Goal: Task Accomplishment & Management: Complete application form

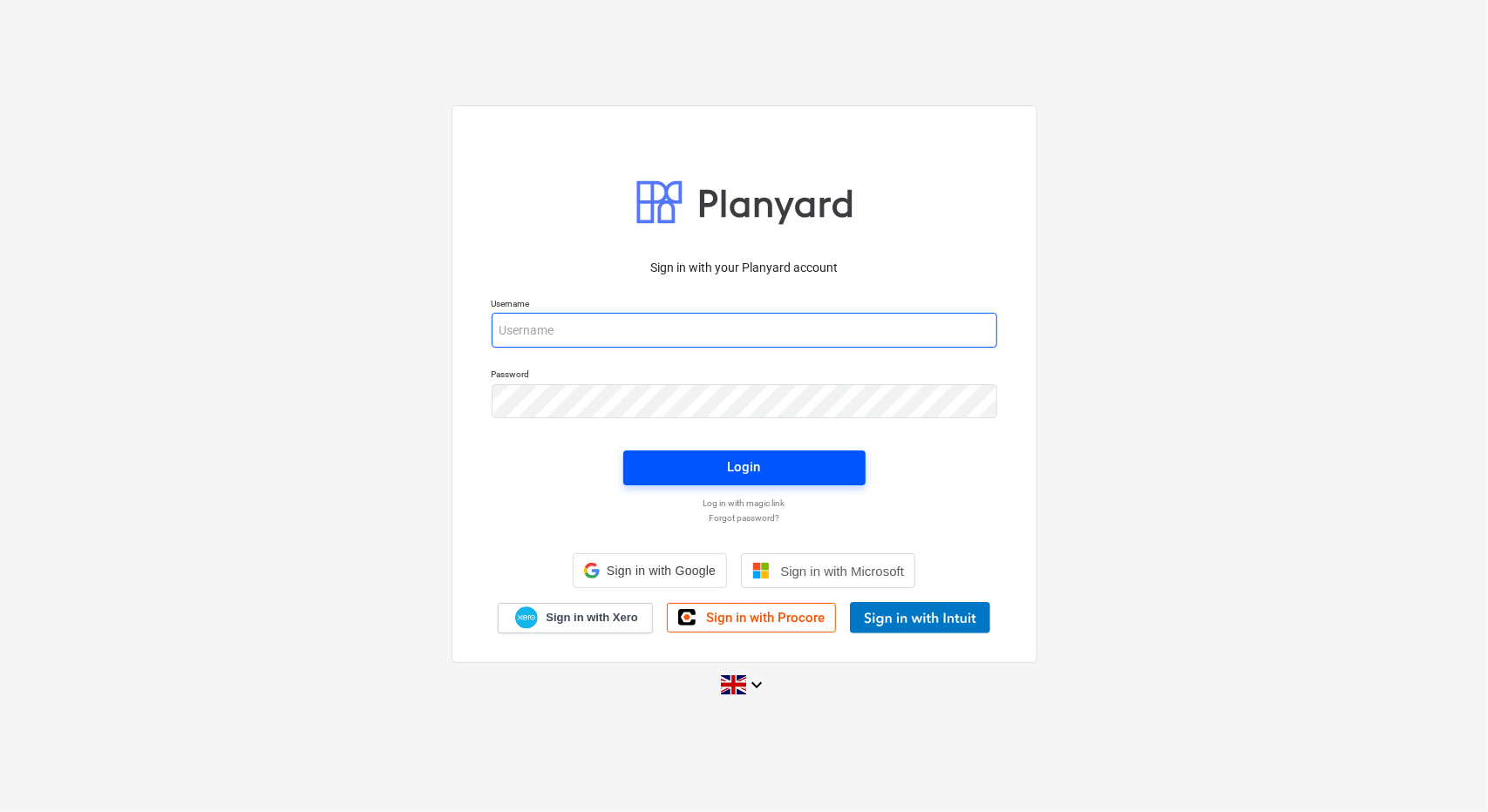
type input "[PERSON_NAME][EMAIL_ADDRESS][PERSON_NAME][DOMAIN_NAME]"
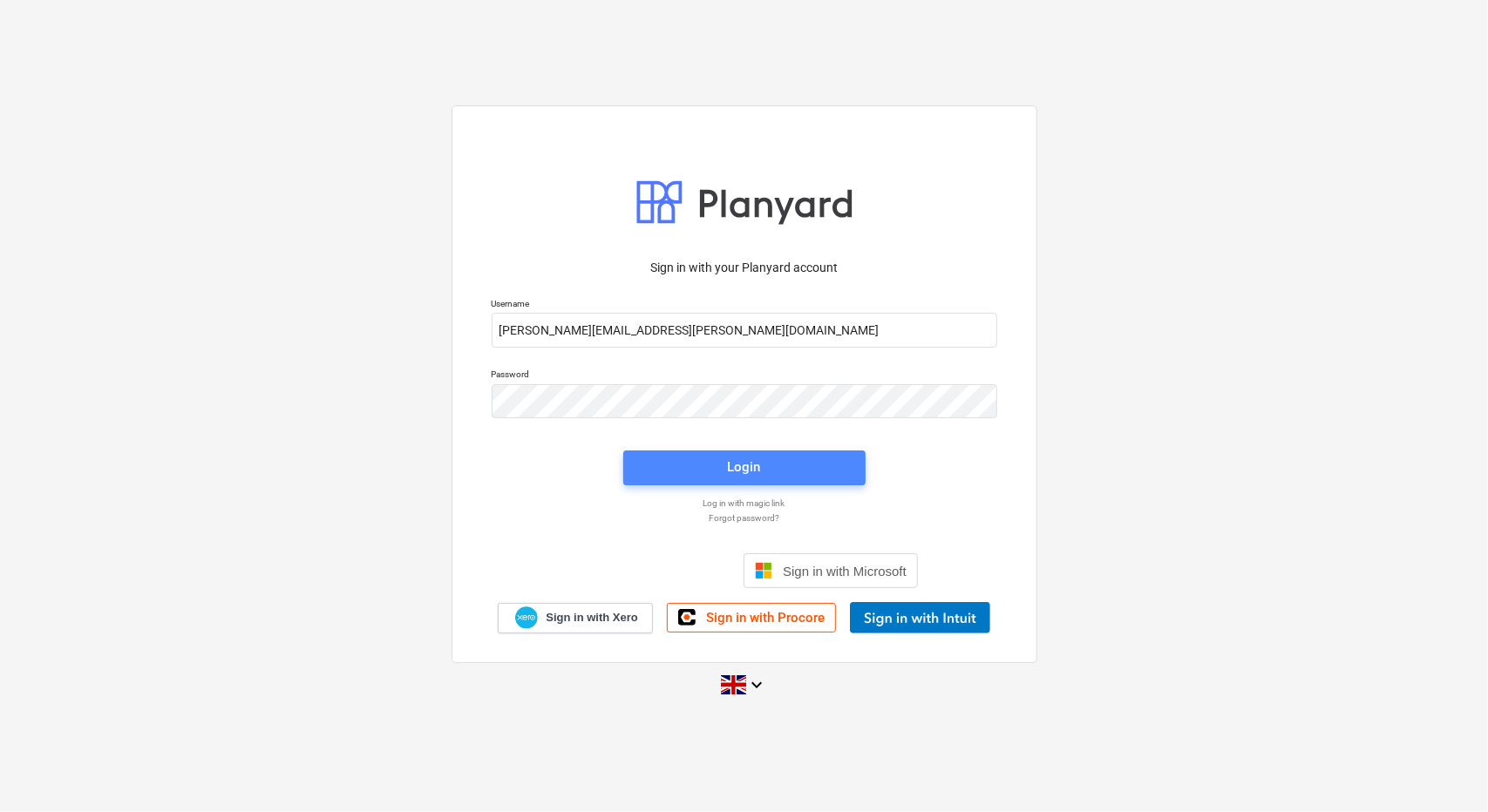
click at [688, 477] on span "Login" at bounding box center [744, 466] width 200 height 22
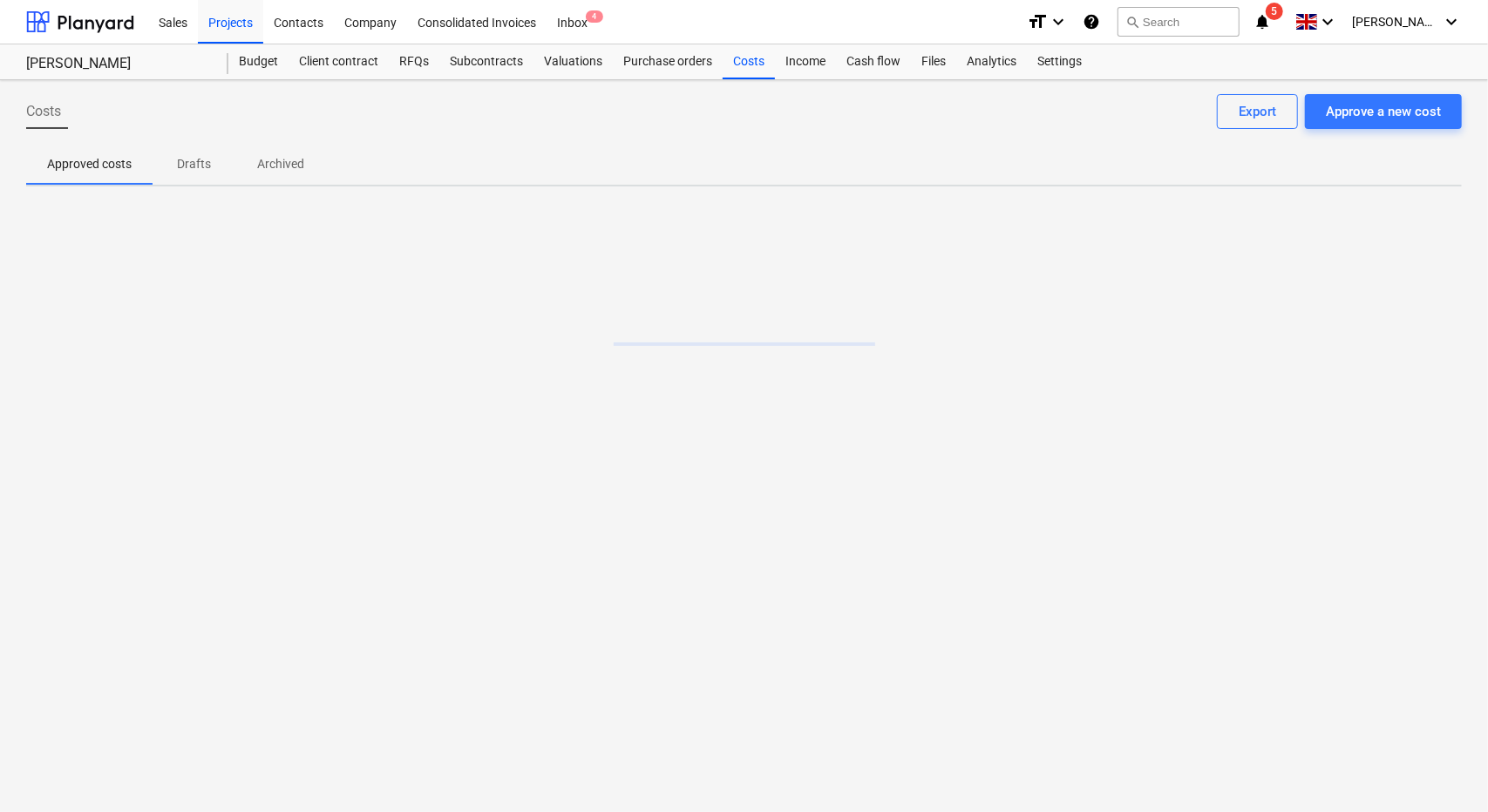
click at [1271, 20] on icon "notifications" at bounding box center [1262, 22] width 17 height 21
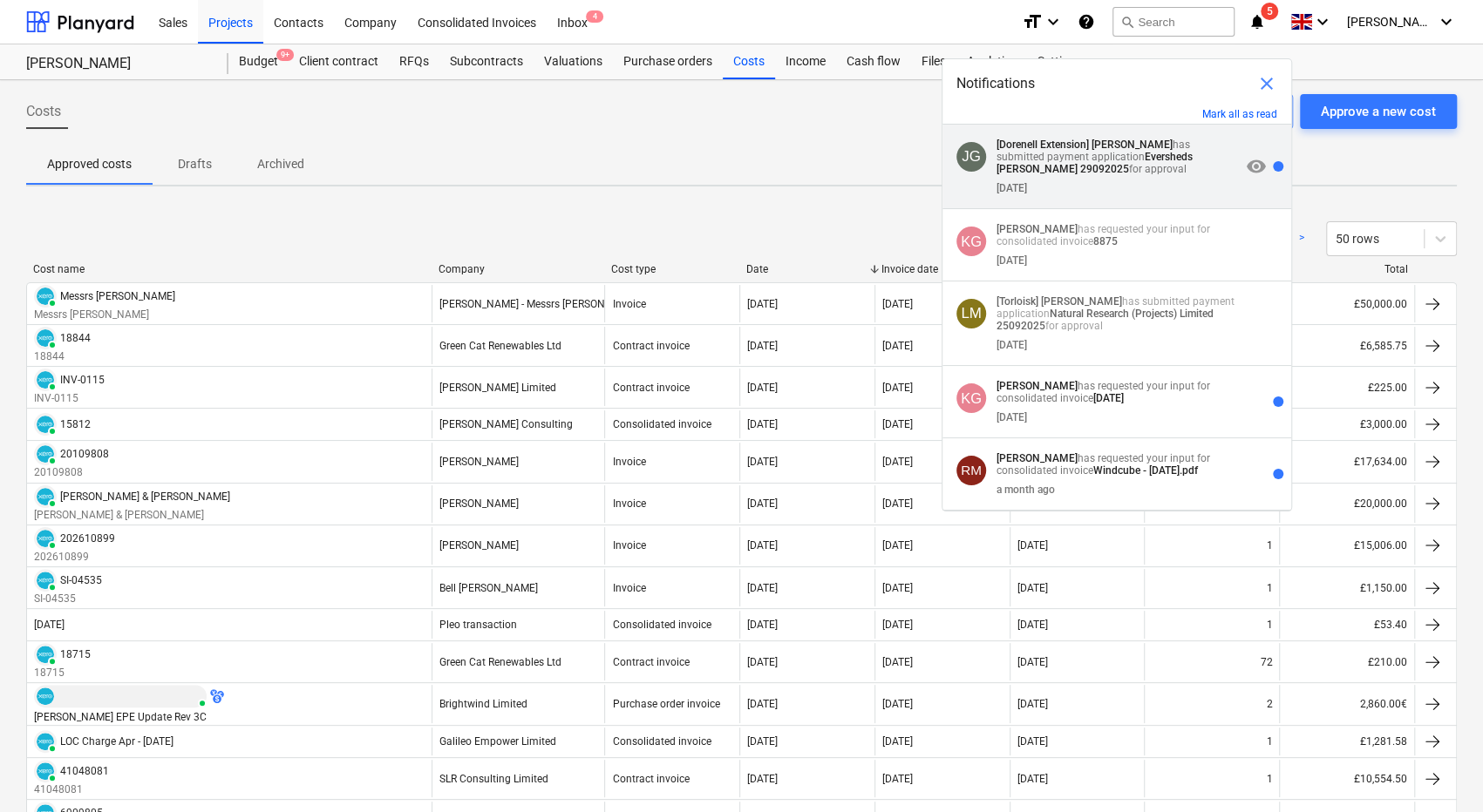
click at [1112, 173] on p "[Dorenell Extension] James Gibson has submitted payment application Eversheds S…" at bounding box center [1117, 157] width 243 height 37
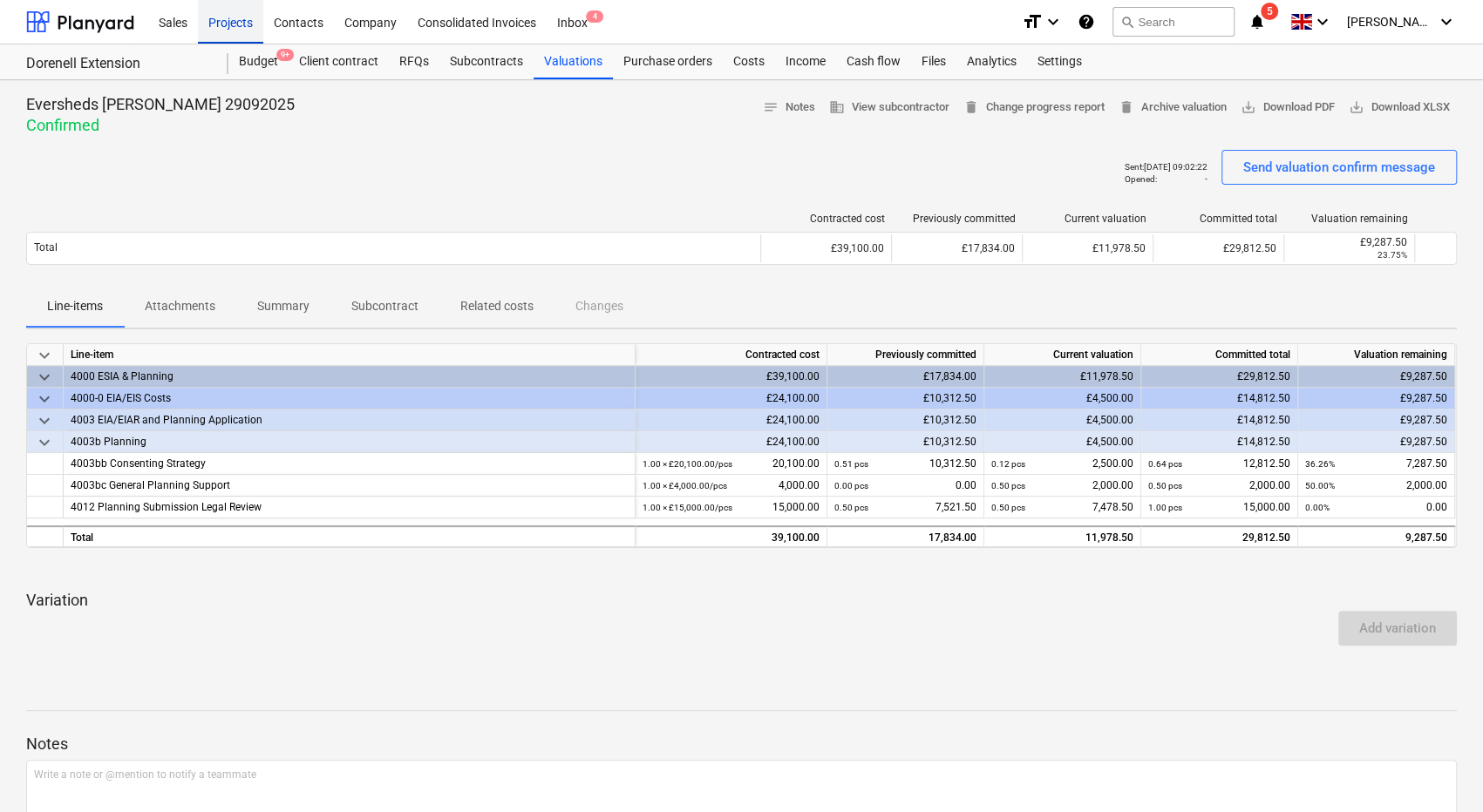
click at [260, 14] on div "Projects" at bounding box center [230, 21] width 66 height 45
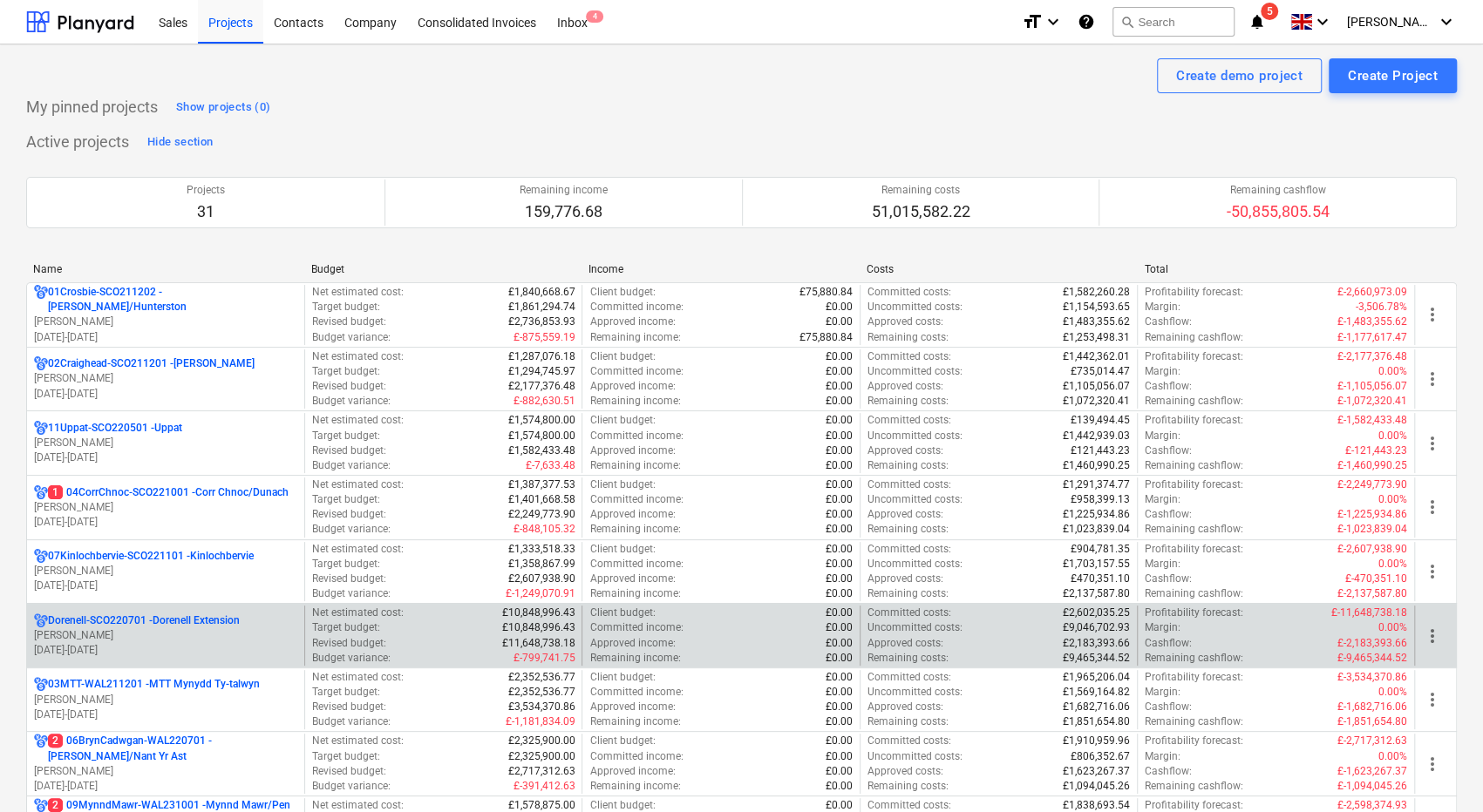
click at [199, 630] on p "[PERSON_NAME]" at bounding box center [166, 635] width 263 height 15
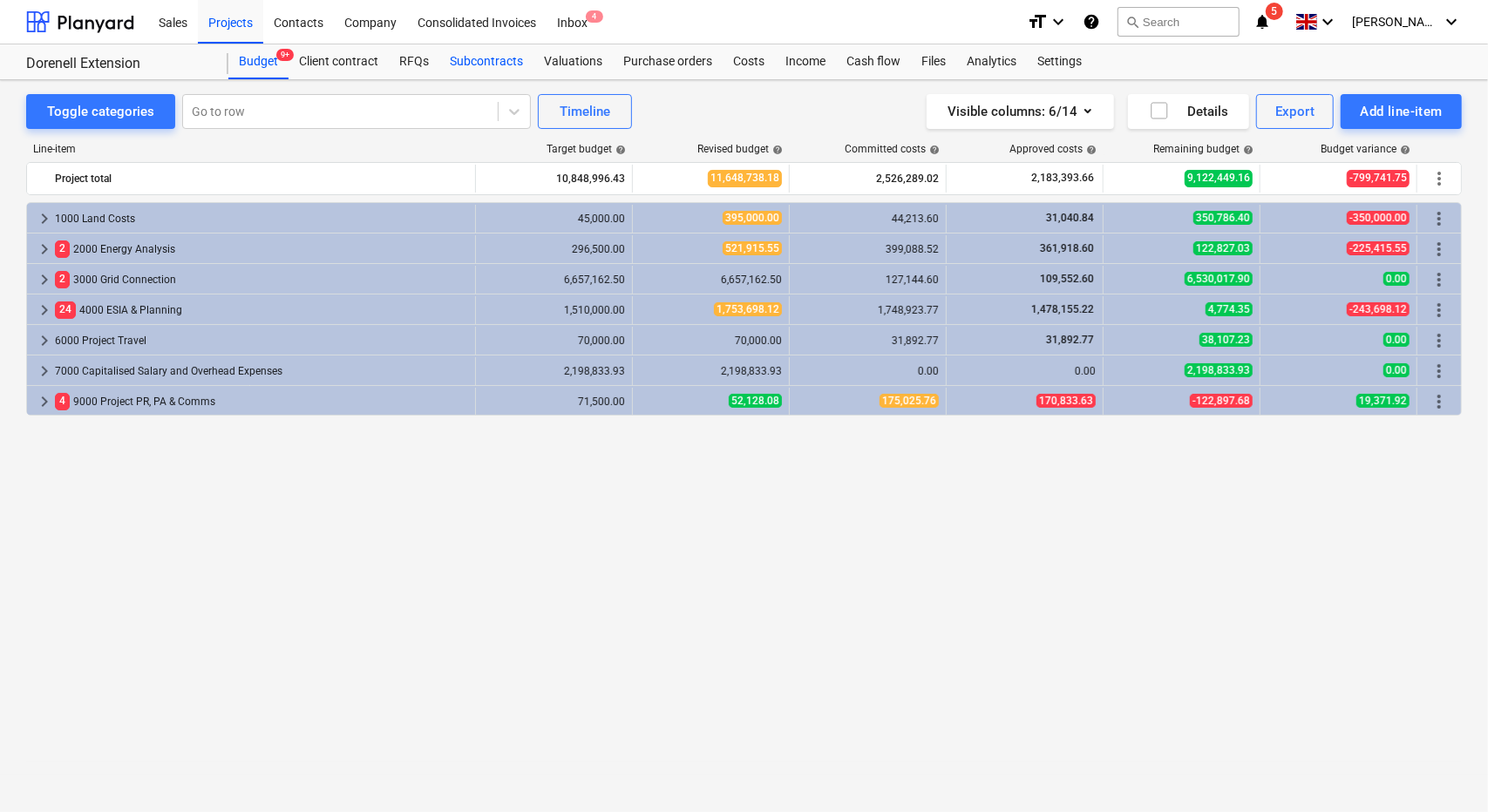
click at [483, 58] on div "Subcontracts" at bounding box center [486, 62] width 94 height 35
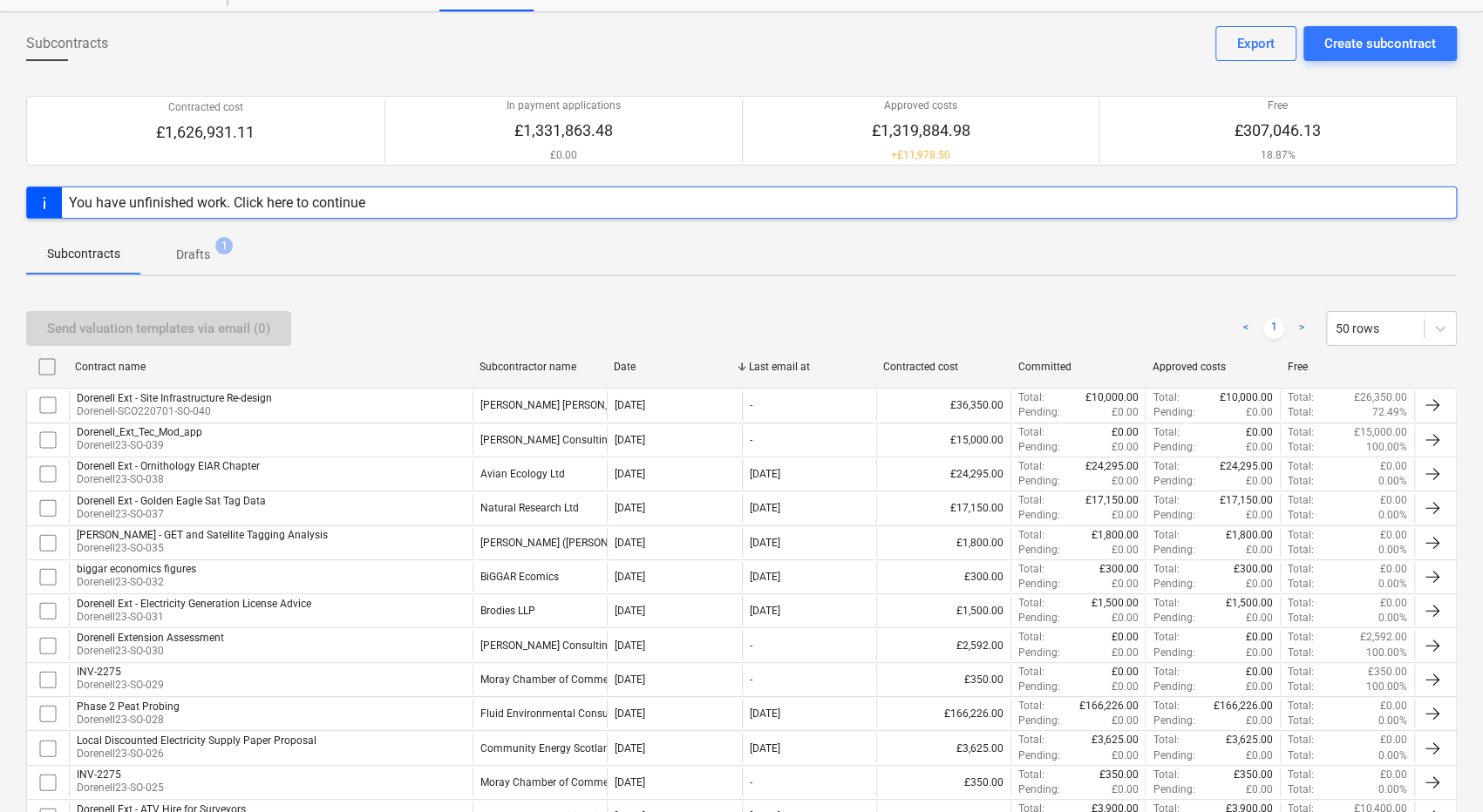
scroll to position [174, 0]
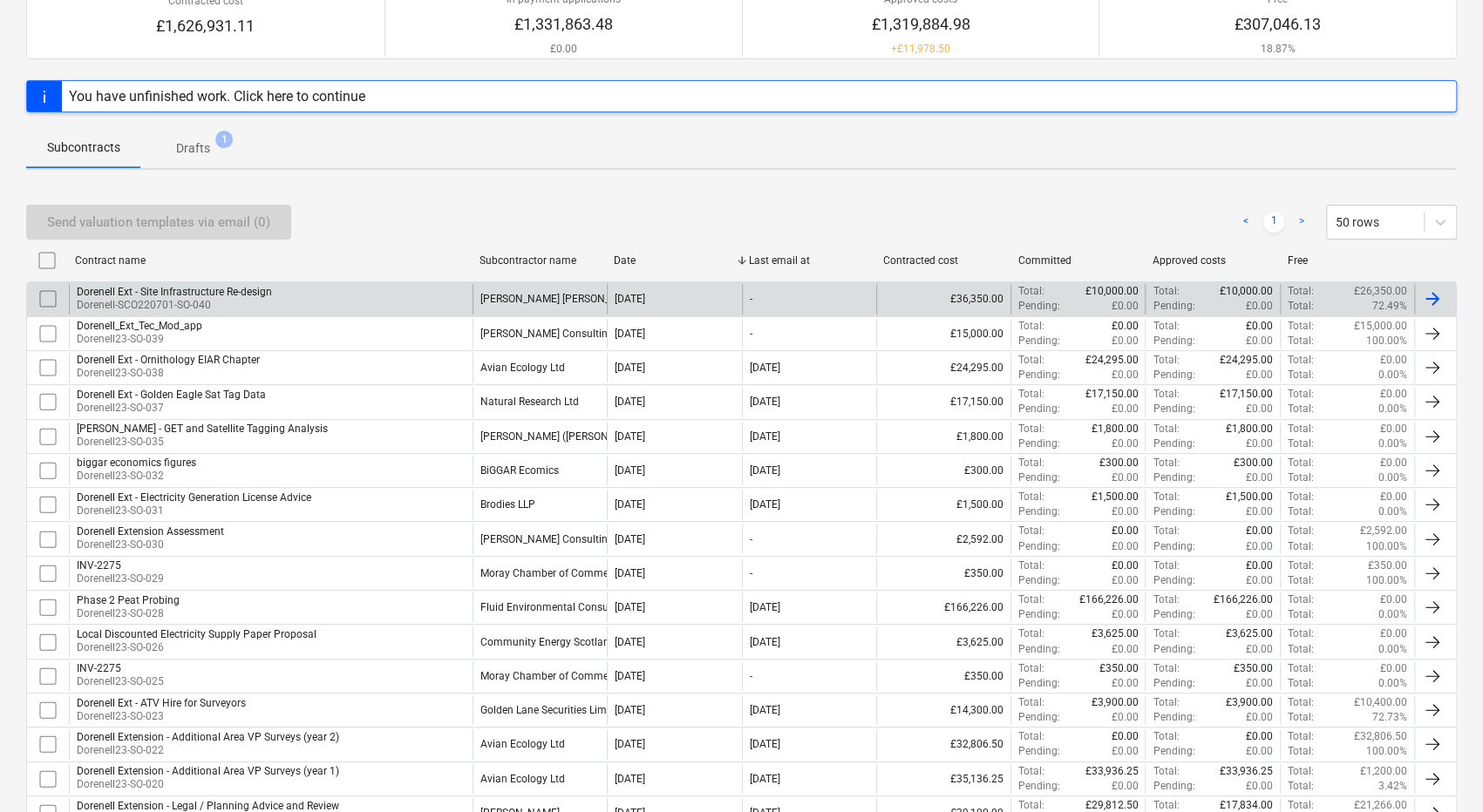
click at [374, 295] on div "Dorenell Ext - Site Infrastructure Re-design Dorenell-SCO220701-SO-040" at bounding box center [270, 299] width 404 height 30
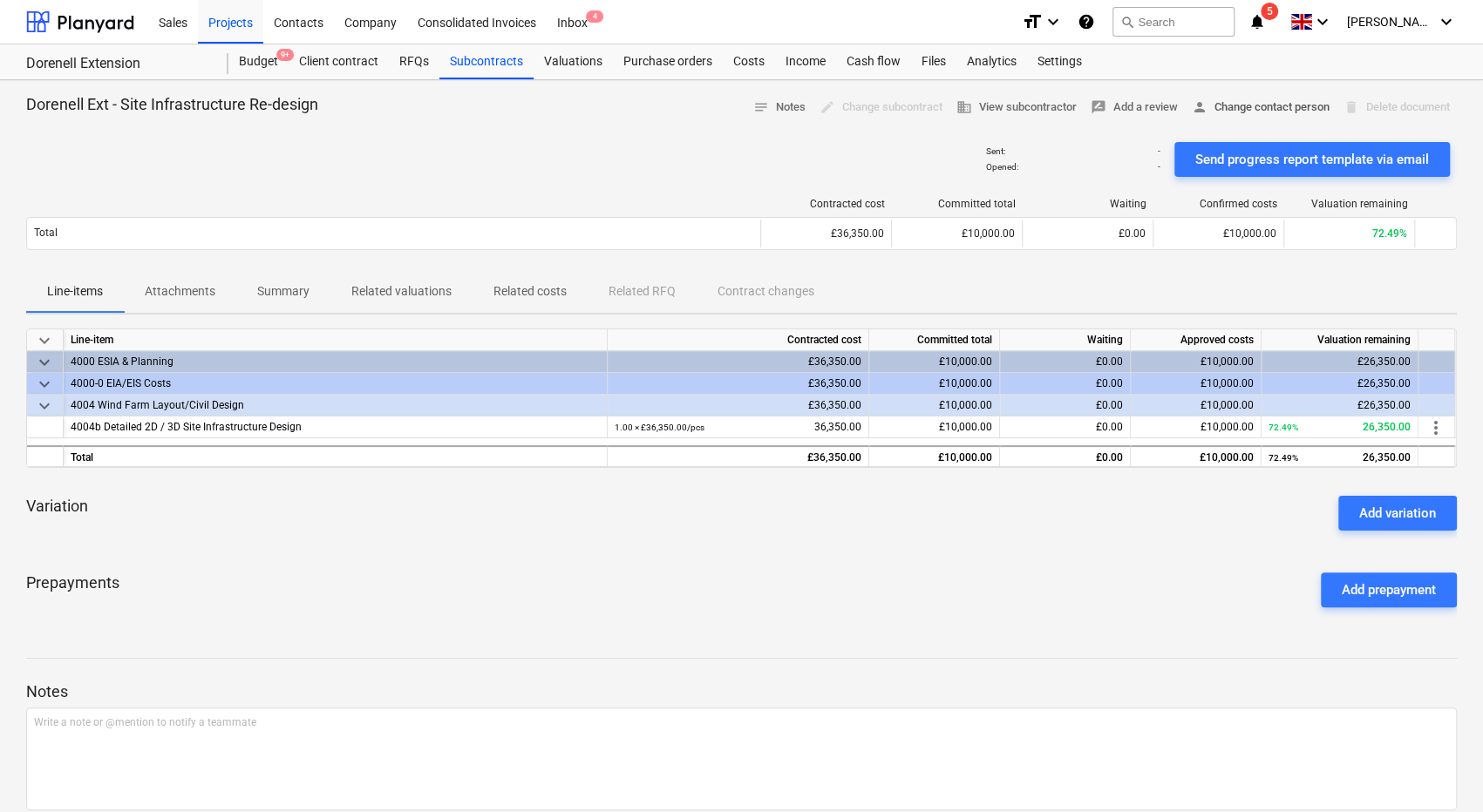
click at [1236, 110] on span "person Change contact person" at bounding box center [1260, 107] width 137 height 20
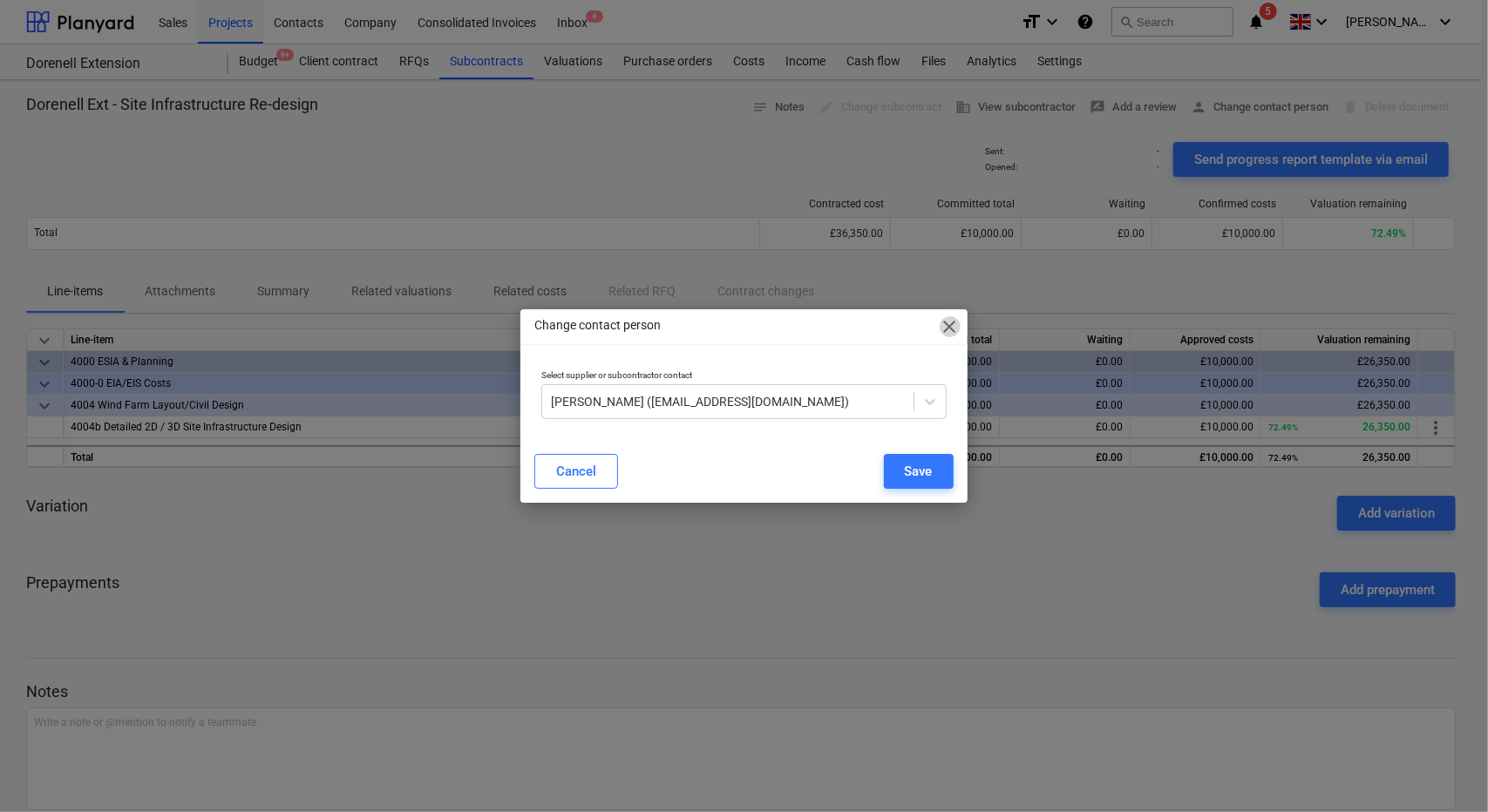
click at [957, 326] on span "close" at bounding box center [951, 327] width 21 height 21
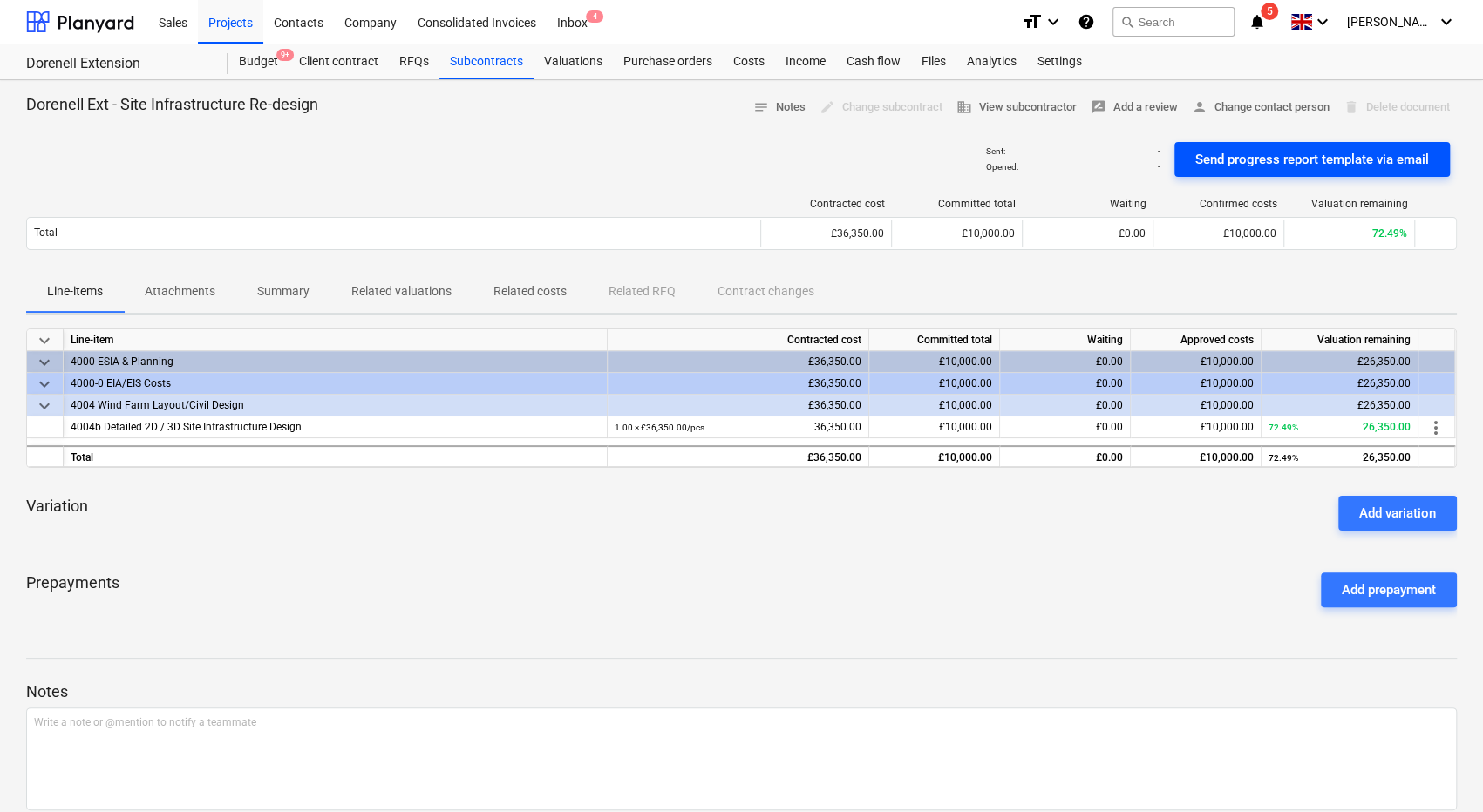
click at [1299, 157] on div "Send progress report template via email" at bounding box center [1312, 159] width 233 height 22
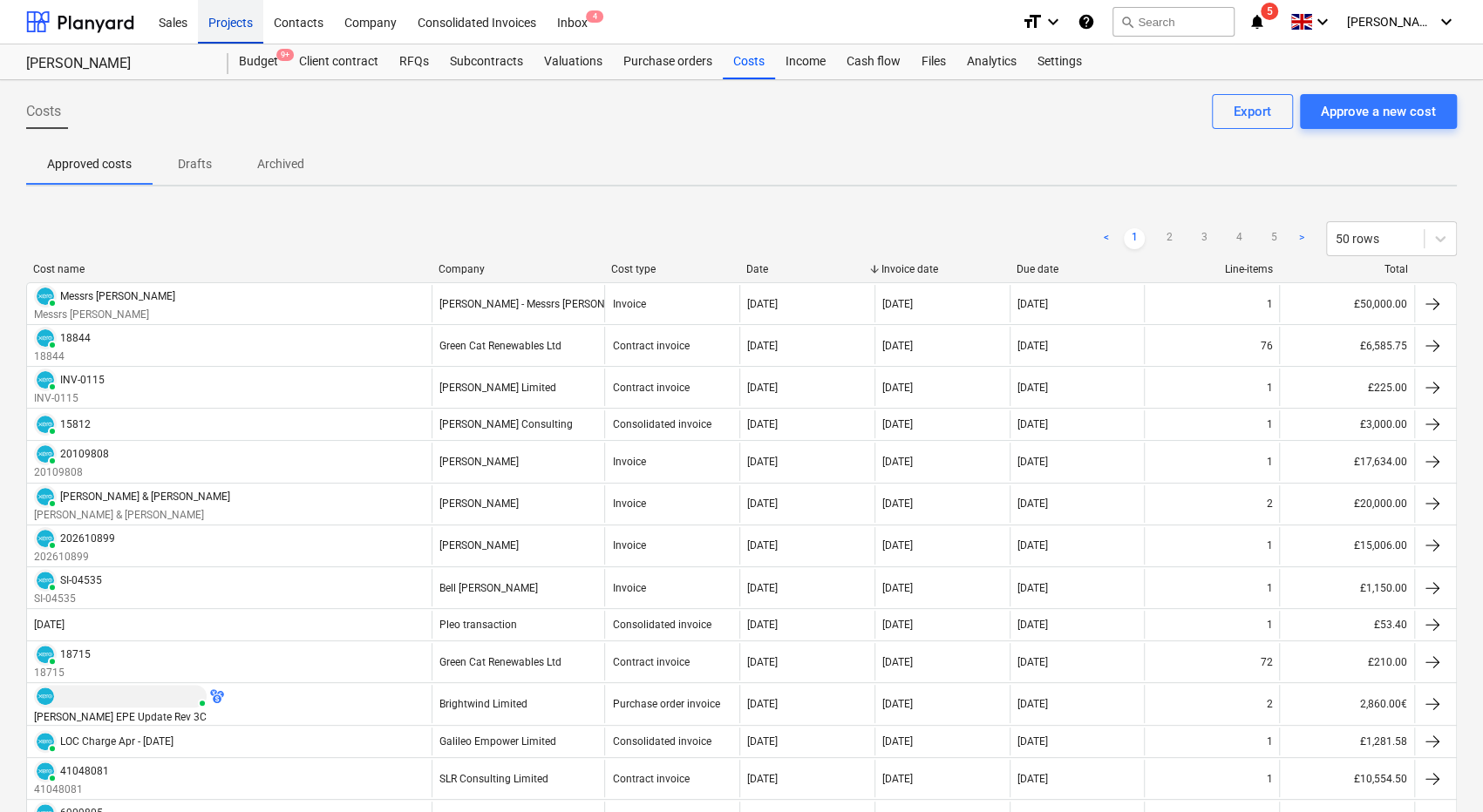
click at [254, 25] on div "Projects" at bounding box center [230, 21] width 66 height 45
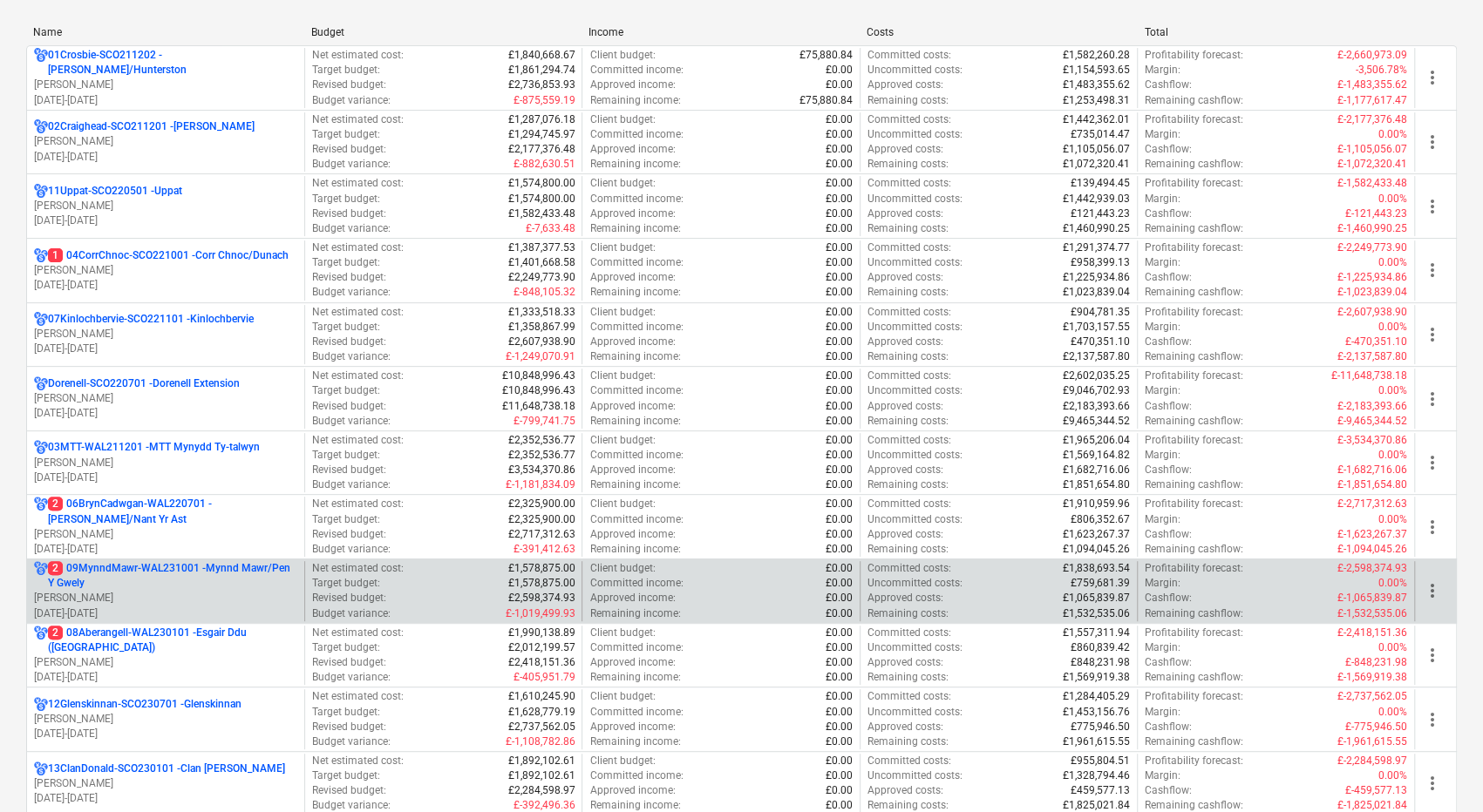
scroll to position [348, 0]
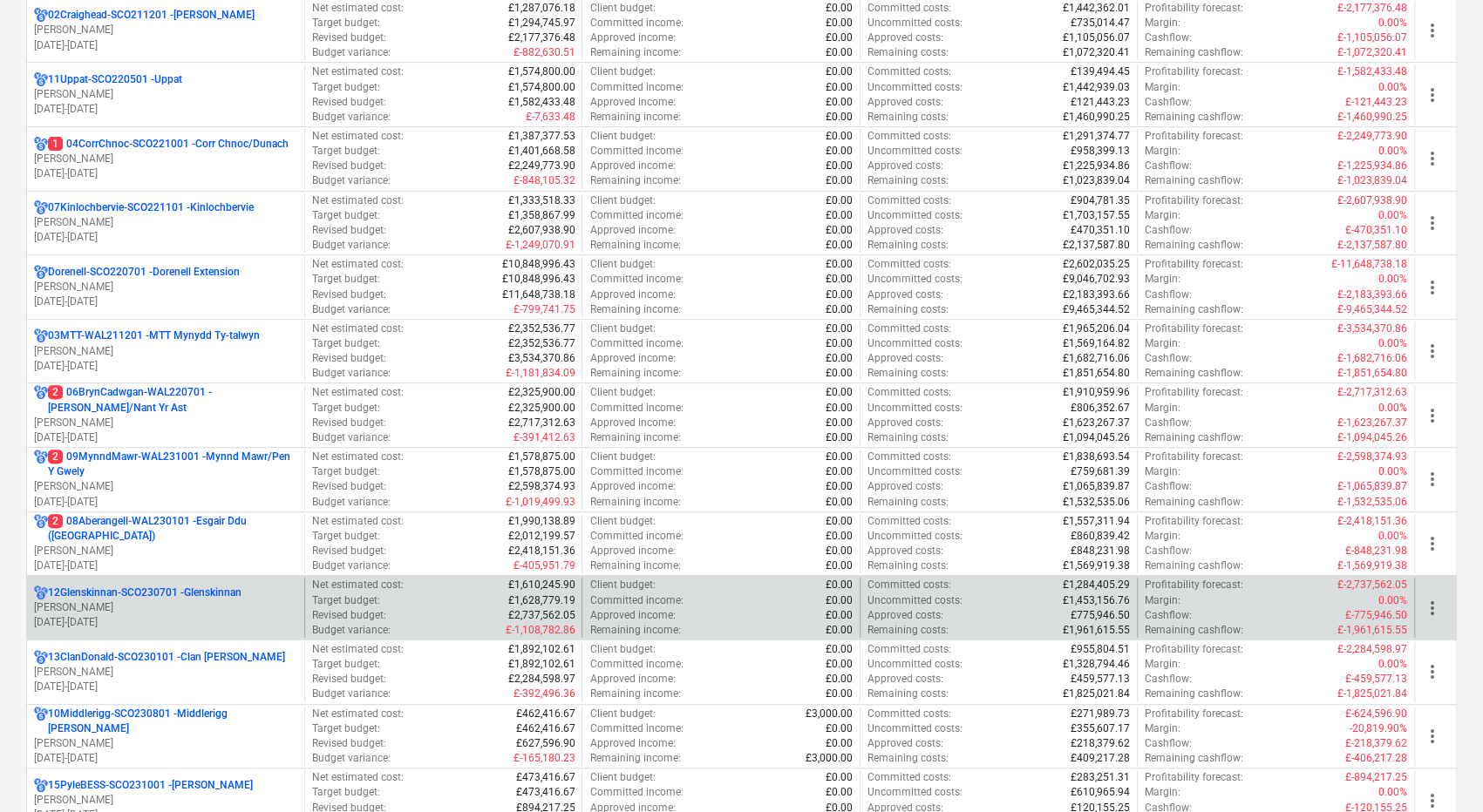
click at [232, 588] on p "12Glenskinnan-SCO230701 - Glenskinnan" at bounding box center [145, 592] width 194 height 15
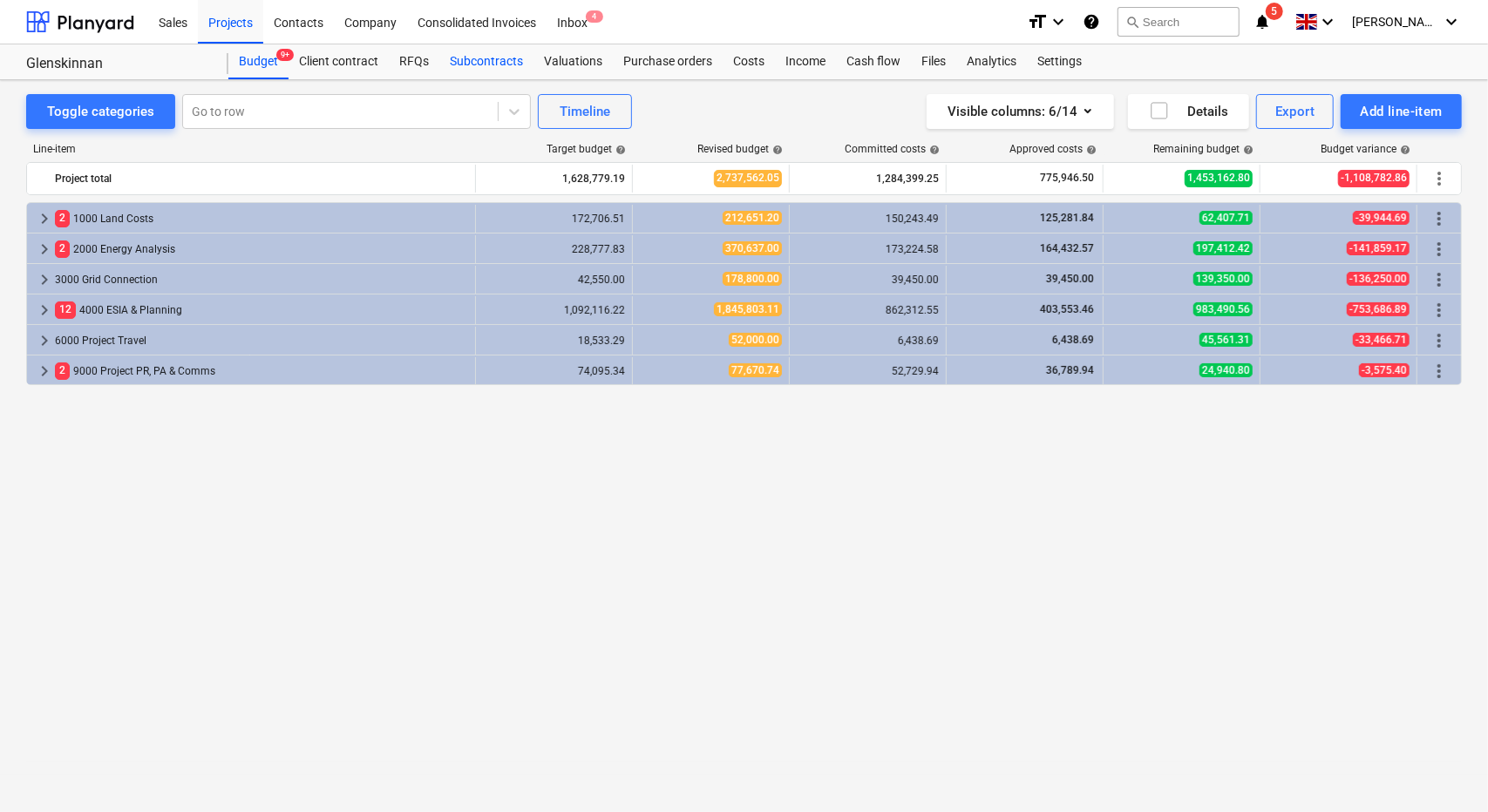
click at [494, 63] on div "Subcontracts" at bounding box center [486, 62] width 94 height 35
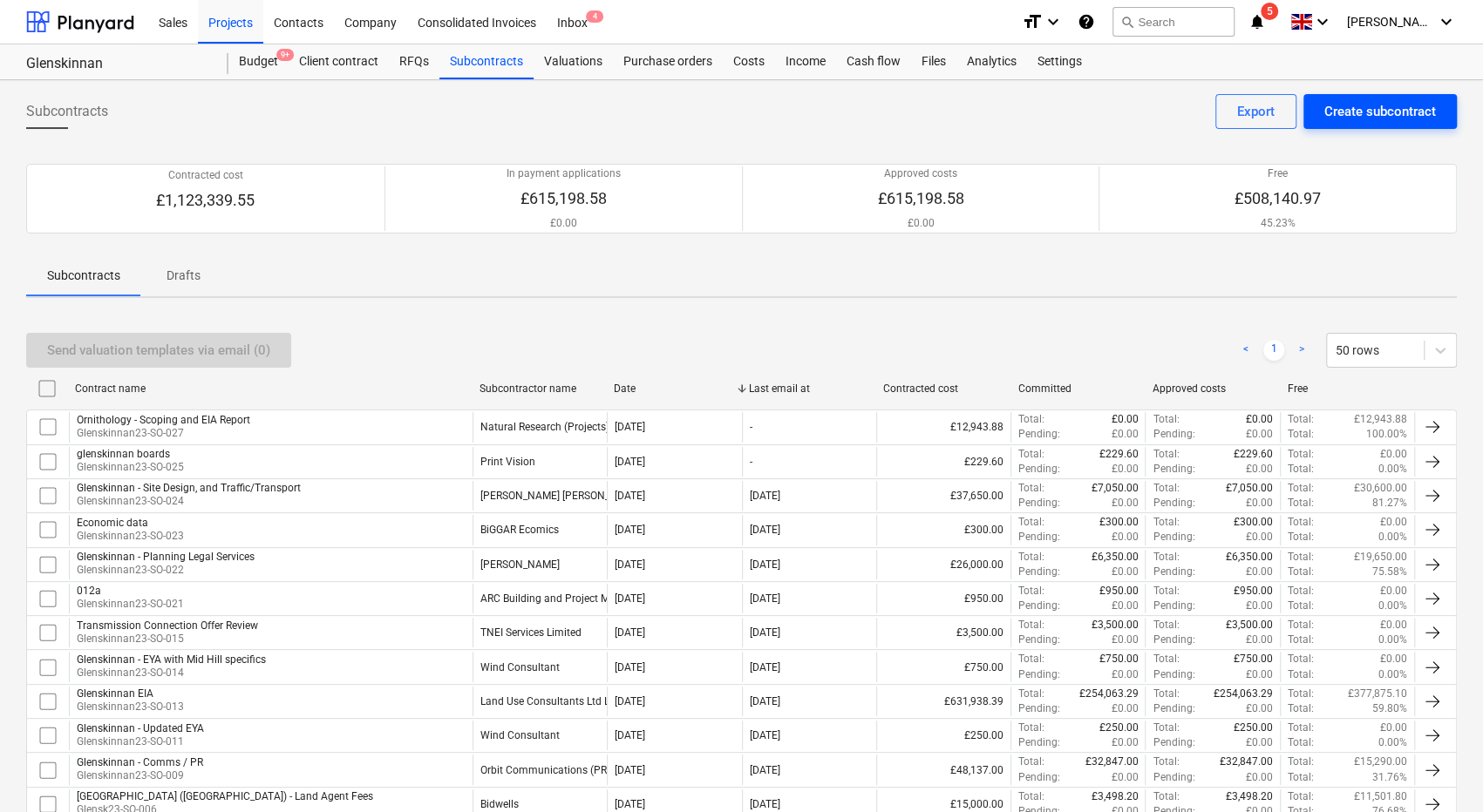
click at [1345, 116] on div "Create subcontract" at bounding box center [1379, 111] width 111 height 22
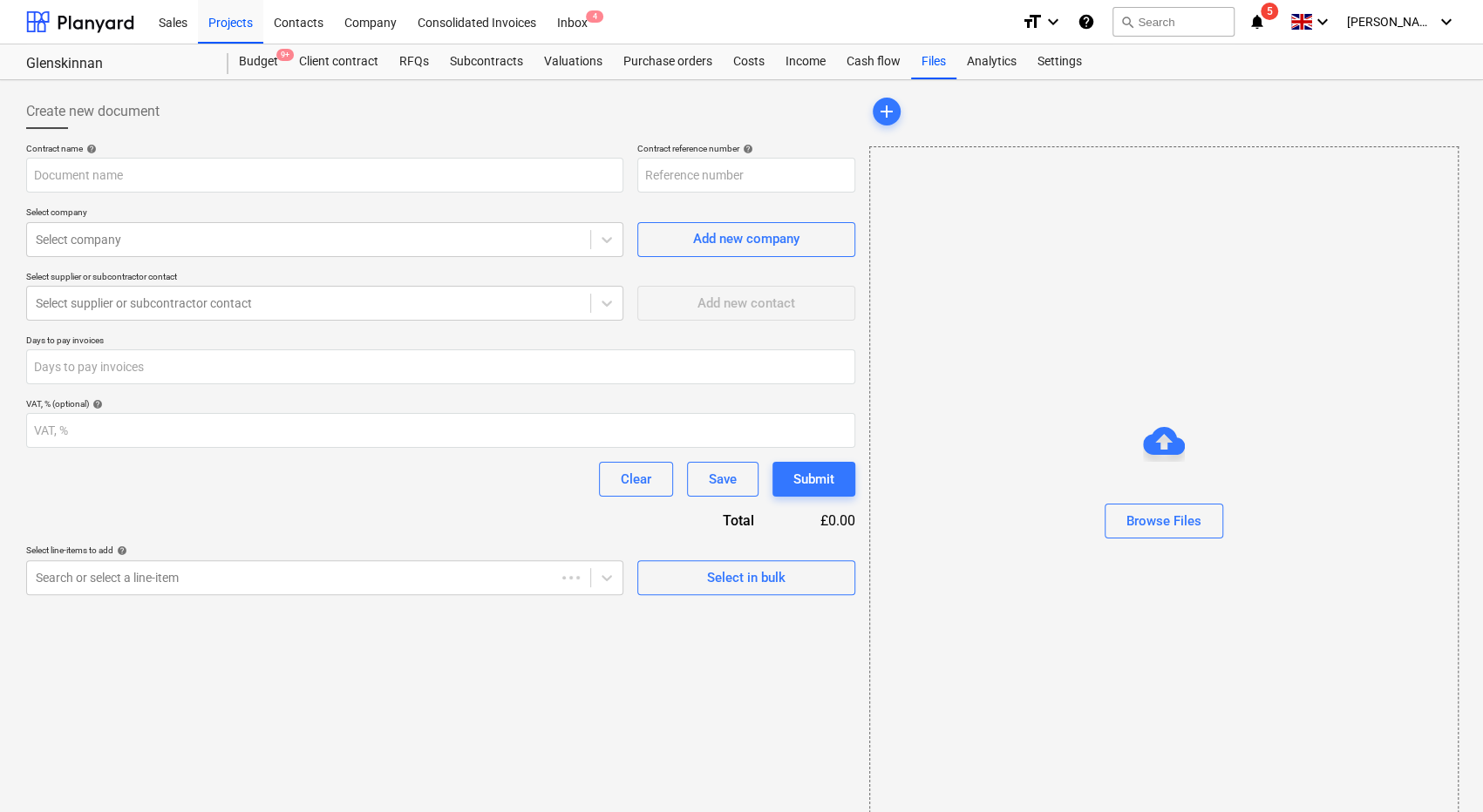
type input "12Glenskinnan-SCO230701-SO-028"
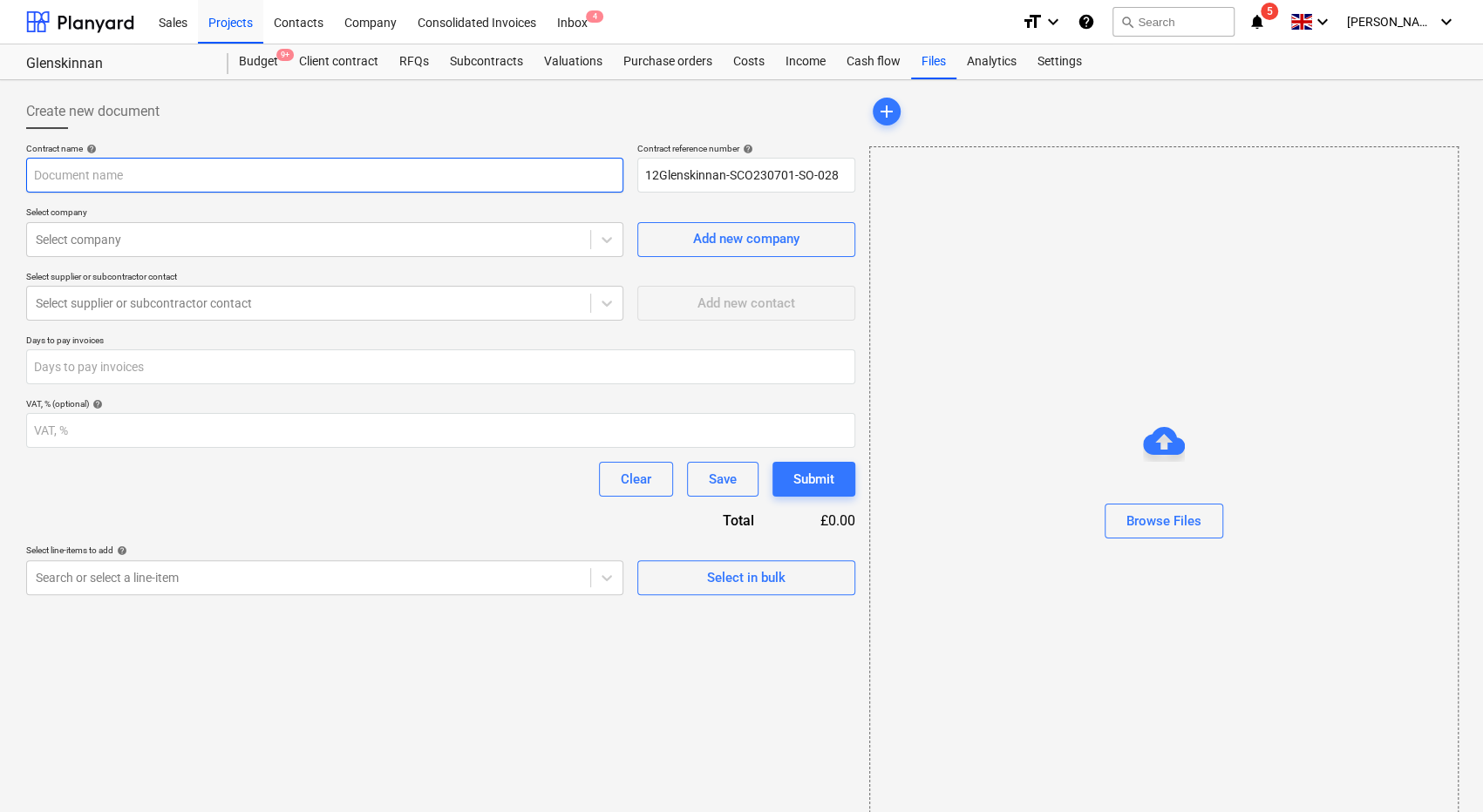
click at [185, 183] on input "text" at bounding box center [324, 175] width 597 height 35
type input "Glenskinnan (ph2) Bird Surveys"
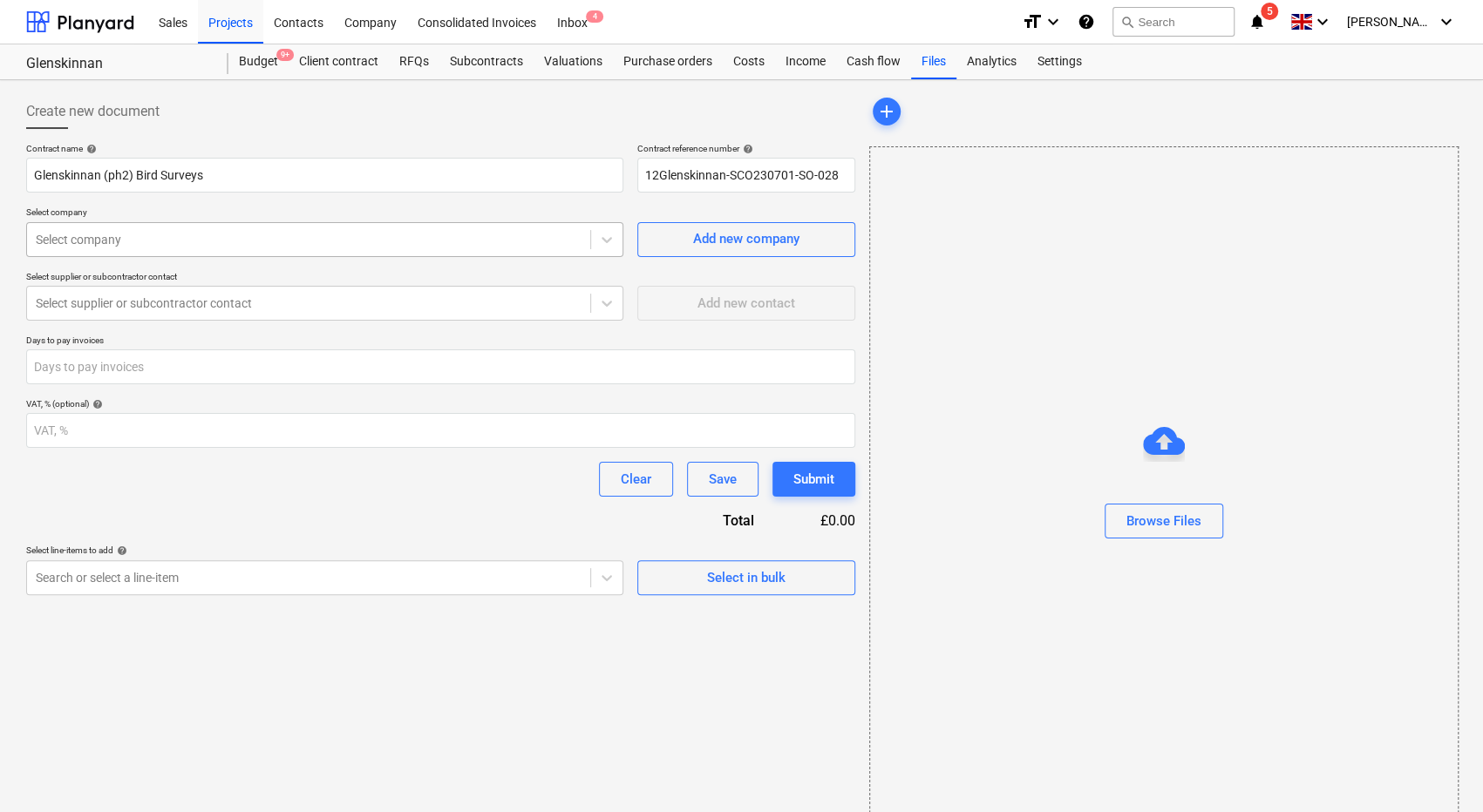
click at [328, 227] on div "Select company" at bounding box center [309, 239] width 563 height 24
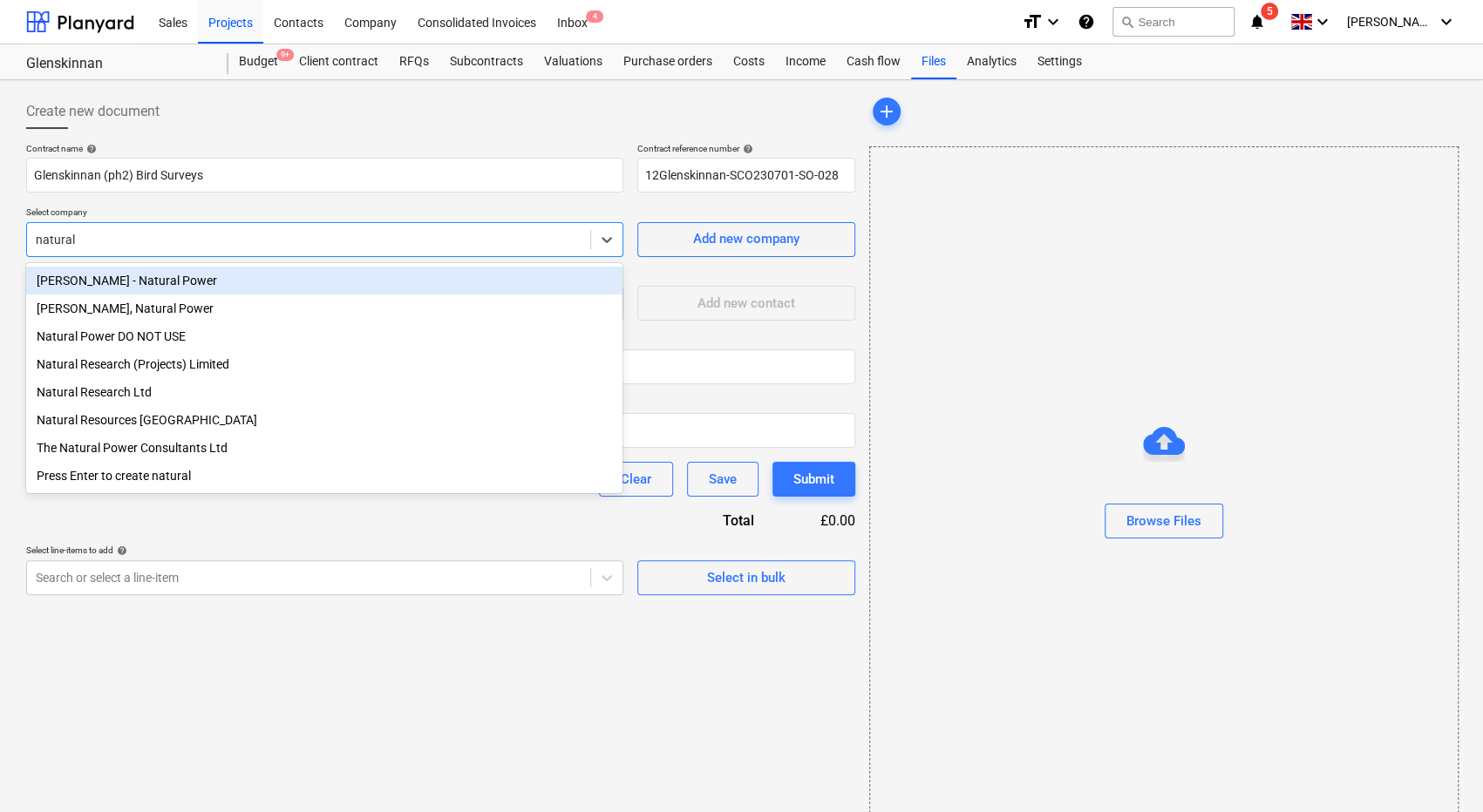
type input "natural r"
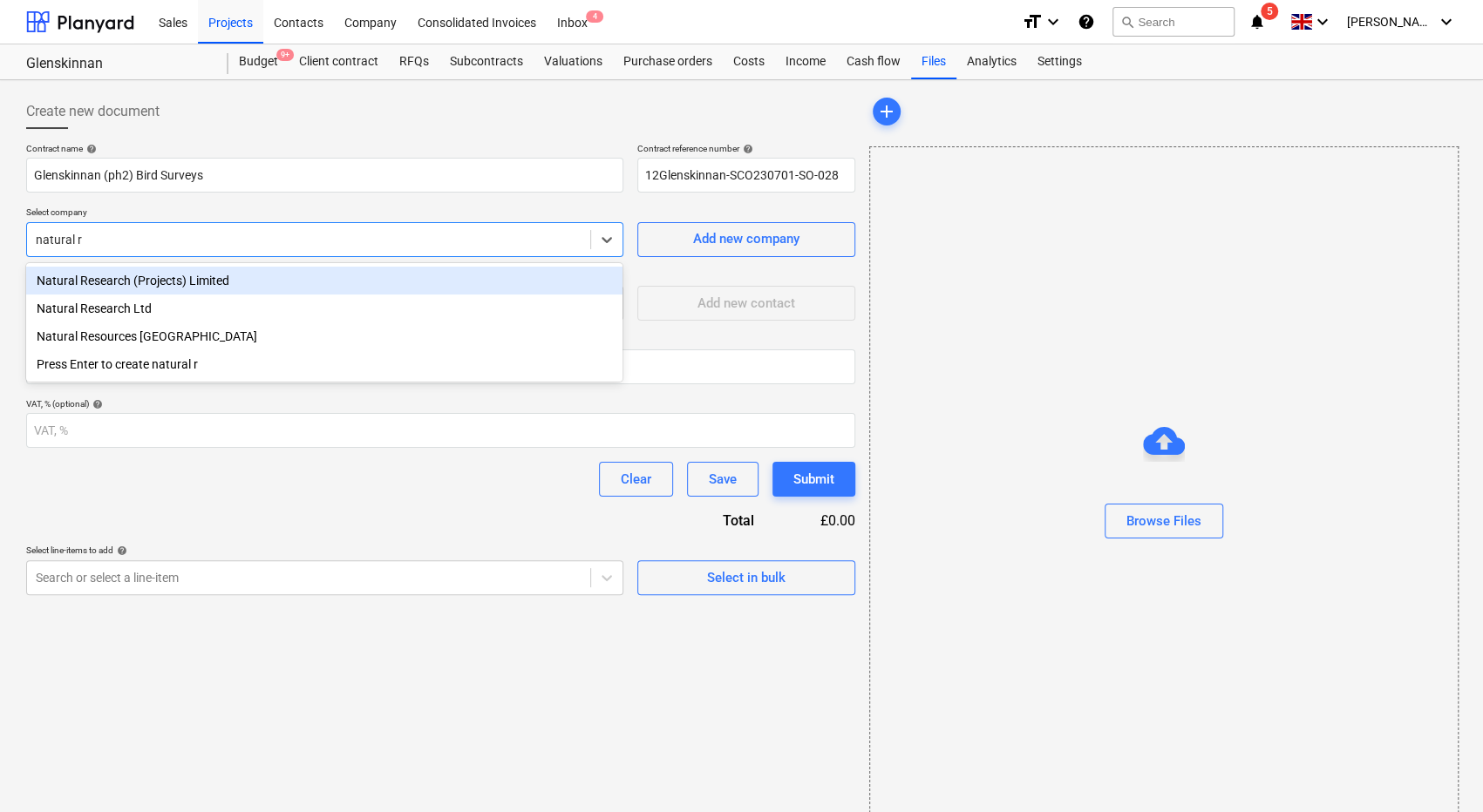
click at [248, 286] on div "Natural Research (Projects) Limited" at bounding box center [324, 281] width 596 height 28
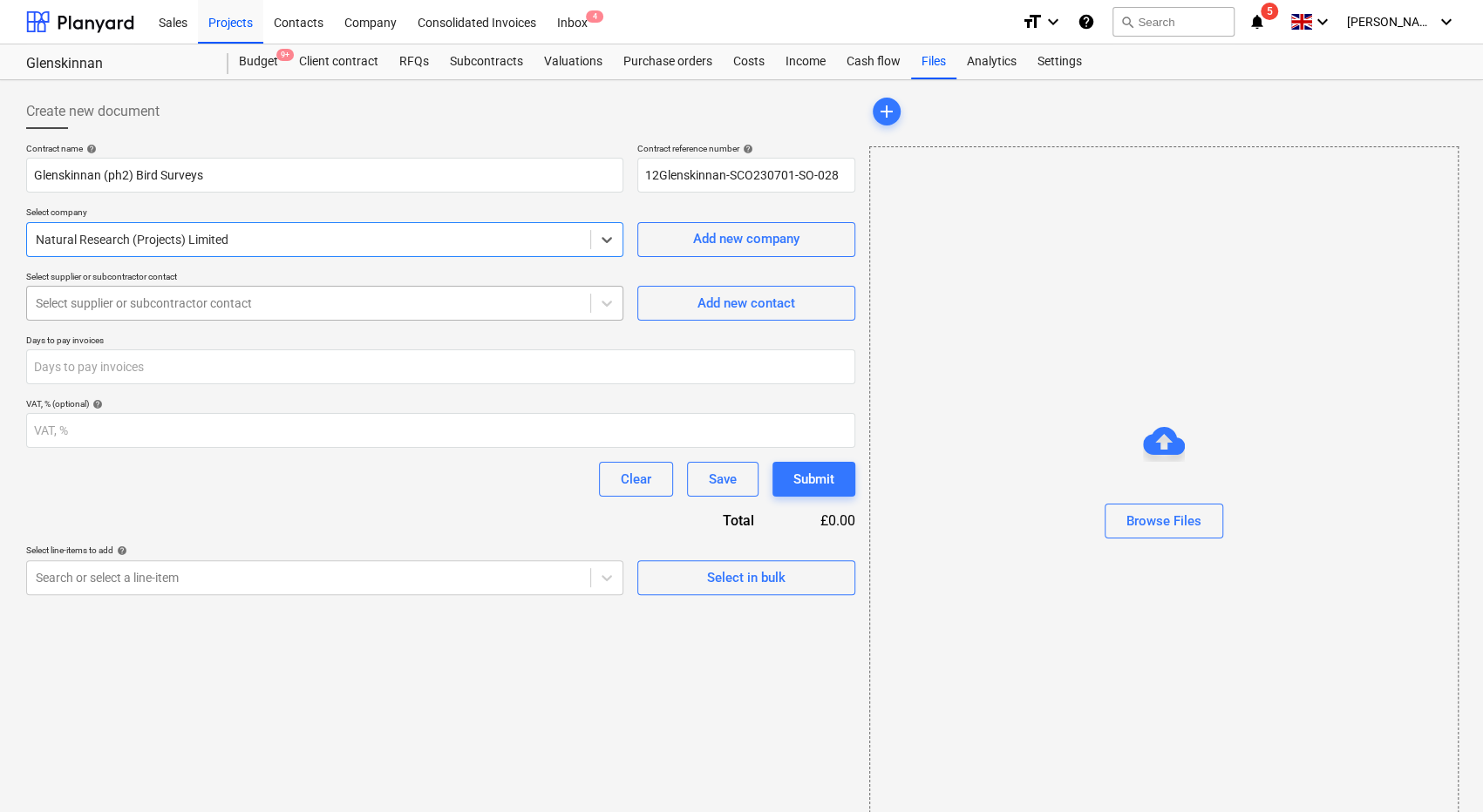
click at [216, 305] on div at bounding box center [309, 303] width 546 height 17
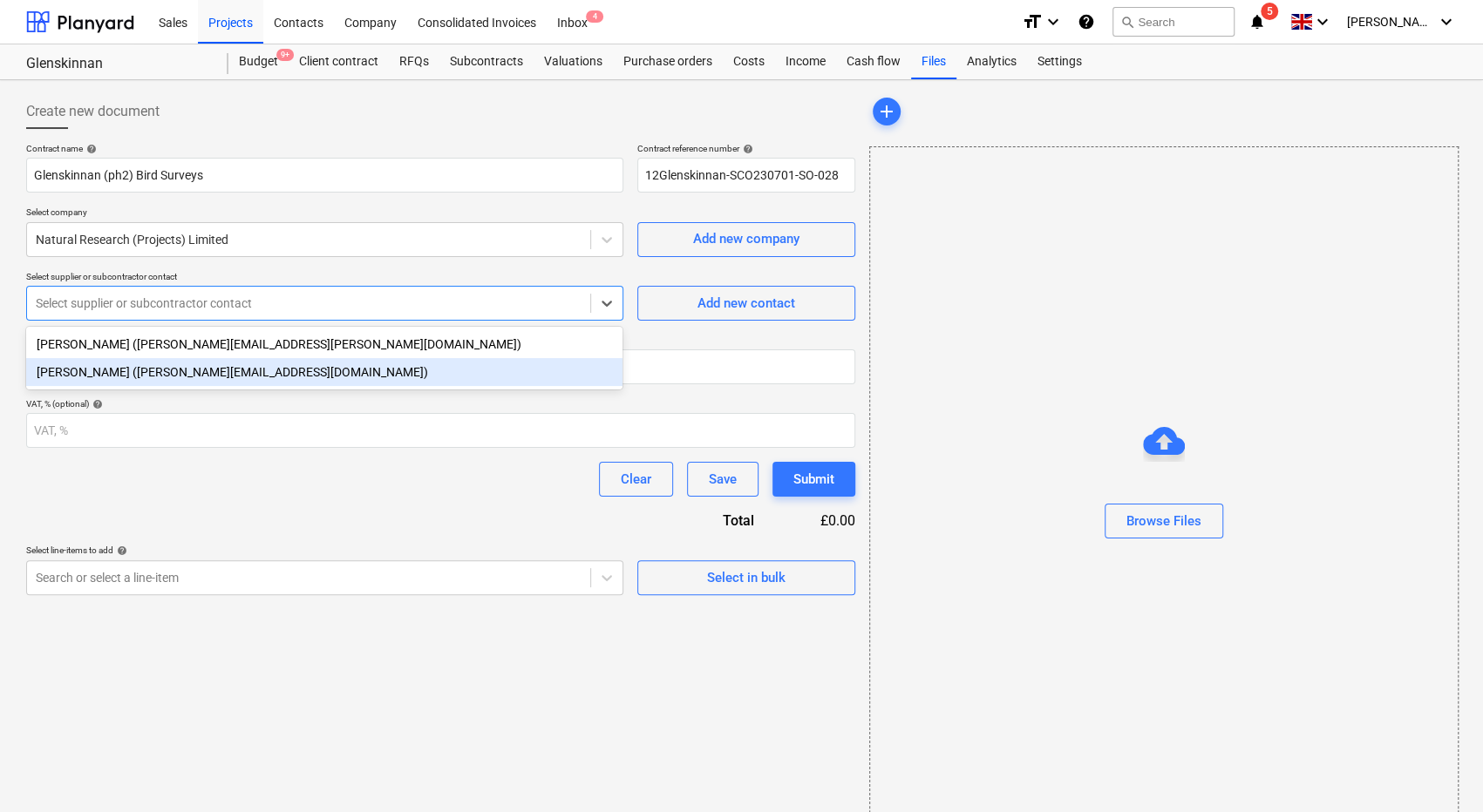
click at [349, 373] on div "[PERSON_NAME] ([PERSON_NAME][EMAIL_ADDRESS][DOMAIN_NAME])" at bounding box center [324, 372] width 596 height 28
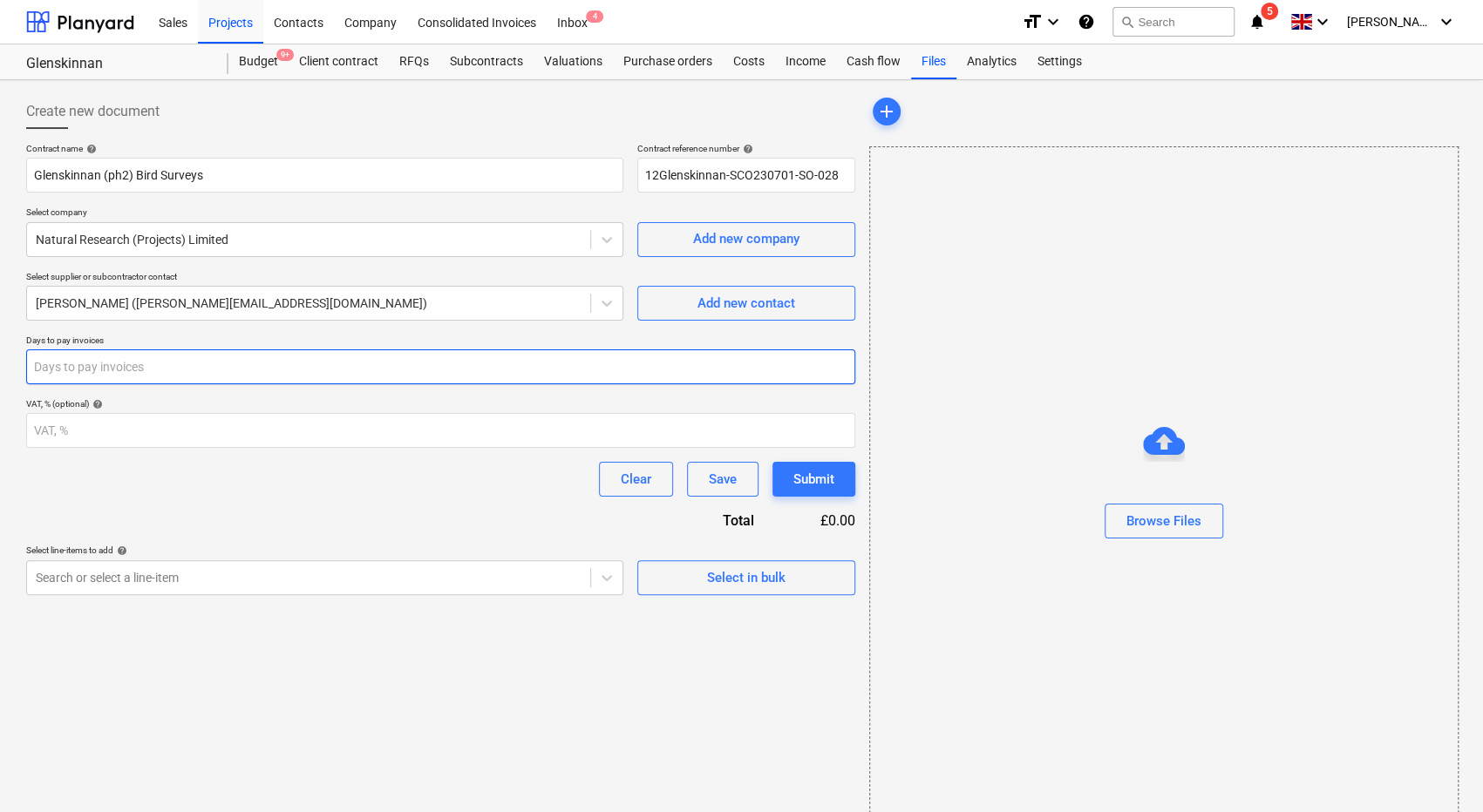
click at [263, 365] on input "number" at bounding box center [440, 367] width 829 height 35
type input "30"
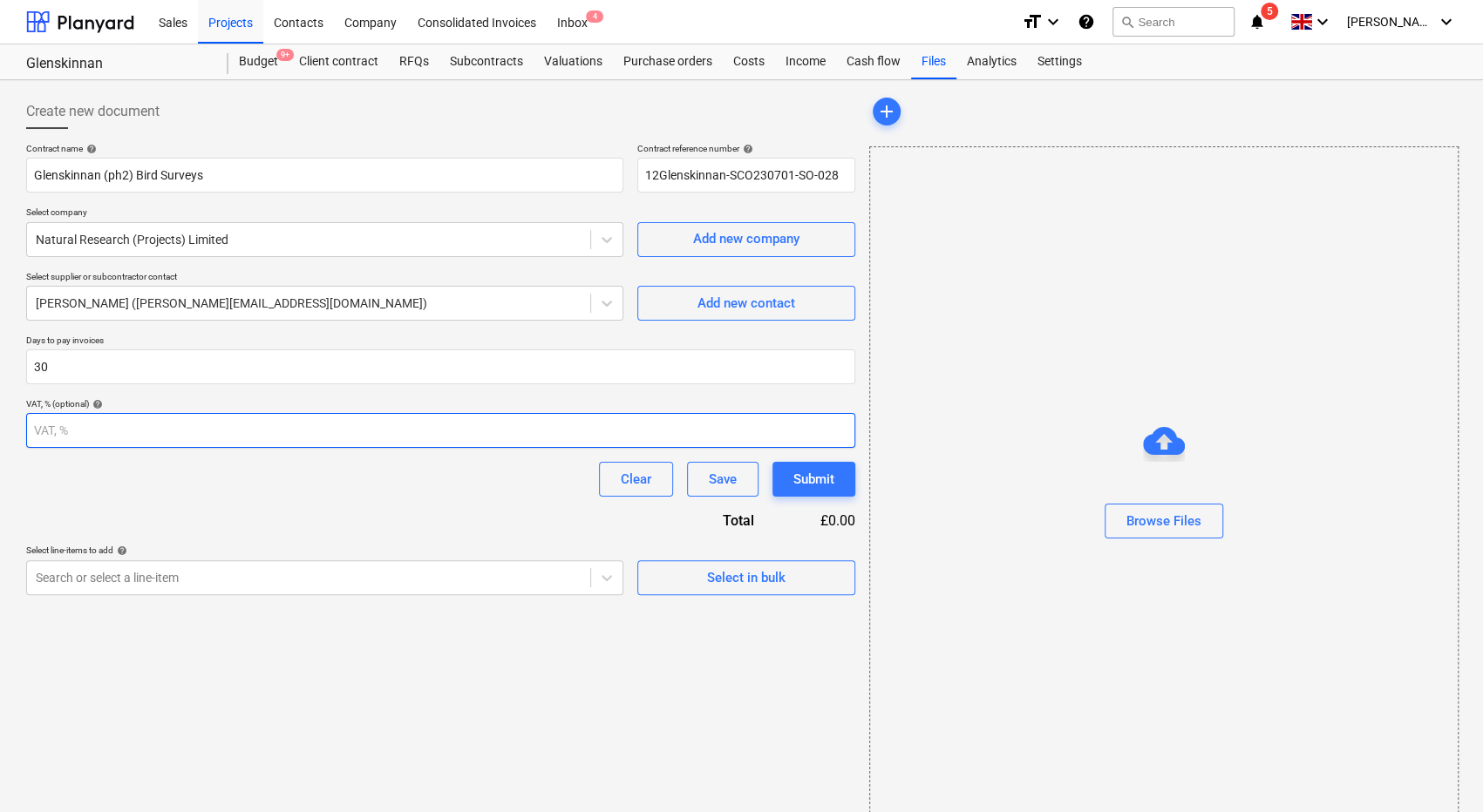
click at [239, 434] on input "number" at bounding box center [440, 431] width 829 height 35
type input "20"
click at [606, 618] on div "Create new document Contract name help [PERSON_NAME] (ph2) Bird Surveys Contrac…" at bounding box center [440, 460] width 843 height 746
click at [707, 570] on div "Select in bulk" at bounding box center [745, 577] width 78 height 22
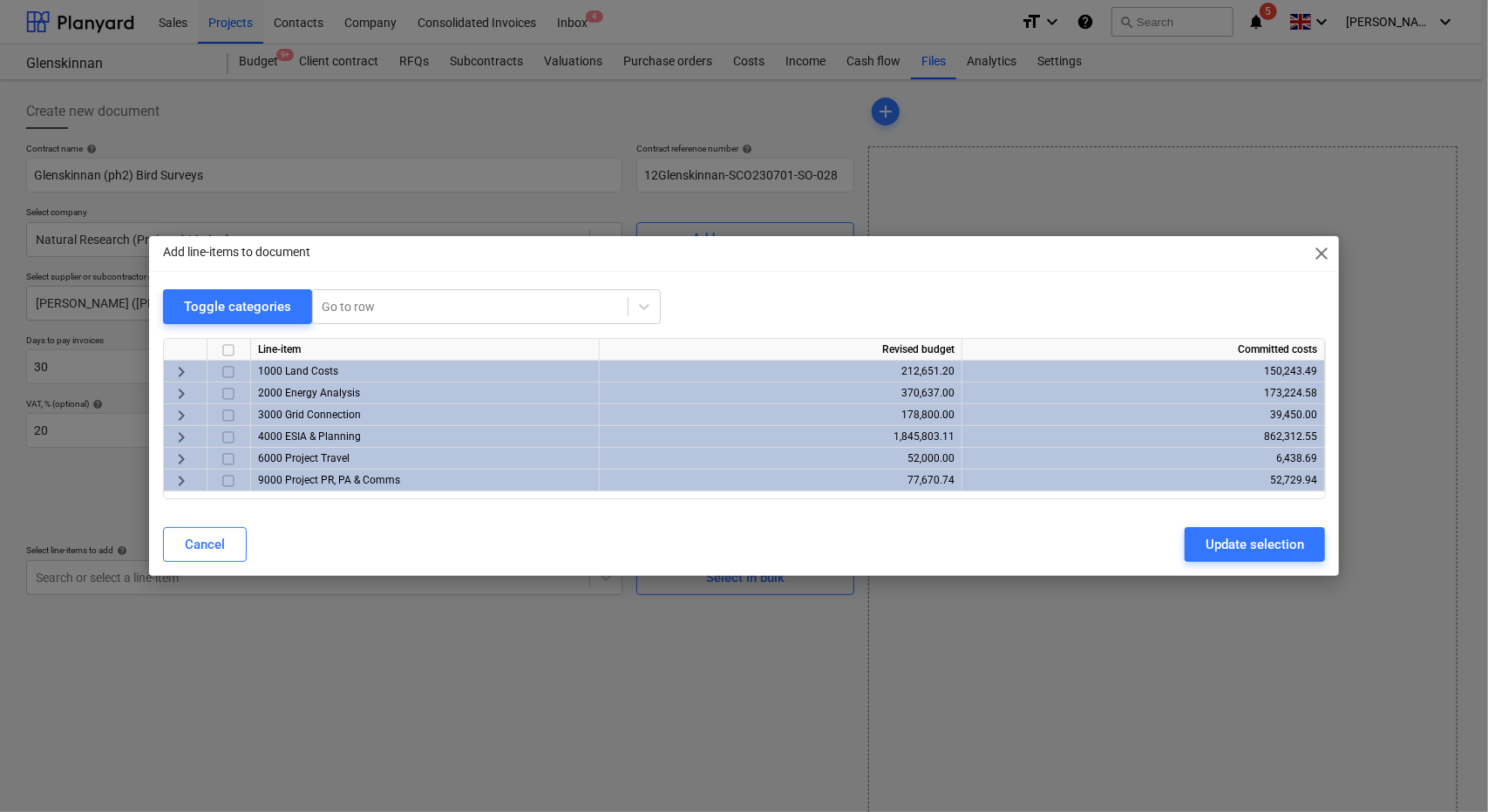
click at [179, 435] on span "keyboard_arrow_right" at bounding box center [182, 437] width 21 height 21
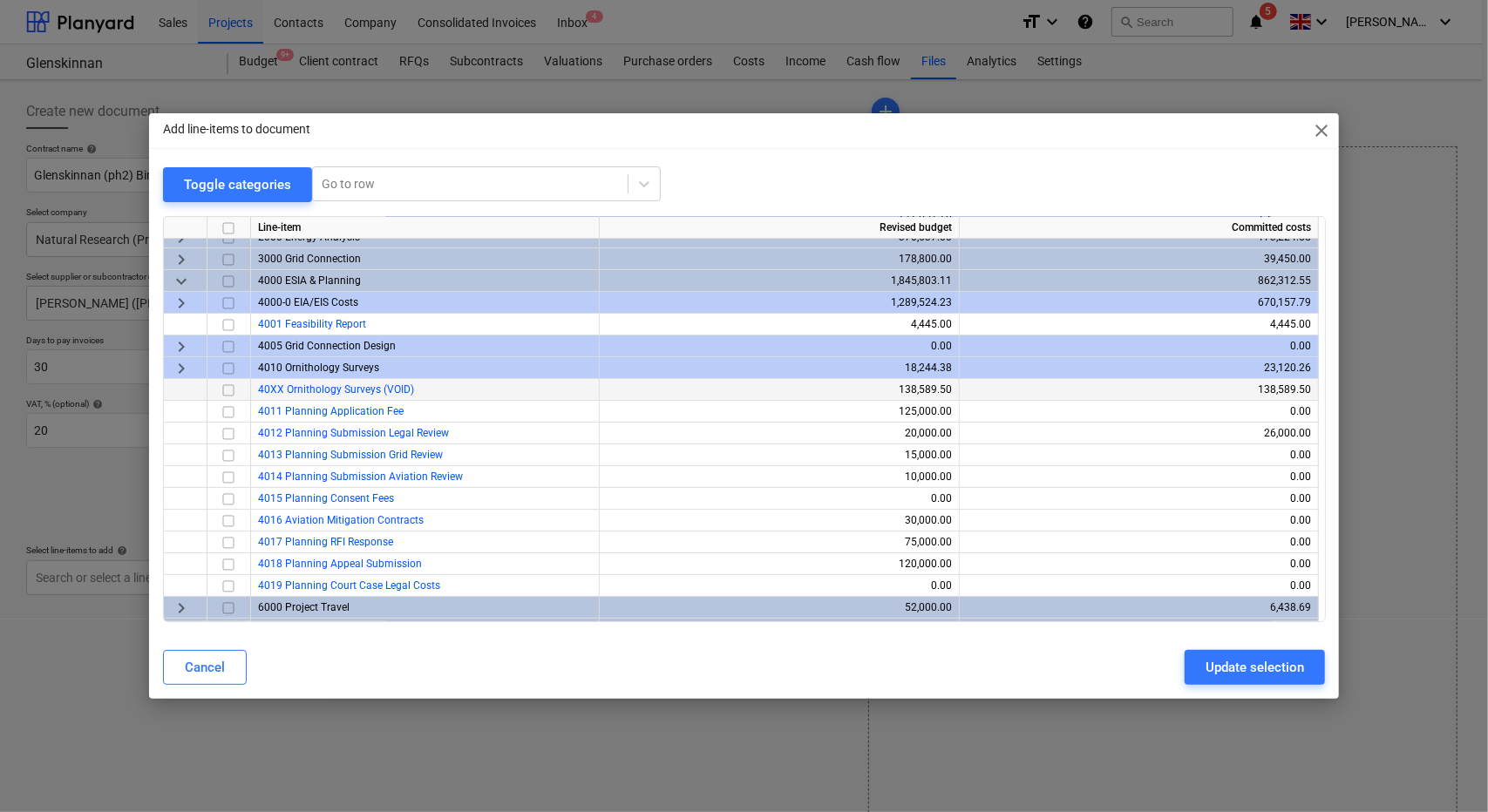
scroll to position [52, 0]
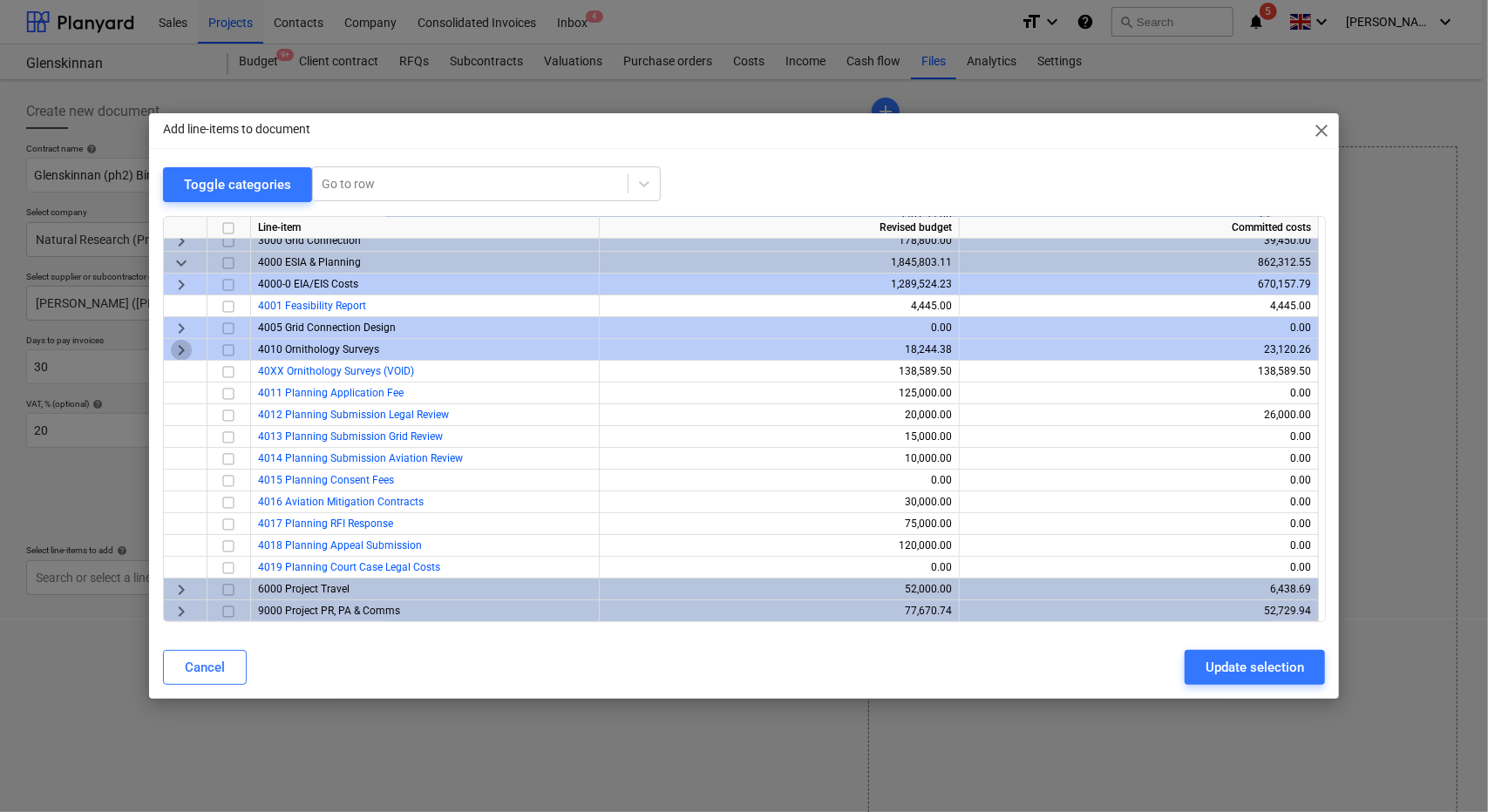
click at [176, 349] on span "keyboard_arrow_right" at bounding box center [182, 350] width 21 height 21
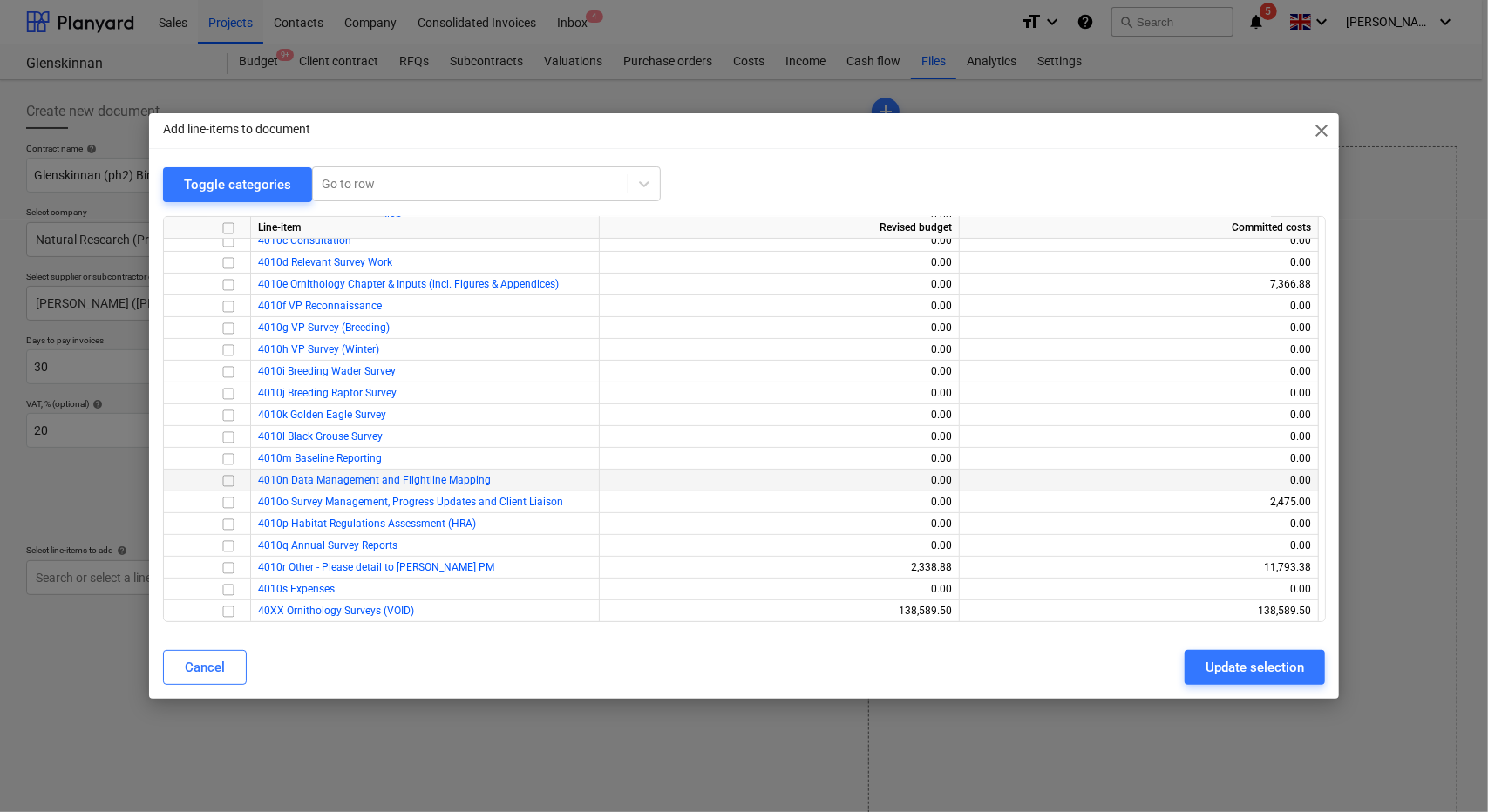
scroll to position [314, 0]
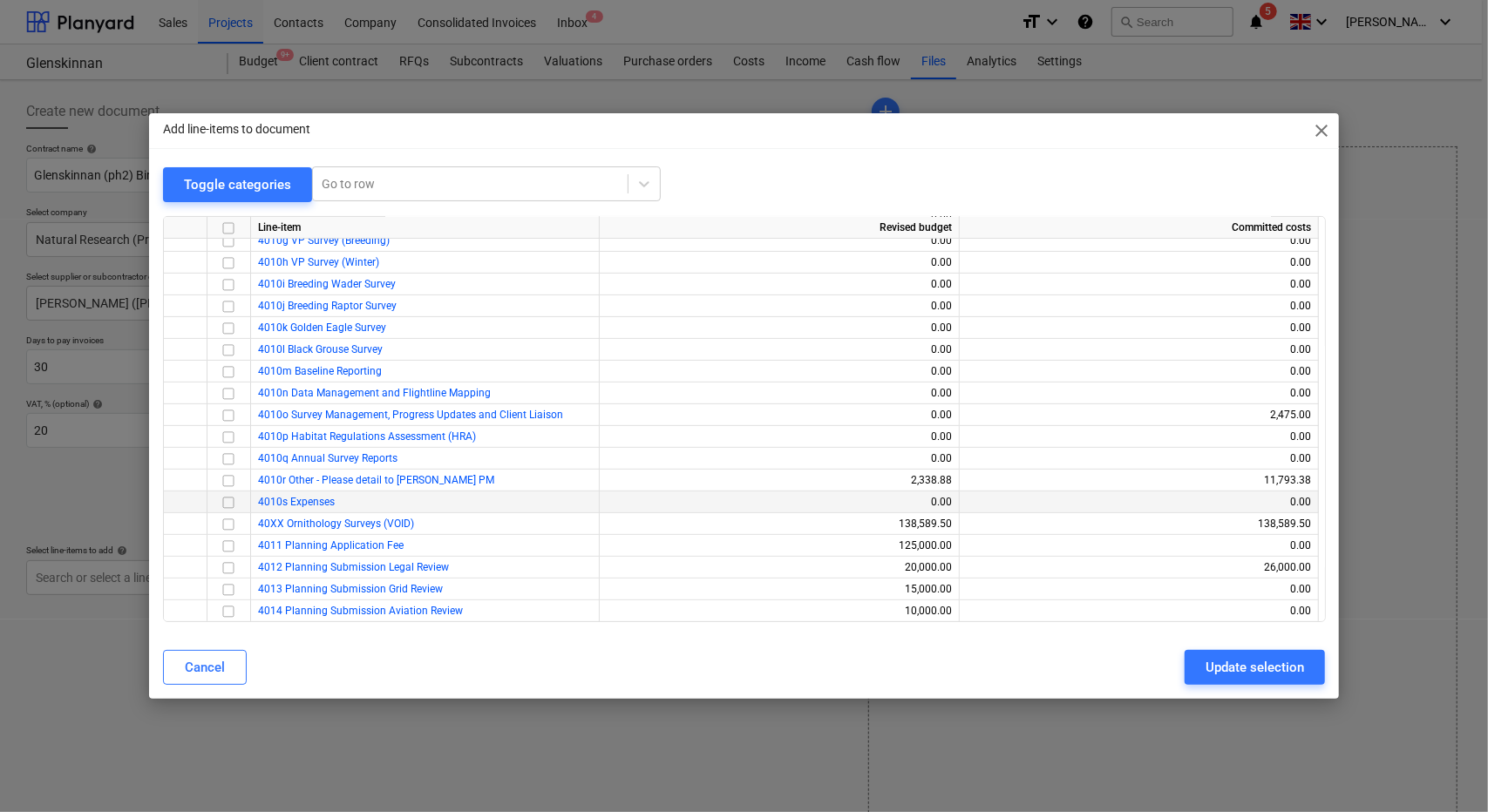
click at [228, 503] on input "checkbox" at bounding box center [228, 503] width 21 height 21
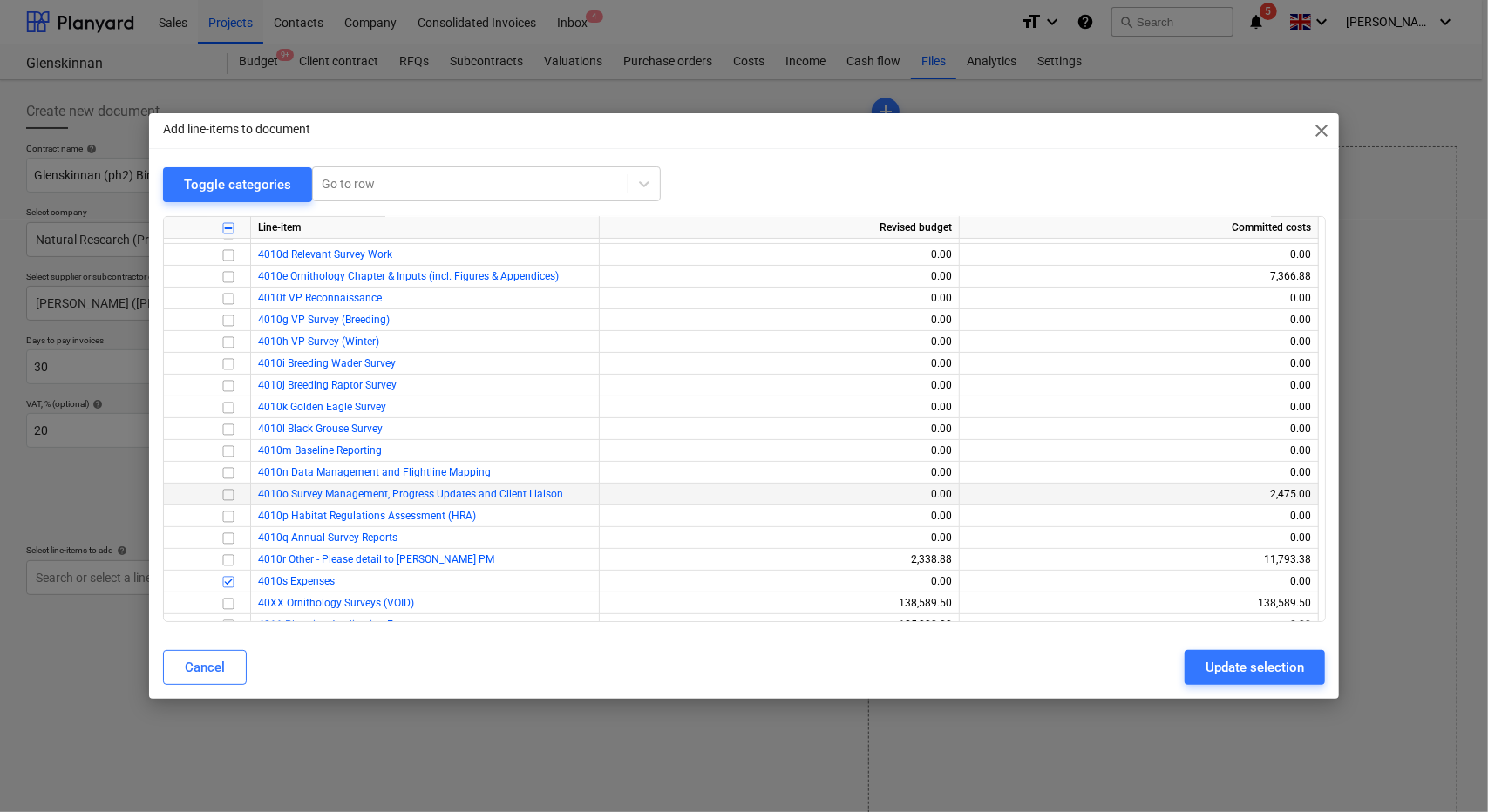
scroll to position [261, 0]
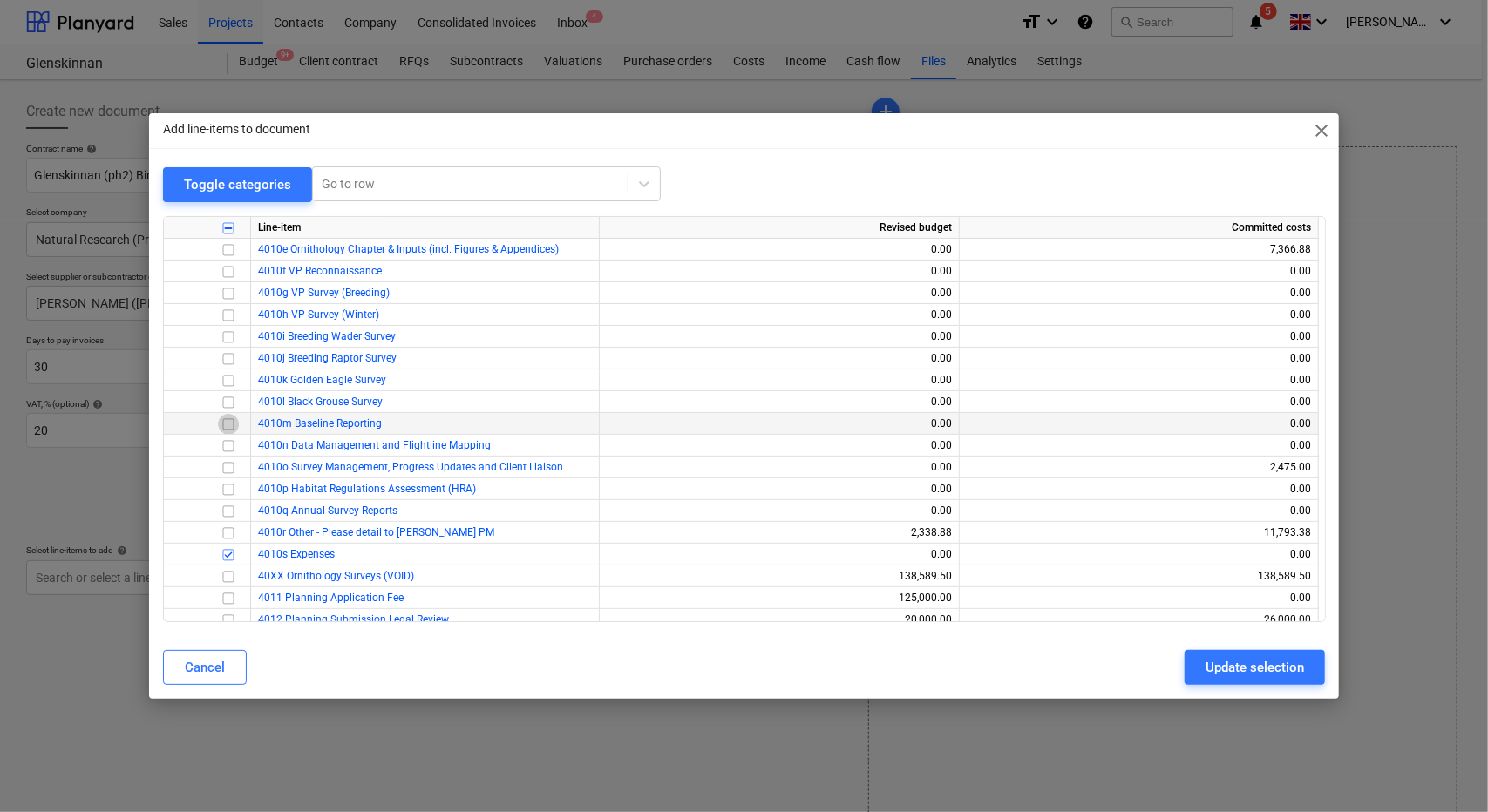
click at [228, 427] on input "checkbox" at bounding box center [228, 425] width 21 height 21
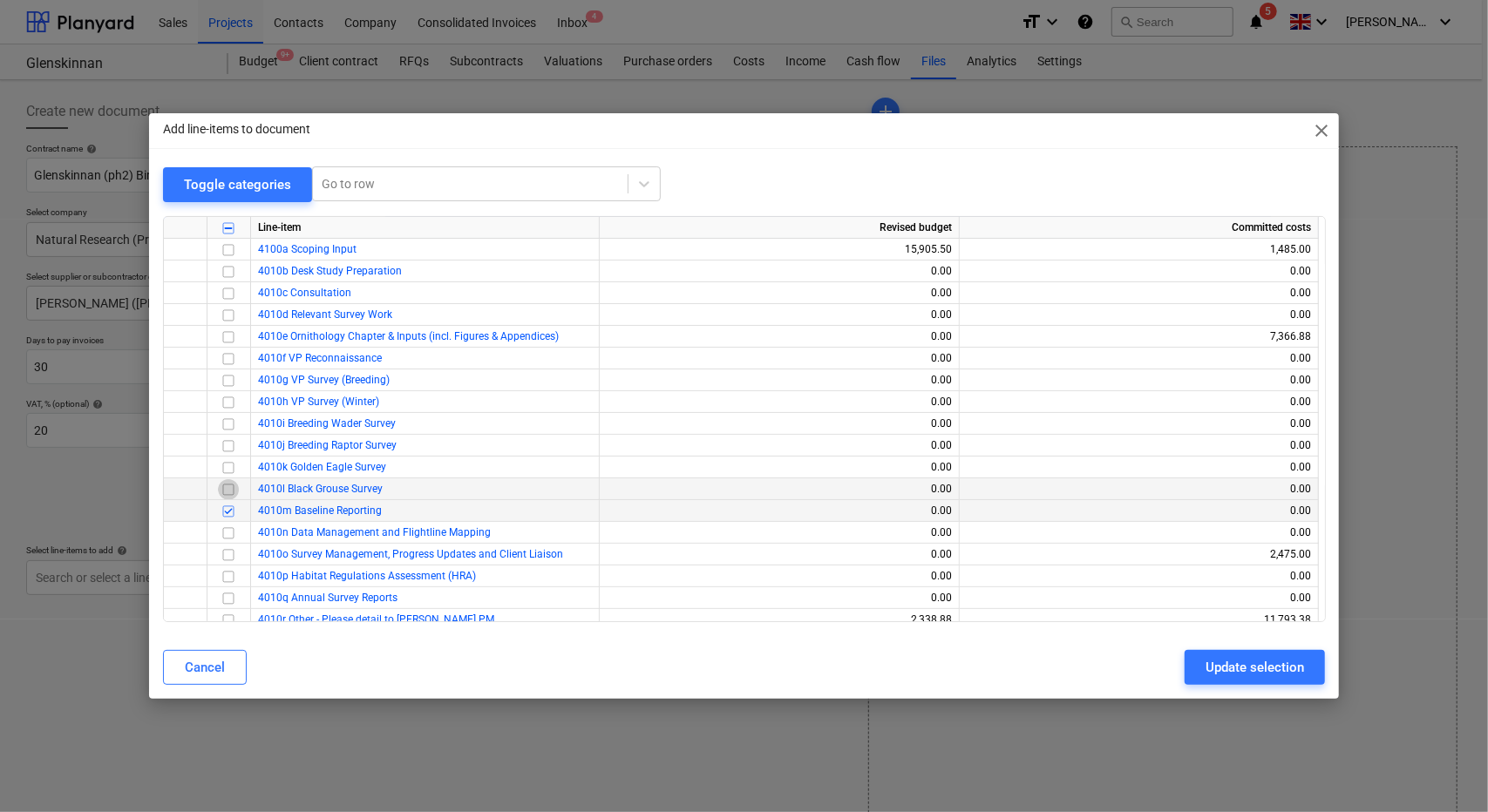
click at [230, 487] on input "checkbox" at bounding box center [228, 490] width 21 height 21
click at [228, 425] on input "checkbox" at bounding box center [228, 425] width 21 height 21
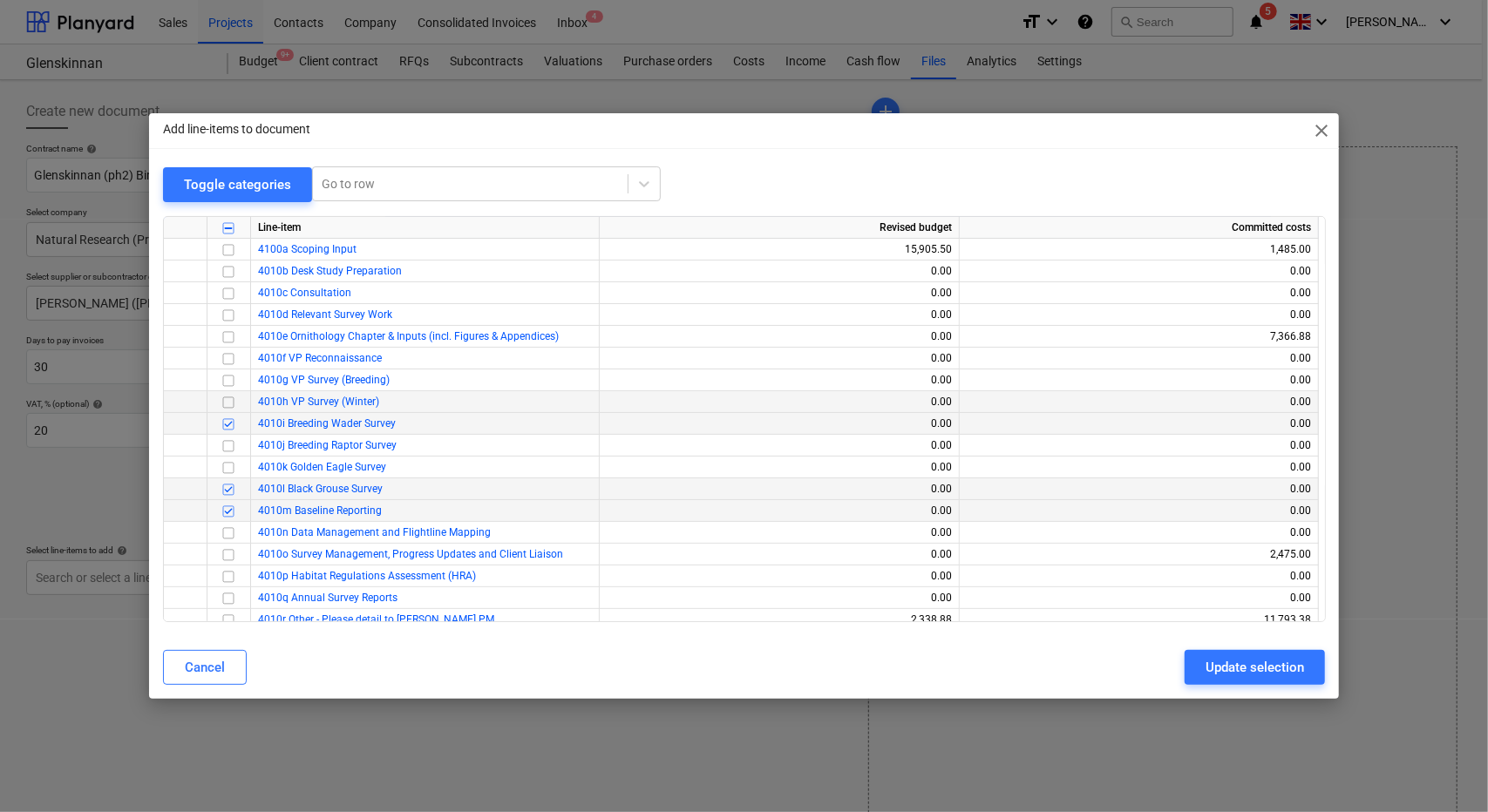
click at [228, 406] on input "checkbox" at bounding box center [228, 403] width 21 height 21
click at [228, 382] on input "checkbox" at bounding box center [228, 381] width 21 height 21
click at [230, 534] on input "checkbox" at bounding box center [228, 533] width 21 height 21
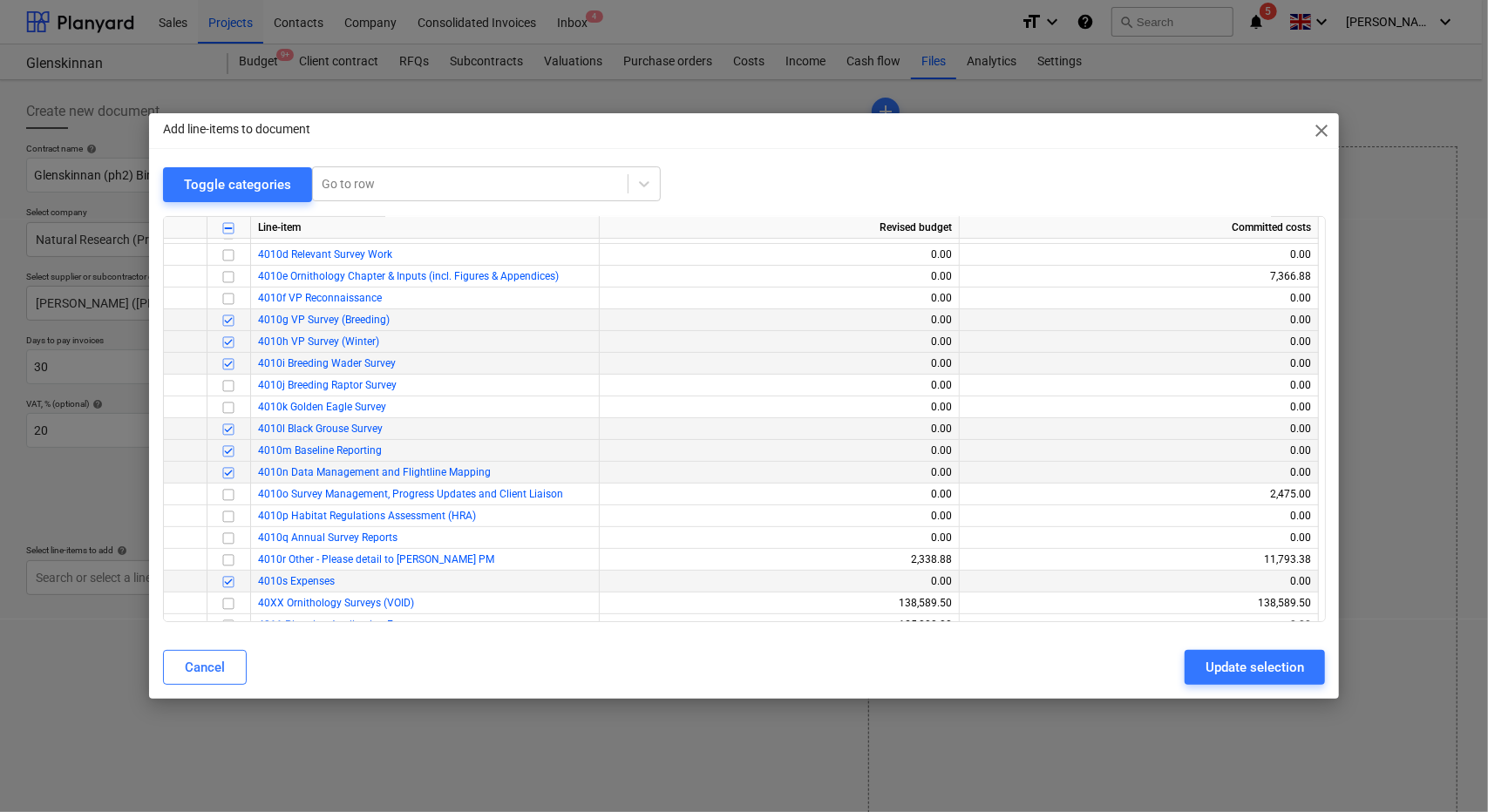
scroll to position [261, 0]
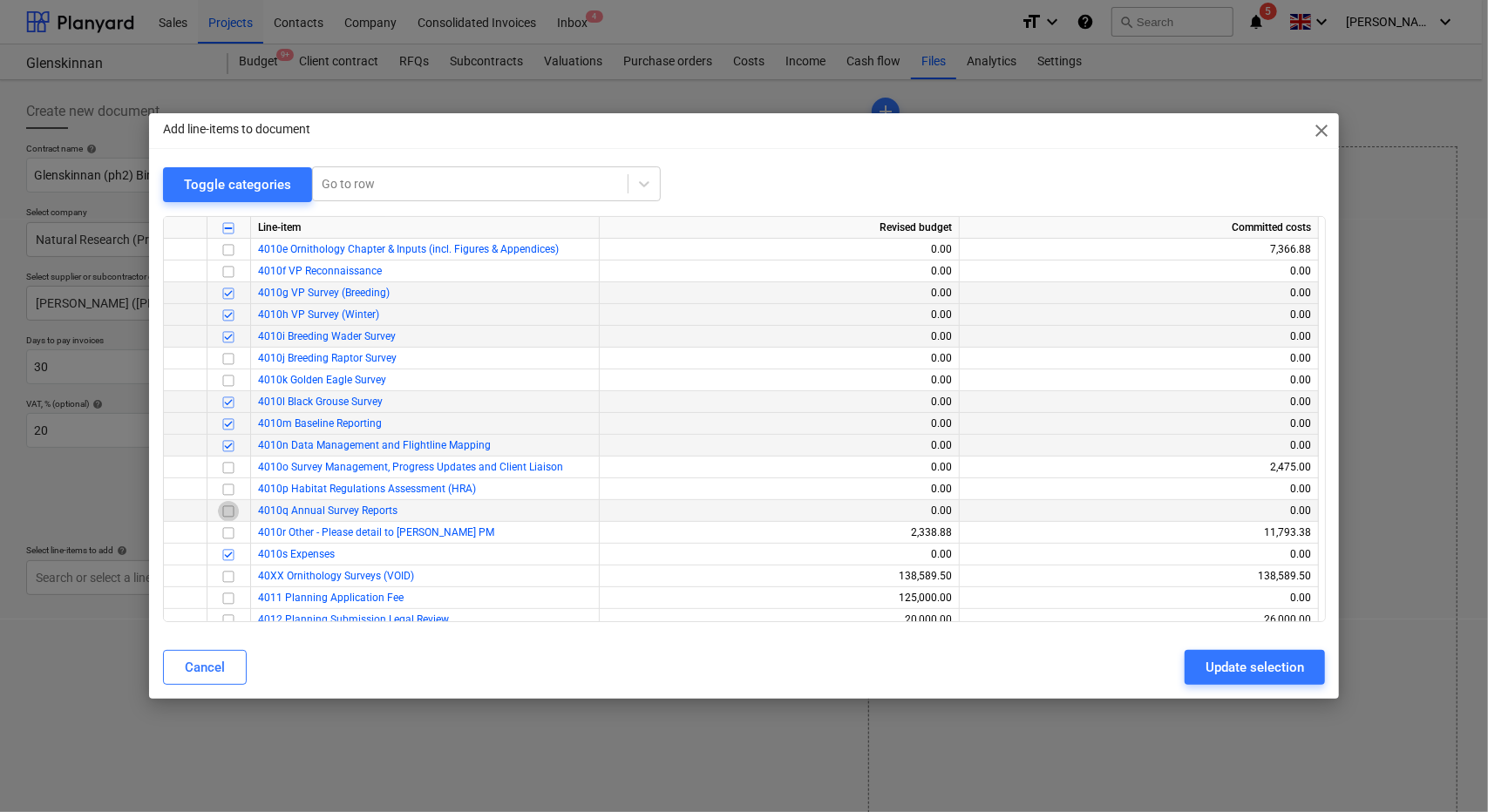
click at [229, 513] on input "checkbox" at bounding box center [228, 512] width 21 height 21
click at [234, 466] on input "checkbox" at bounding box center [228, 468] width 21 height 21
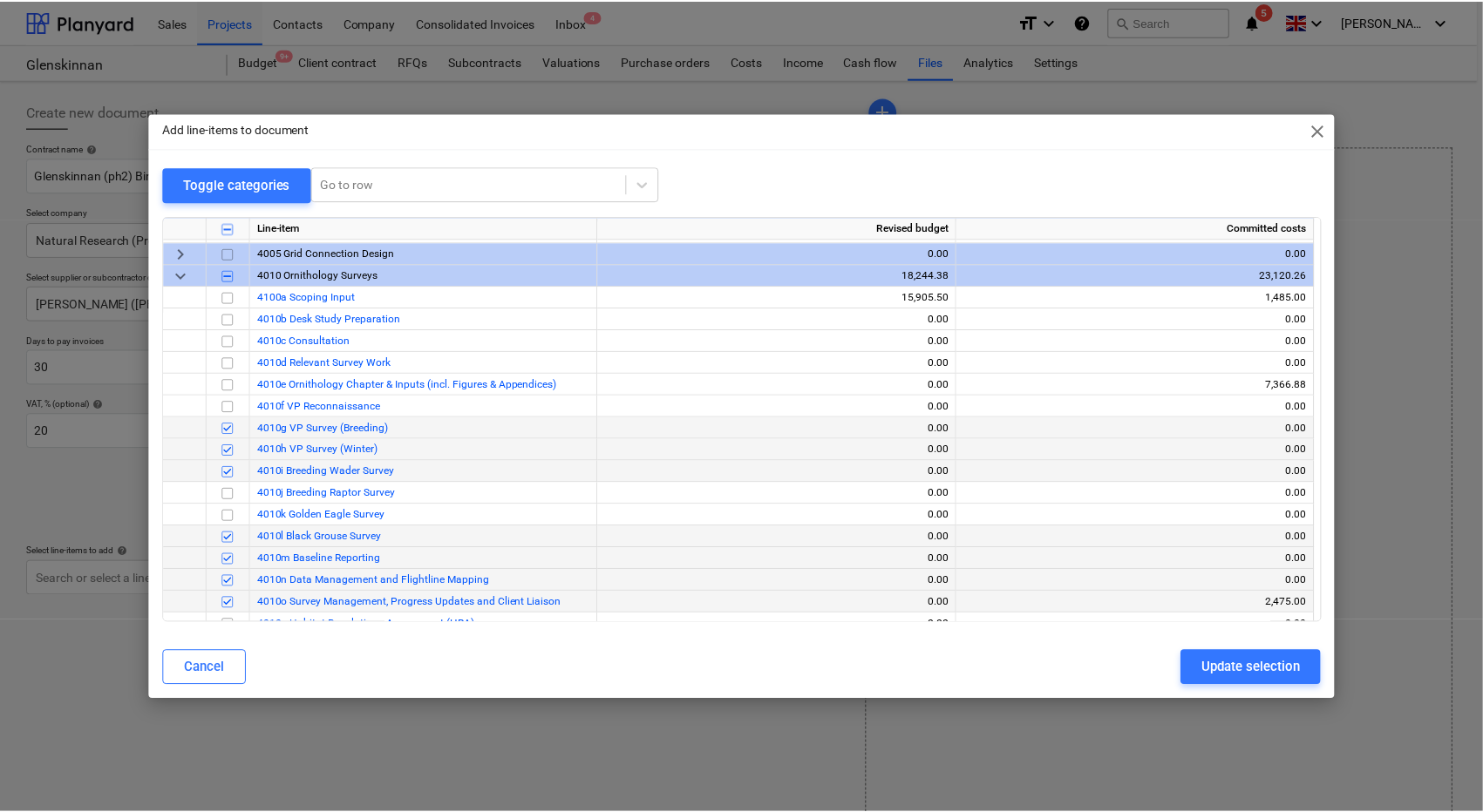
scroll to position [87, 0]
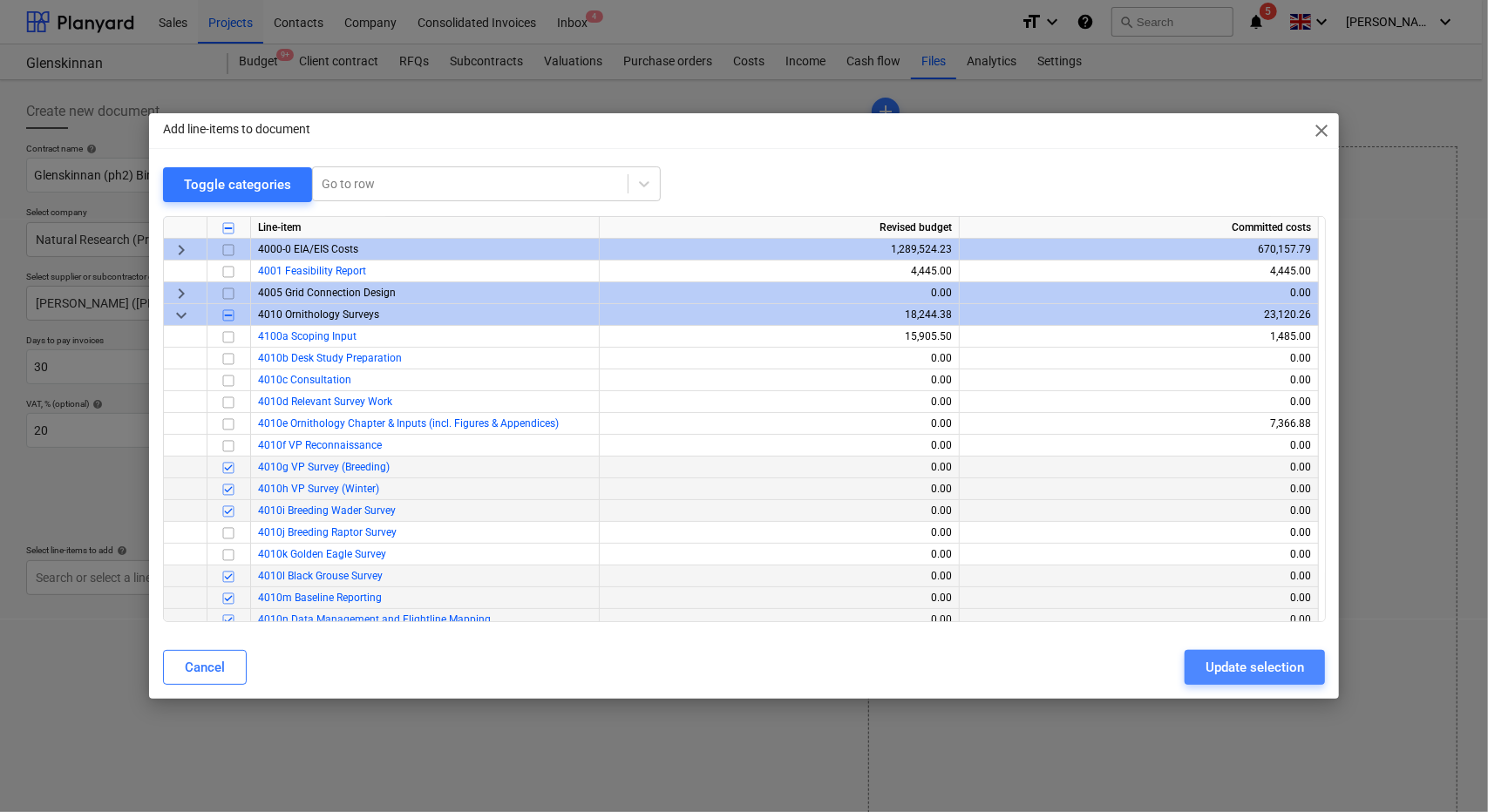
click at [1245, 656] on div "Update selection" at bounding box center [1255, 667] width 99 height 22
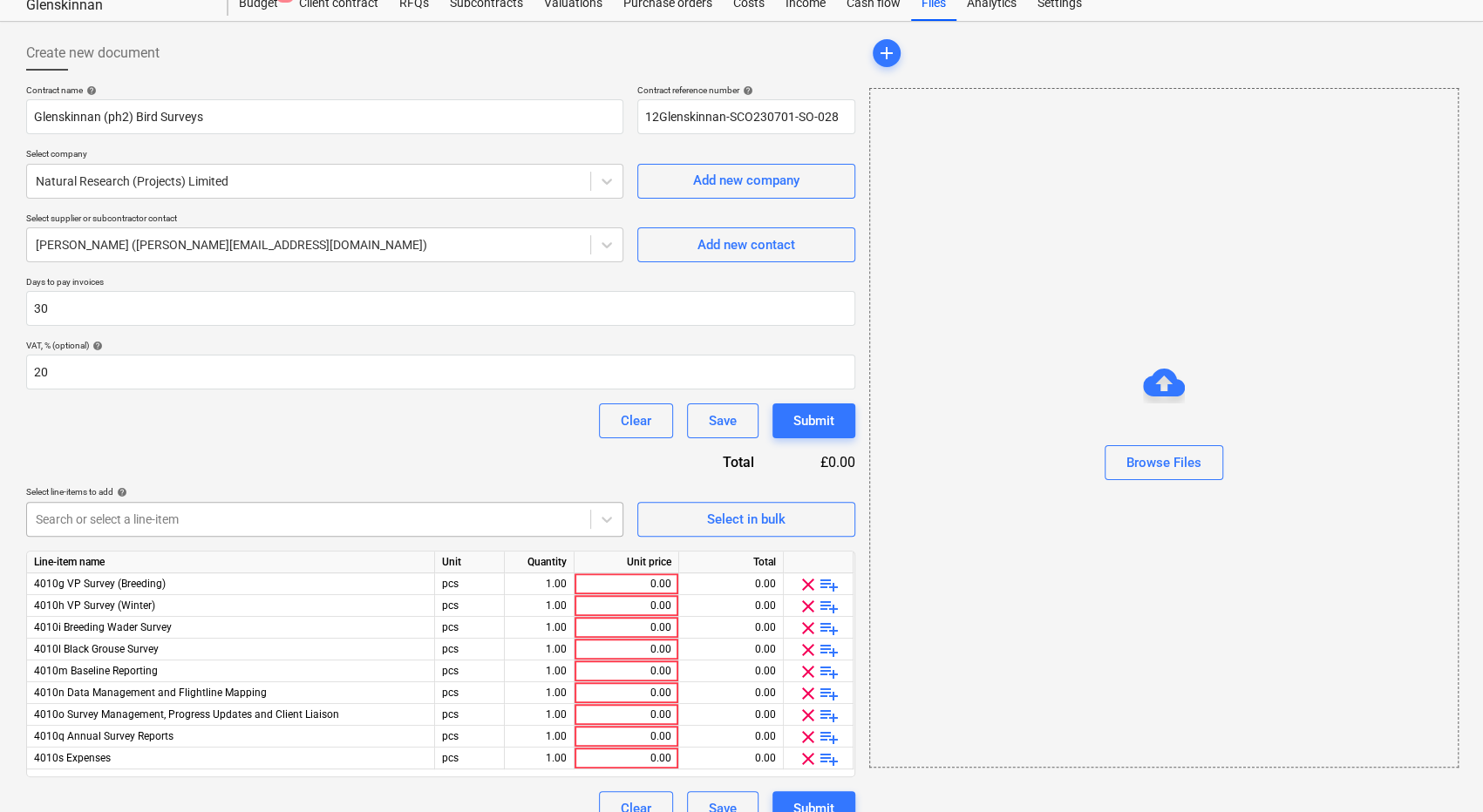
scroll to position [85, 0]
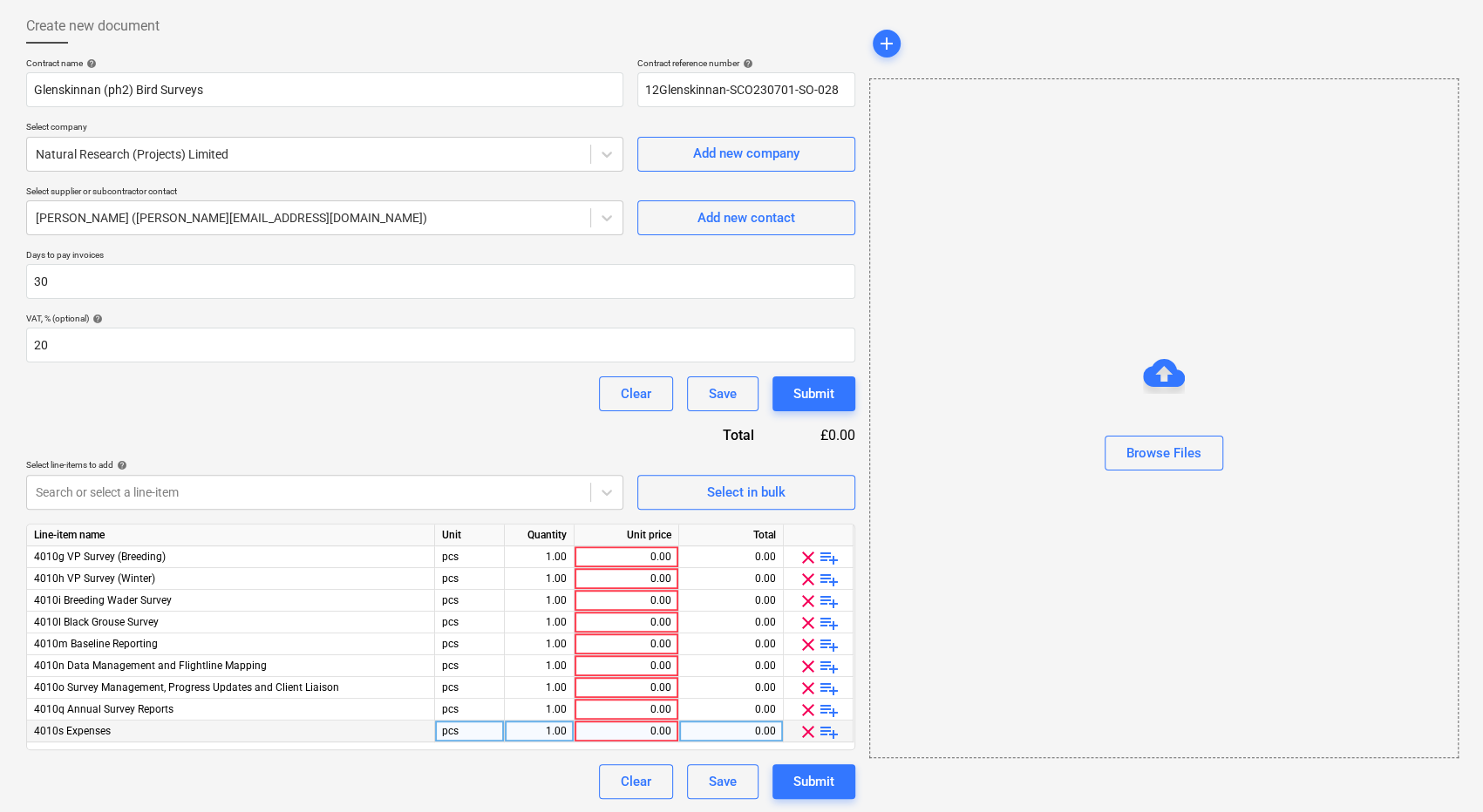
click at [620, 728] on div "0.00" at bounding box center [626, 732] width 90 height 22
type input "7590"
click at [630, 714] on div "0.00" at bounding box center [626, 709] width 90 height 22
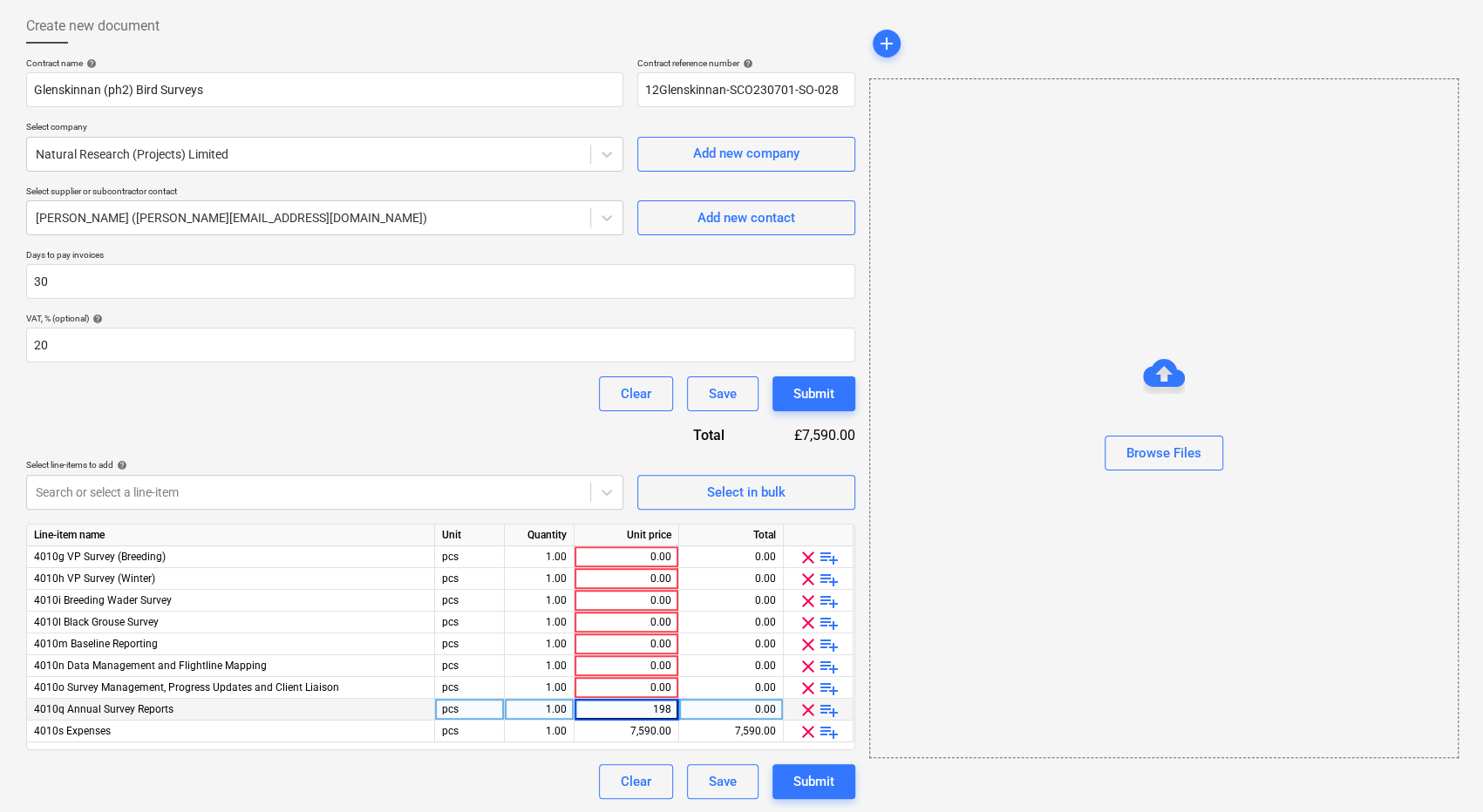
type input "1980"
click at [644, 684] on div "0.00" at bounding box center [626, 688] width 90 height 22
type input "2475"
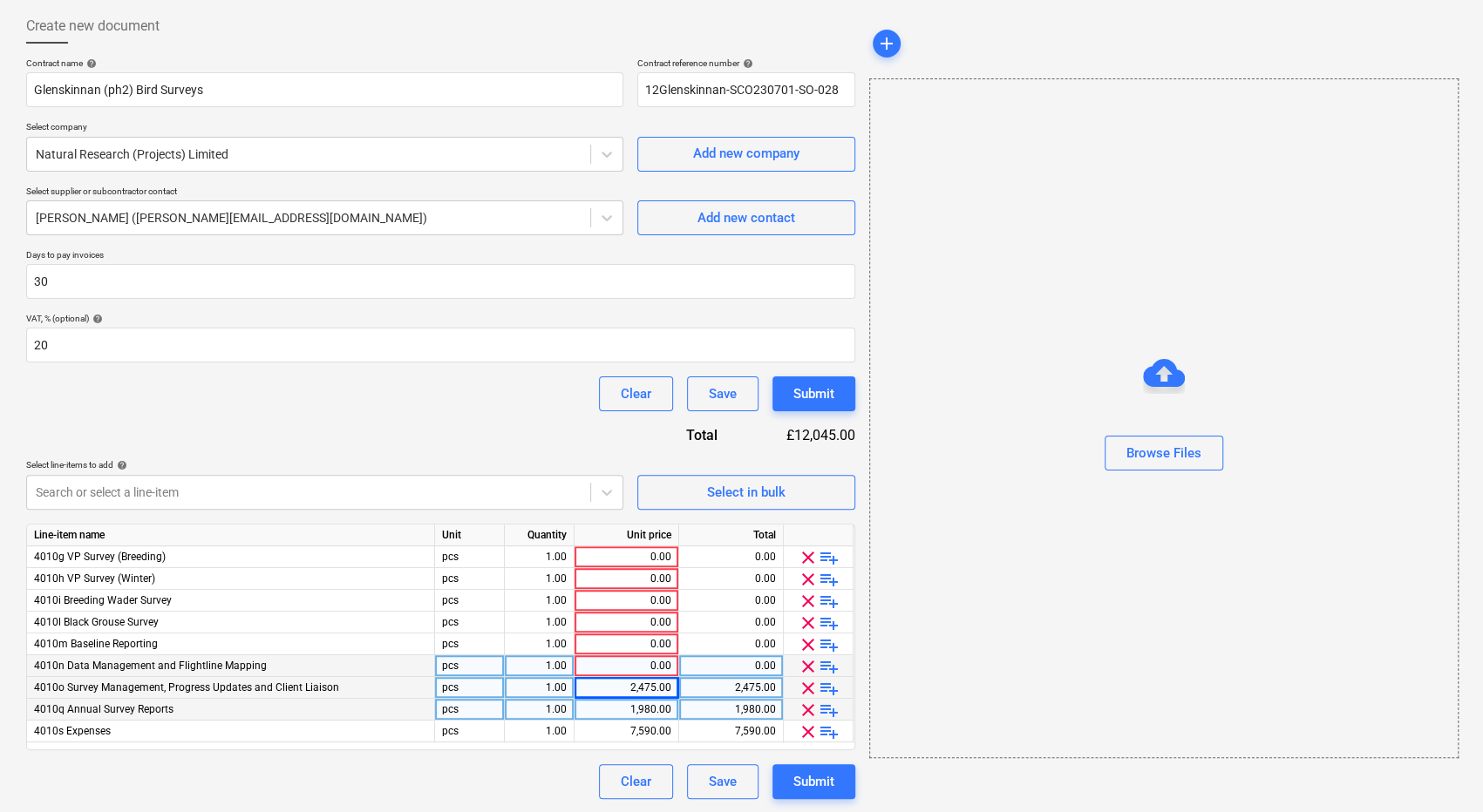
click at [634, 665] on div "0.00" at bounding box center [626, 666] width 90 height 22
type input "3150"
click at [638, 637] on div "0.00" at bounding box center [626, 645] width 90 height 22
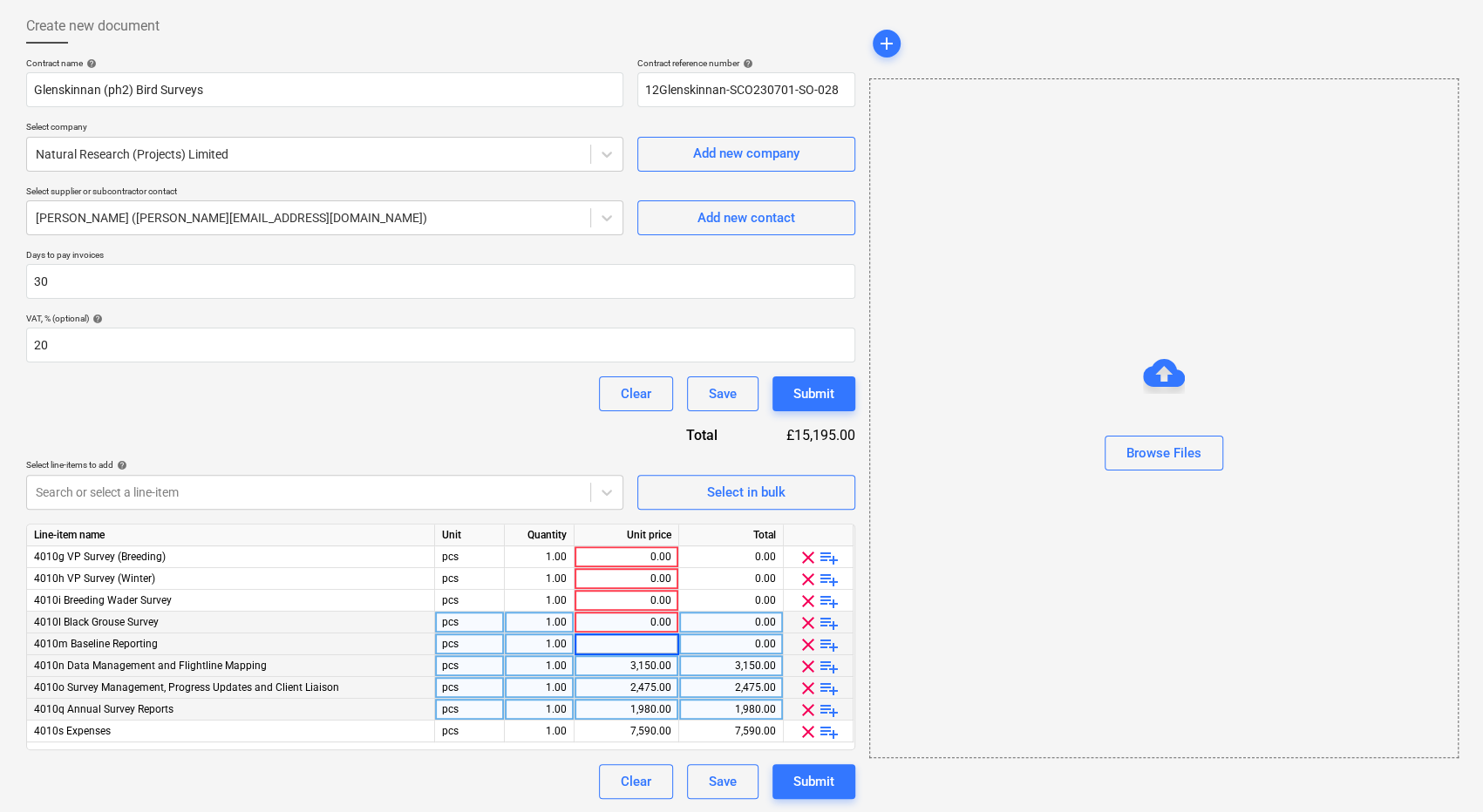
click at [631, 619] on div "0.00" at bounding box center [626, 622] width 90 height 22
type input "1116"
click at [642, 647] on div "0.00" at bounding box center [626, 645] width 90 height 22
click at [807, 707] on span "clear" at bounding box center [808, 710] width 21 height 21
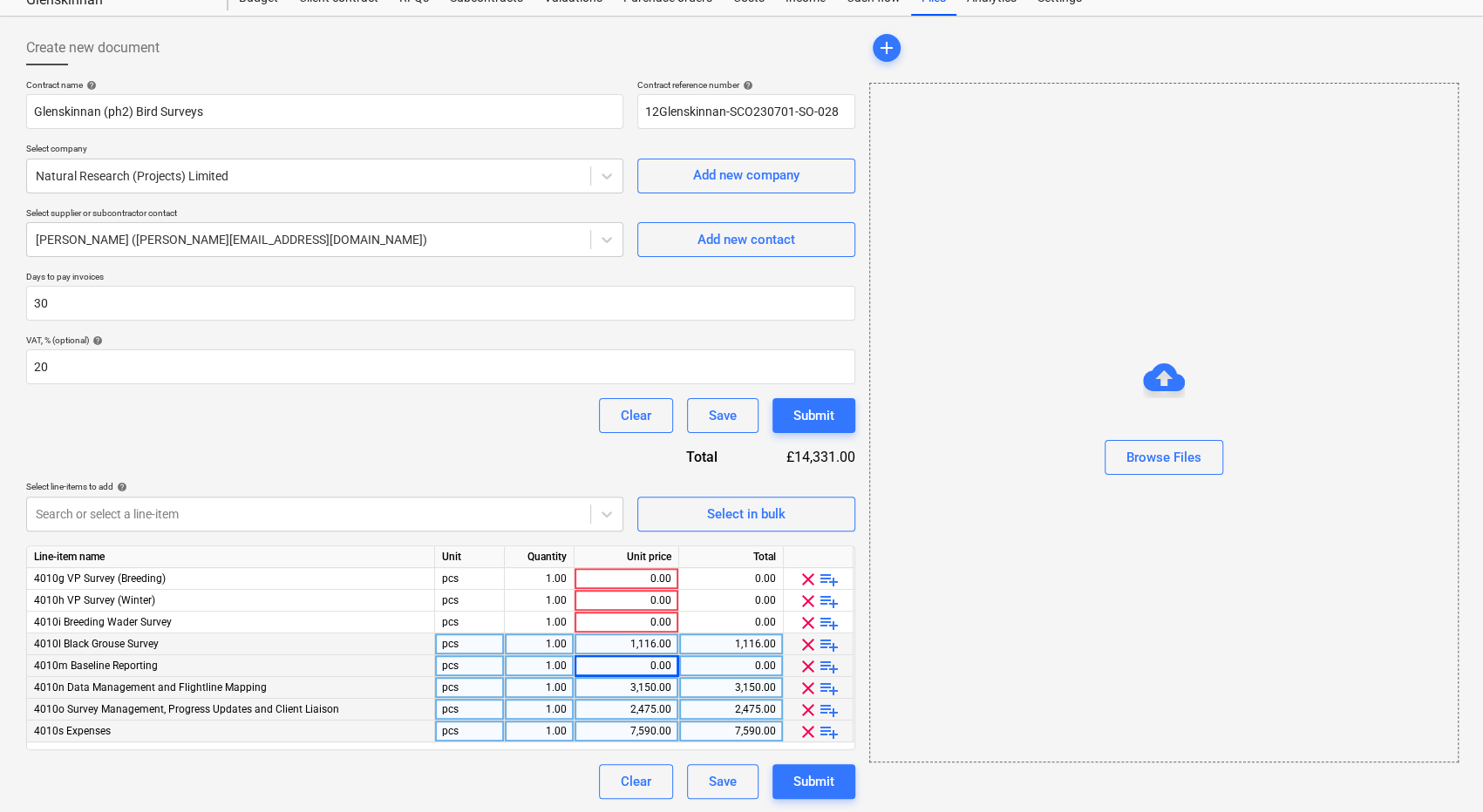
click at [638, 671] on div "0.00" at bounding box center [626, 666] width 90 height 22
type input "1980"
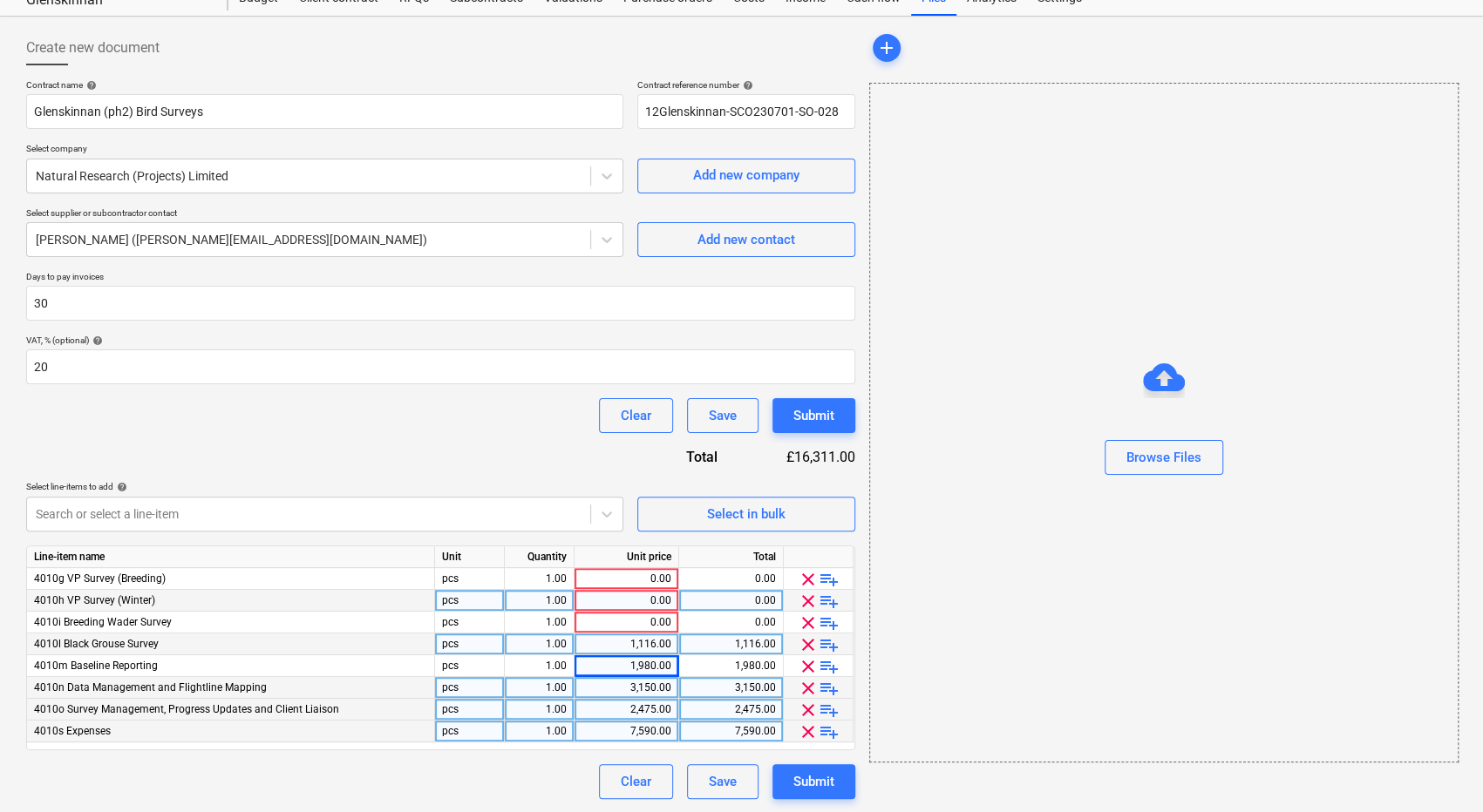
click at [644, 602] on div "0.00" at bounding box center [626, 601] width 90 height 22
type input "2604"
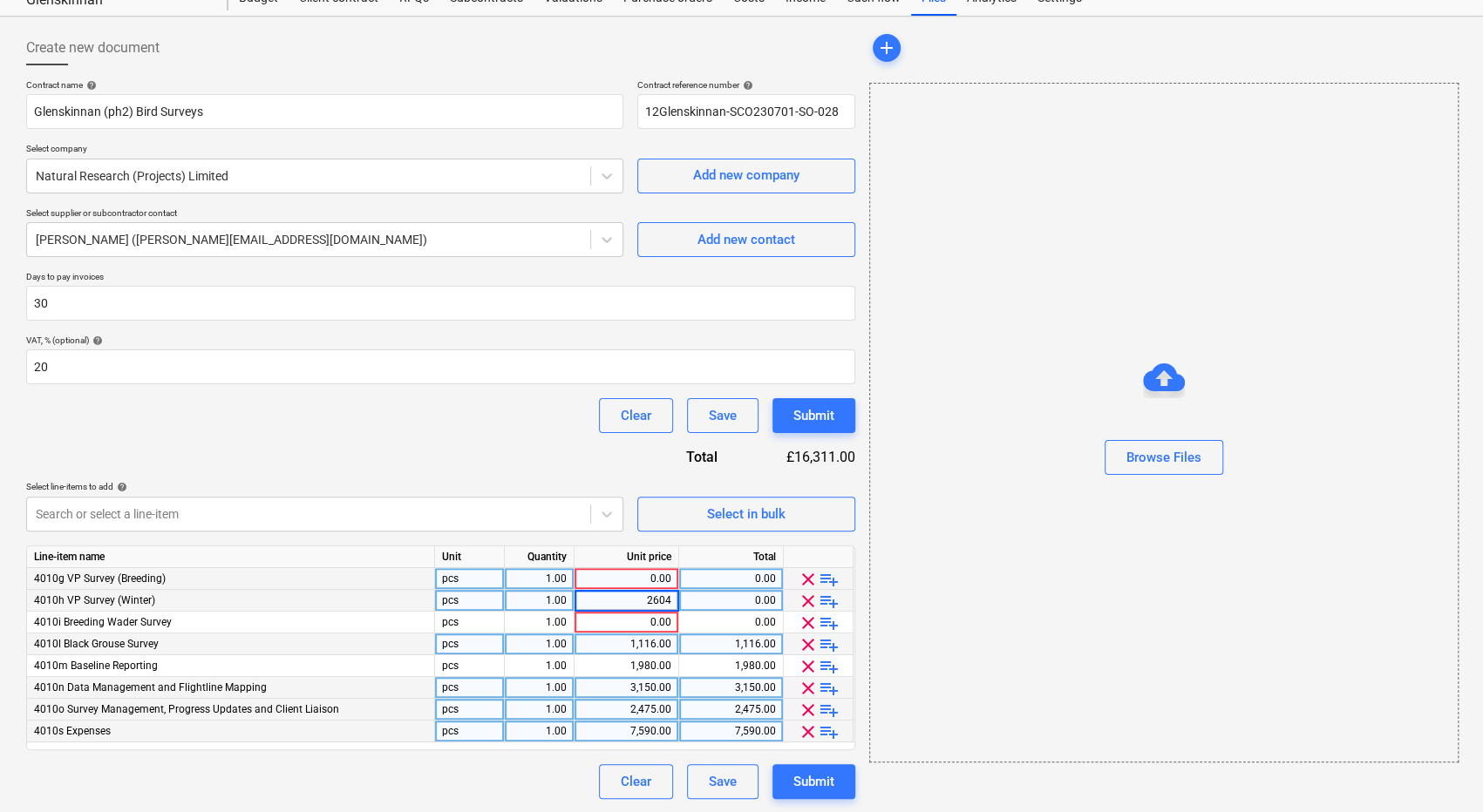
click at [614, 580] on div "0.00" at bounding box center [626, 579] width 90 height 22
type input "2604"
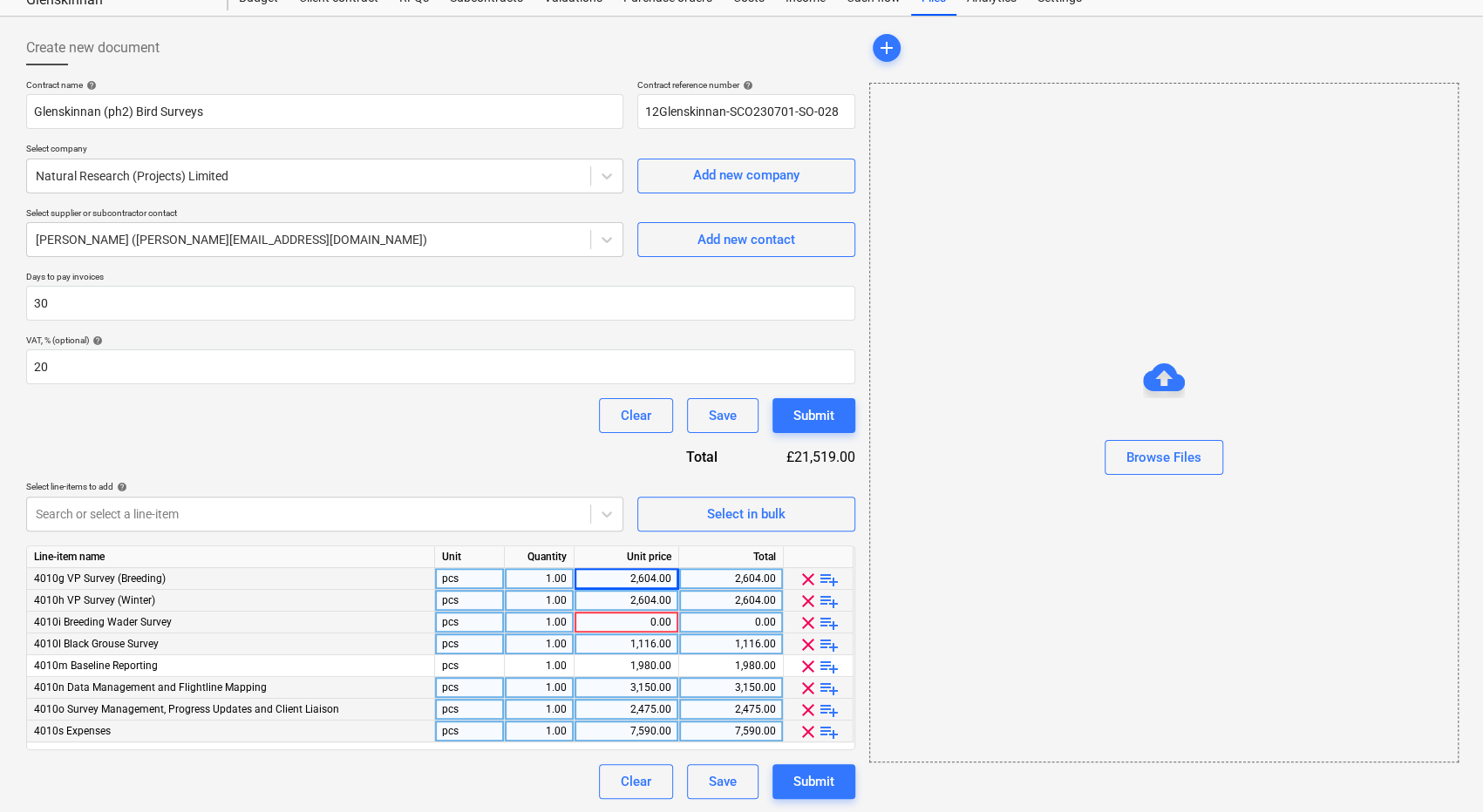
click at [645, 620] on div "0.00" at bounding box center [626, 622] width 90 height 22
type input "8928"
click at [462, 426] on div "Clear Save Submit" at bounding box center [440, 416] width 829 height 35
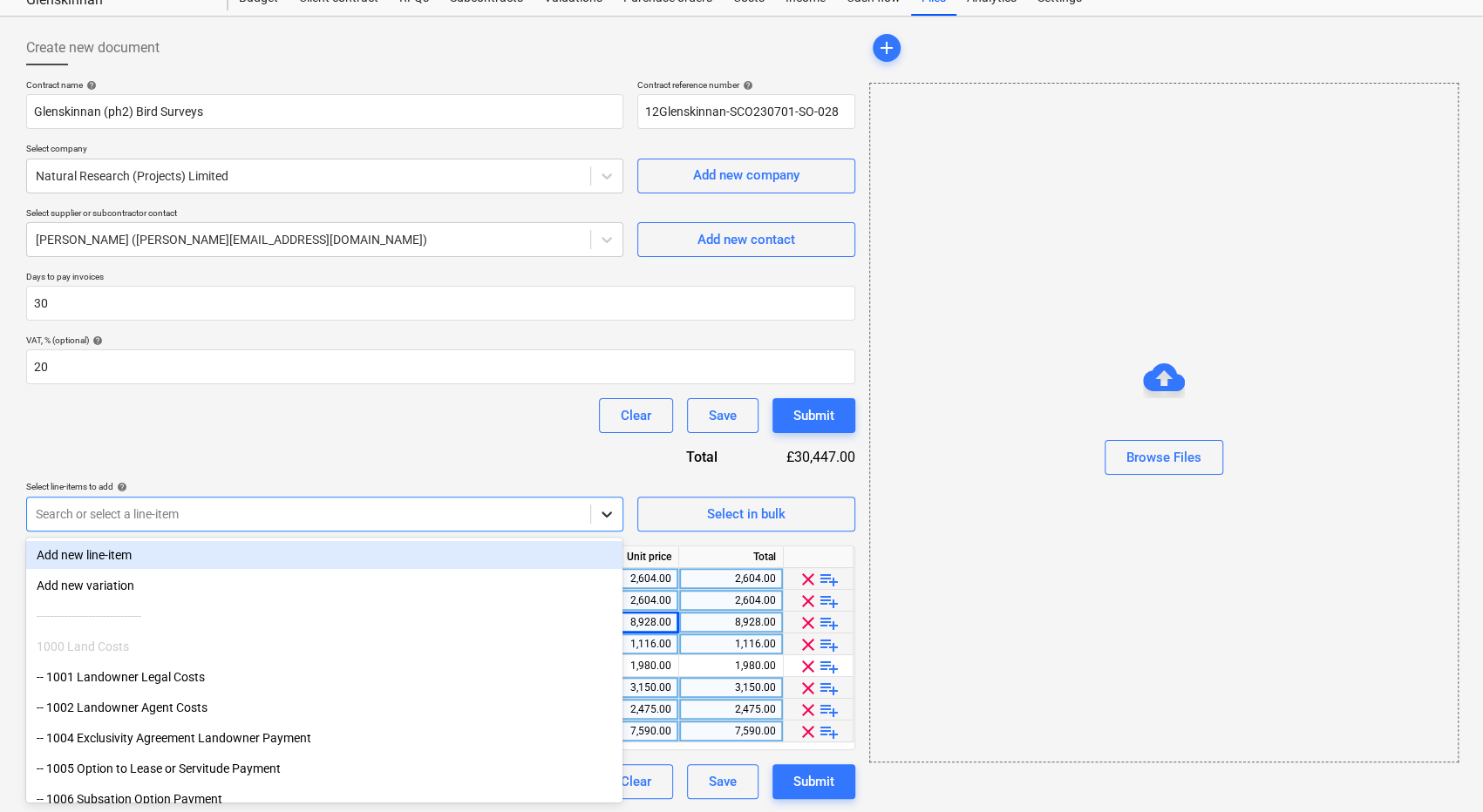
click at [609, 515] on icon at bounding box center [606, 515] width 11 height 6
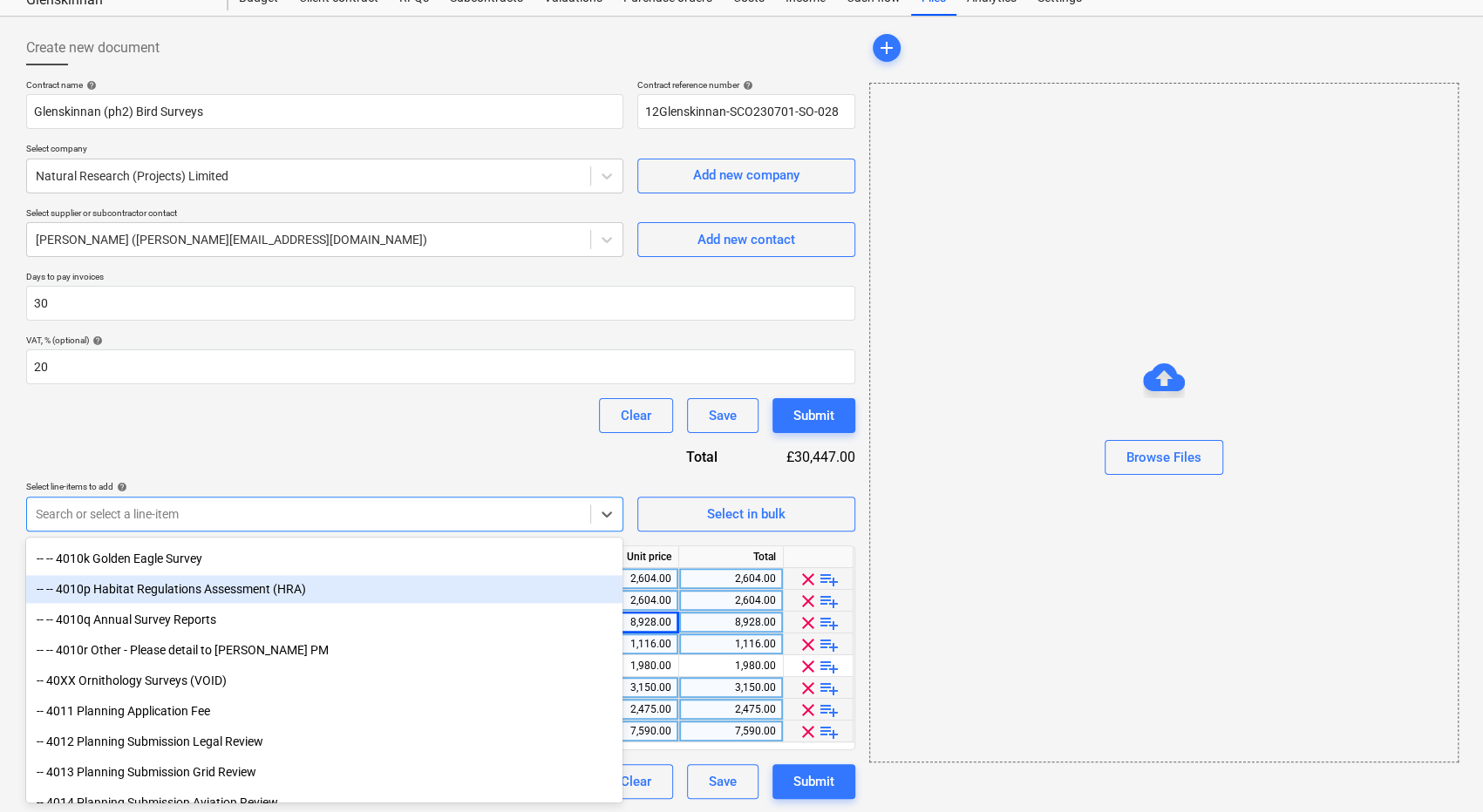
scroll to position [6275, 0]
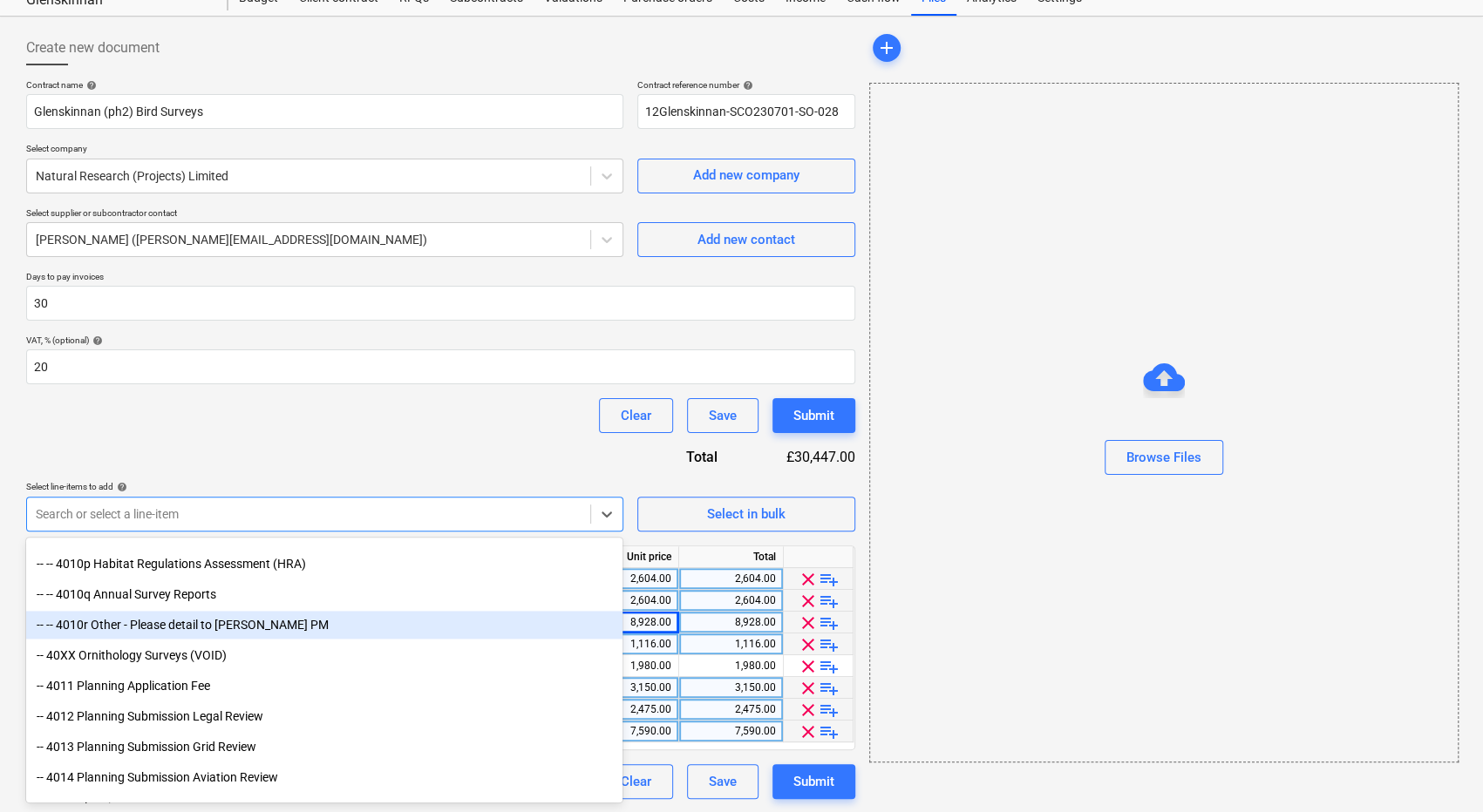
click at [264, 626] on div "-- -- 4010r Other - Please detail to [PERSON_NAME] PM" at bounding box center [324, 624] width 596 height 28
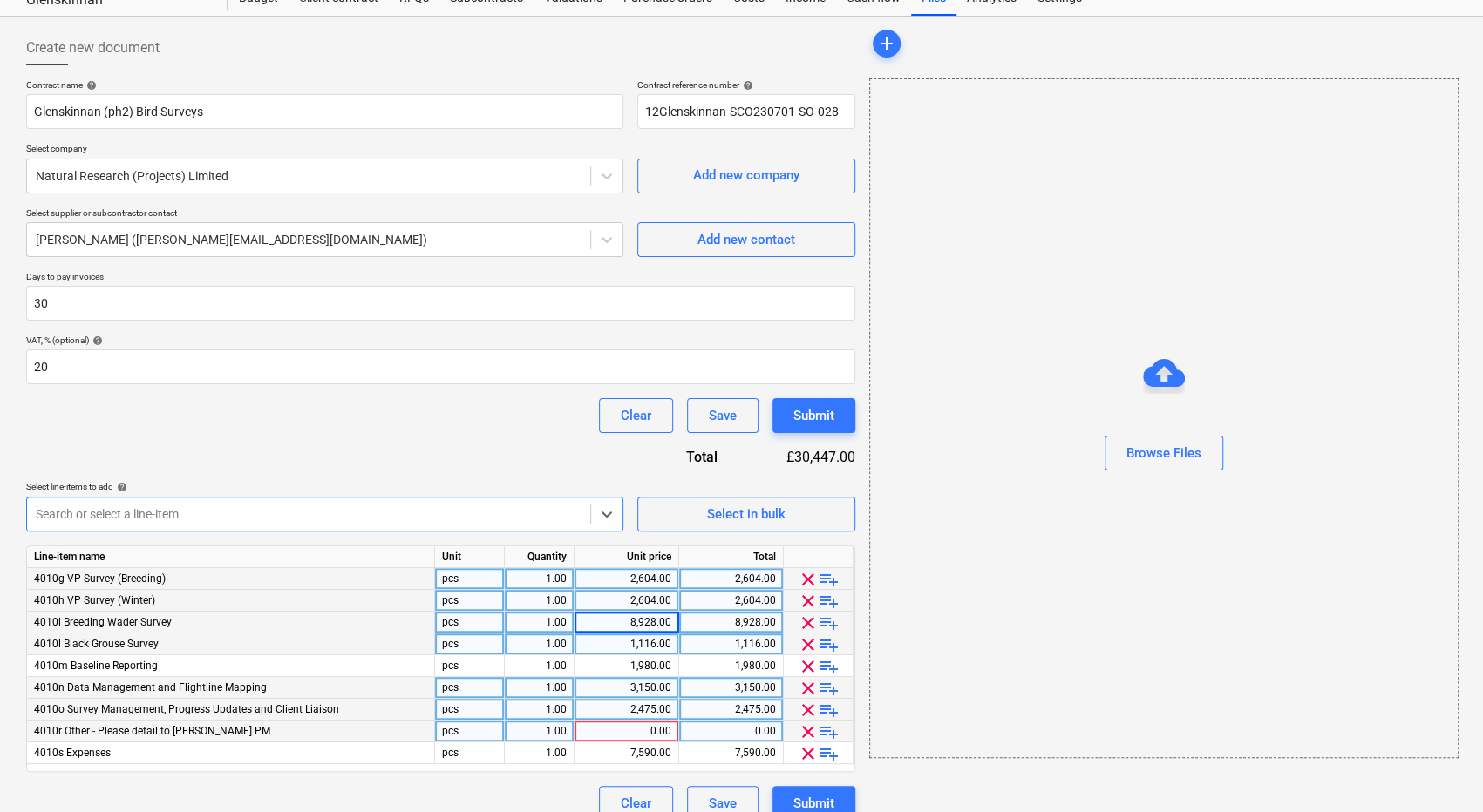
scroll to position [85, 0]
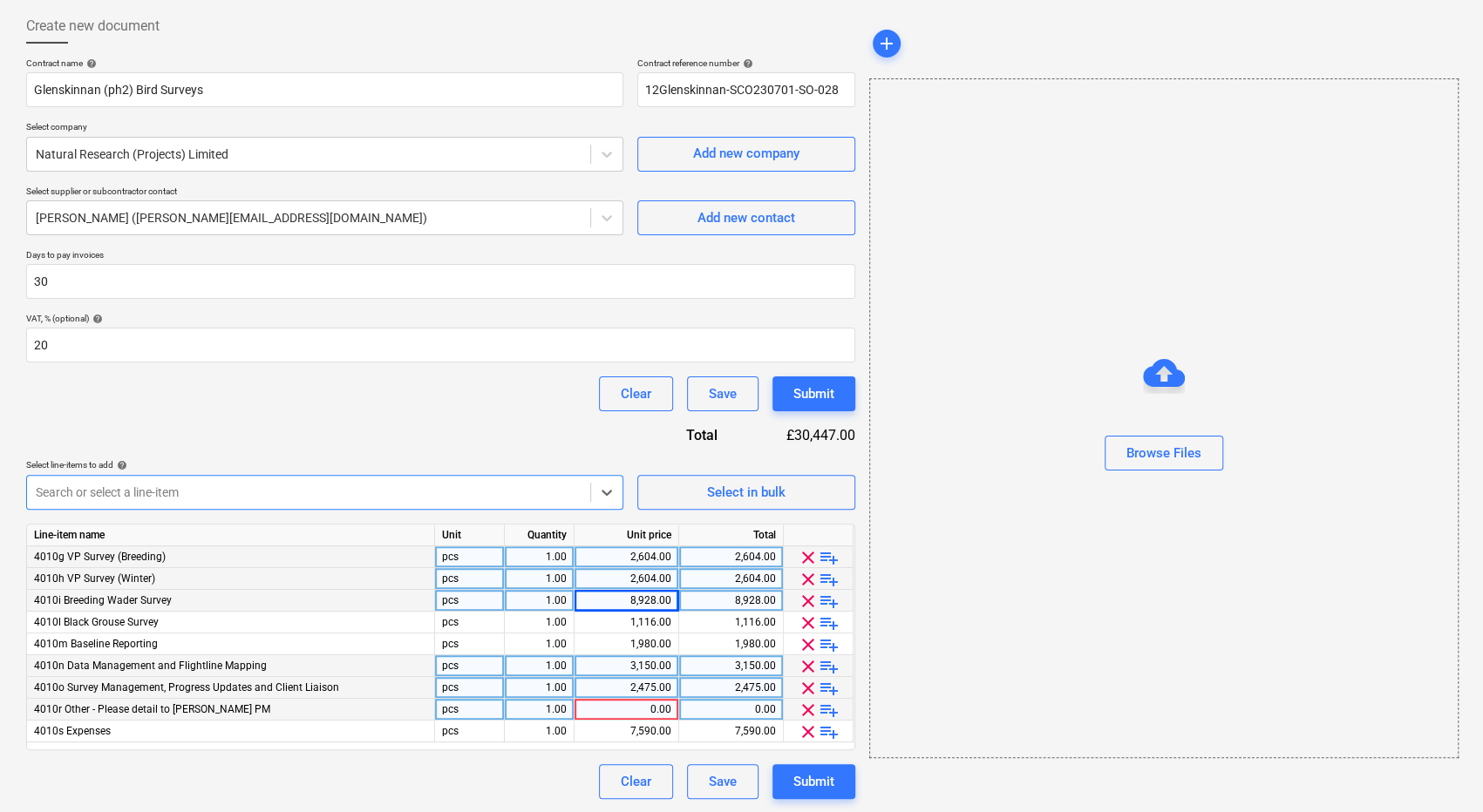
click at [827, 710] on span "playlist_add" at bounding box center [830, 710] width 21 height 21
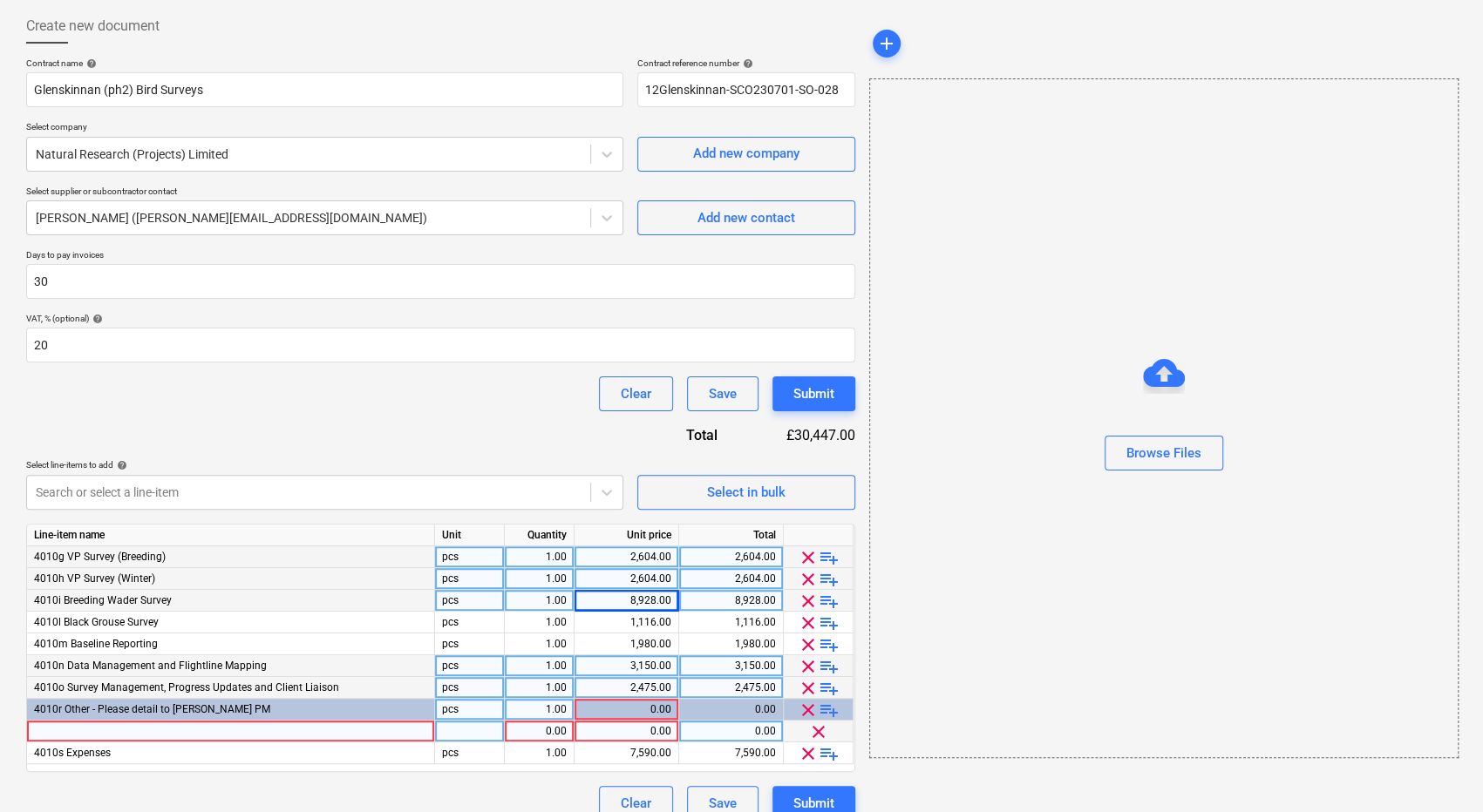
click at [206, 727] on div at bounding box center [230, 732] width 408 height 22
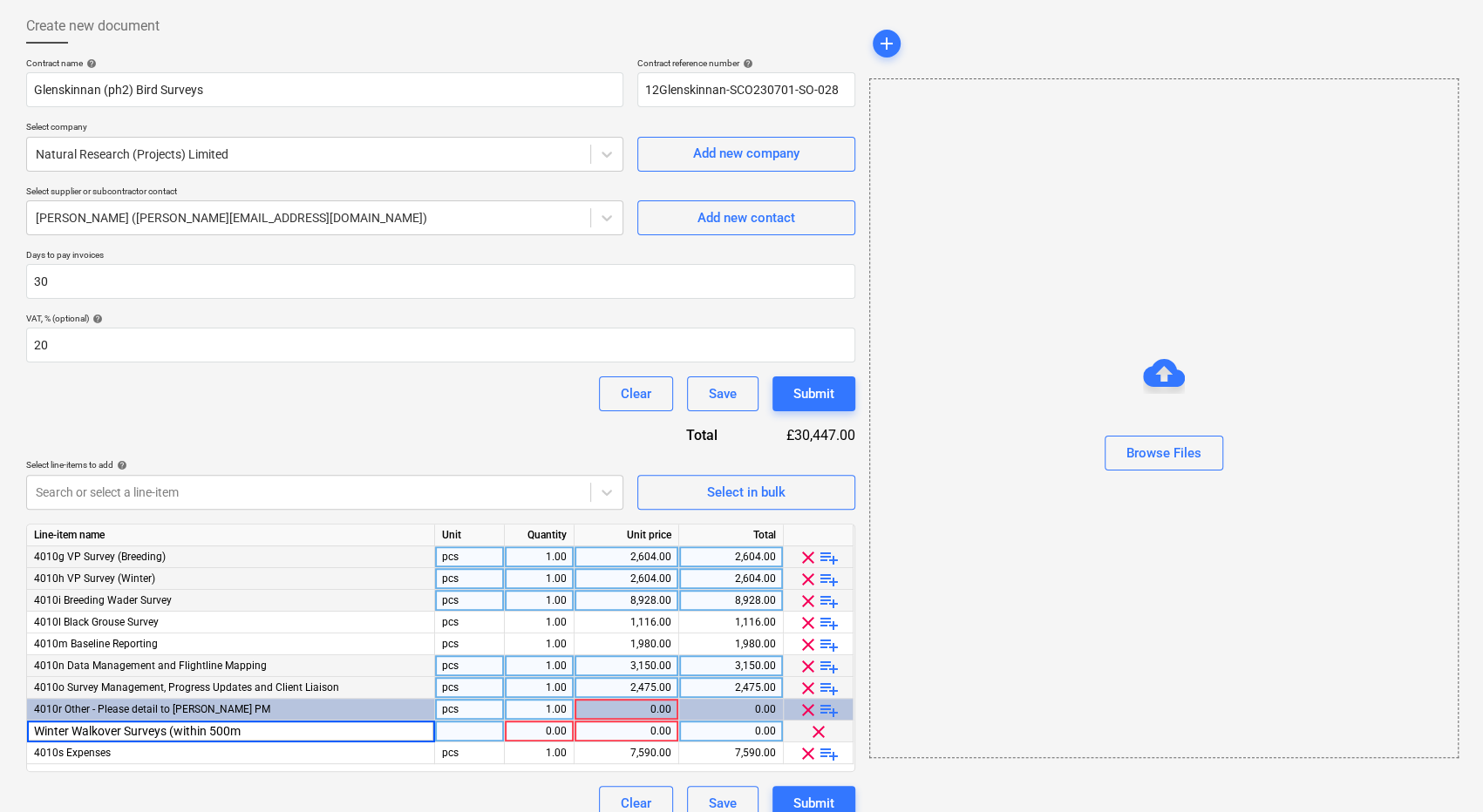
type input "Winter Walkover Surveys (within 500m)"
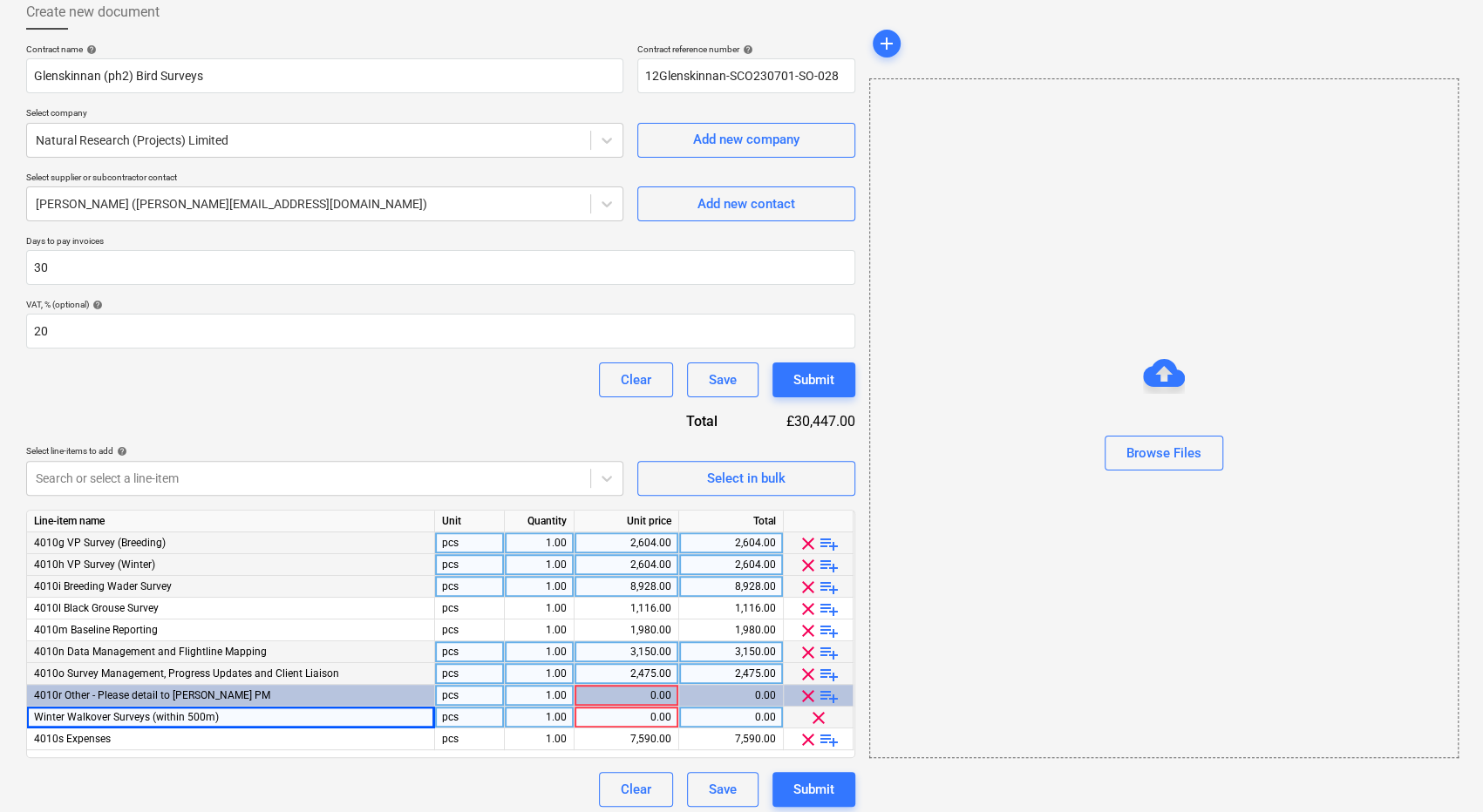
scroll to position [107, 0]
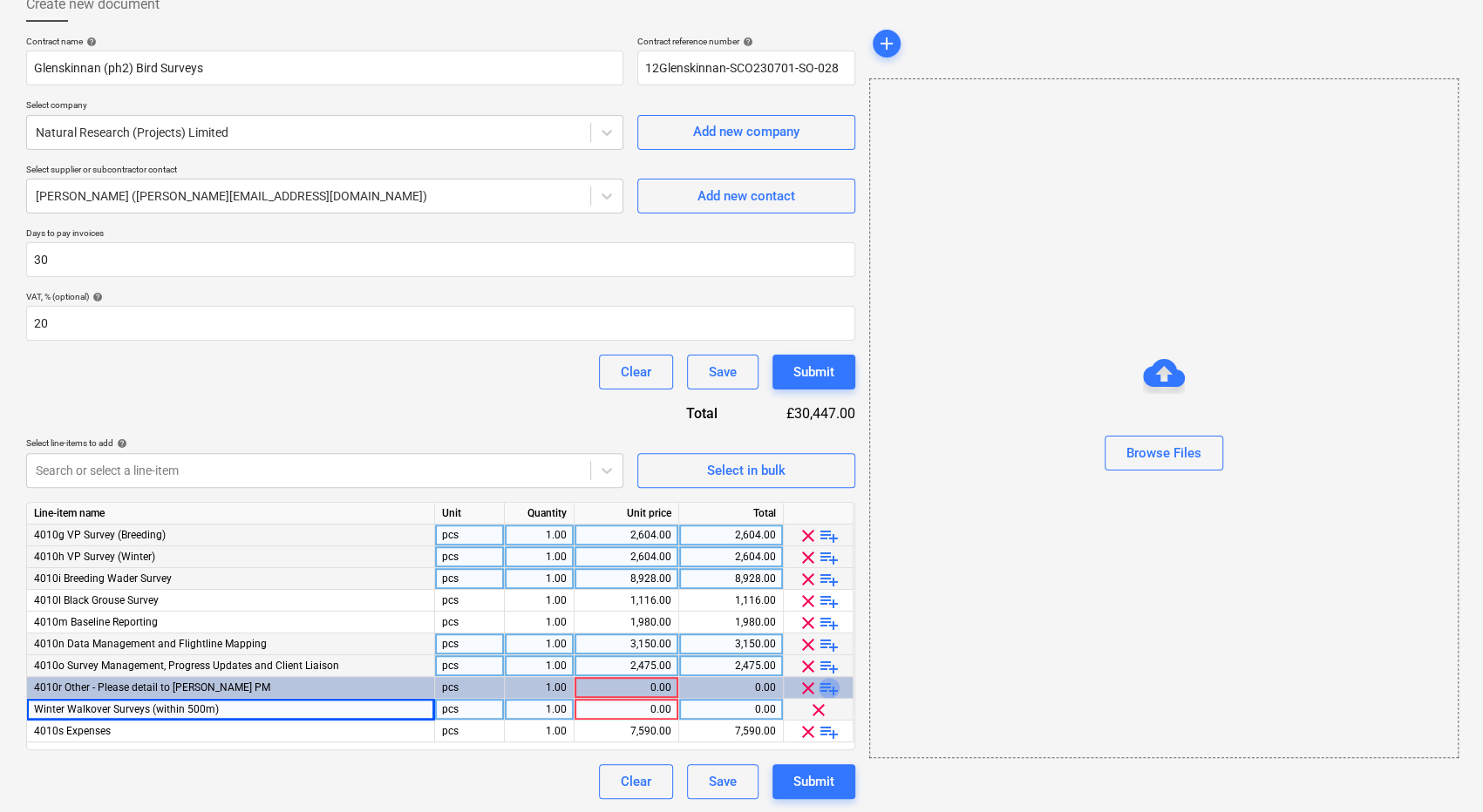
click at [830, 688] on span "playlist_add" at bounding box center [830, 689] width 21 height 21
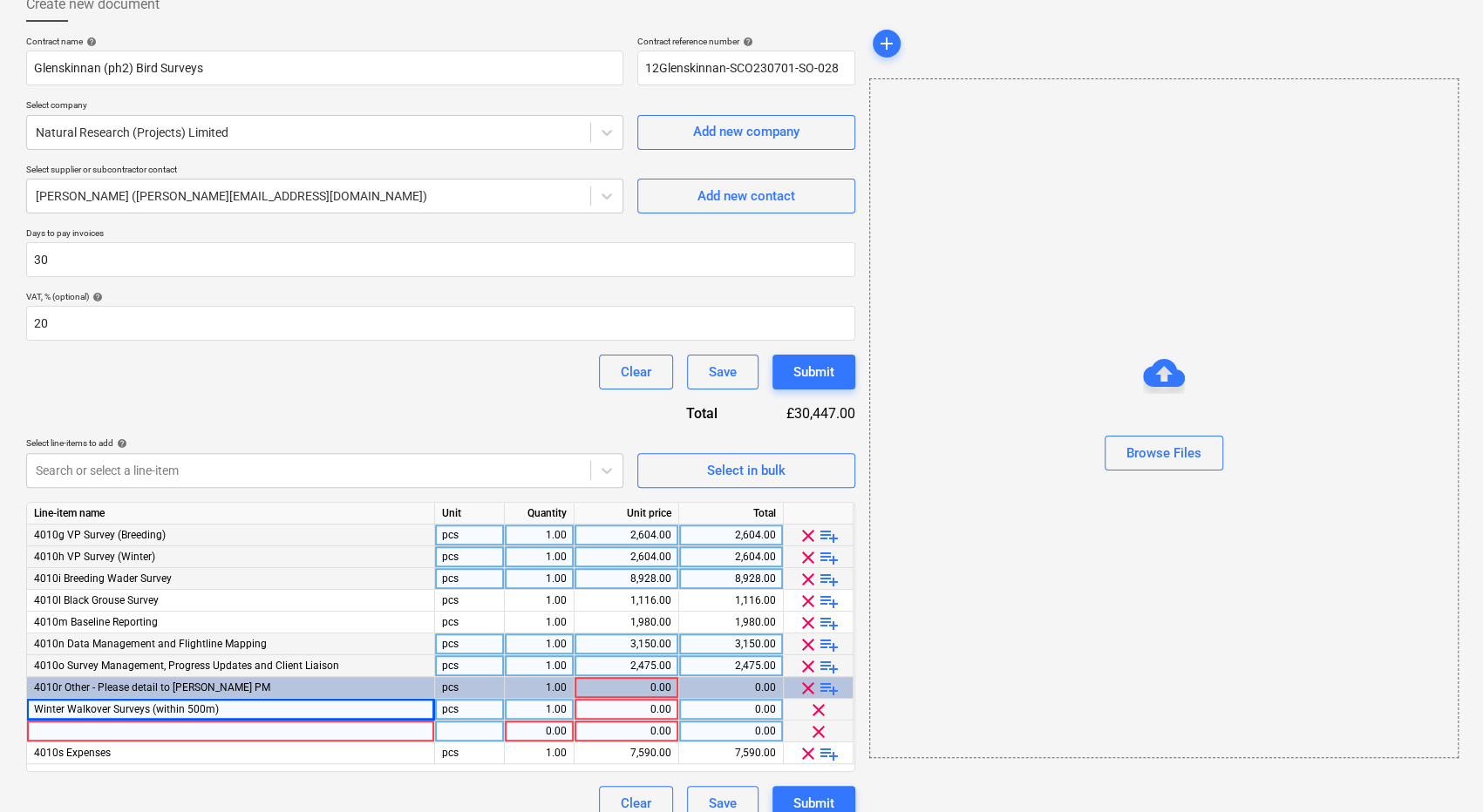
click at [247, 730] on div at bounding box center [230, 732] width 408 height 22
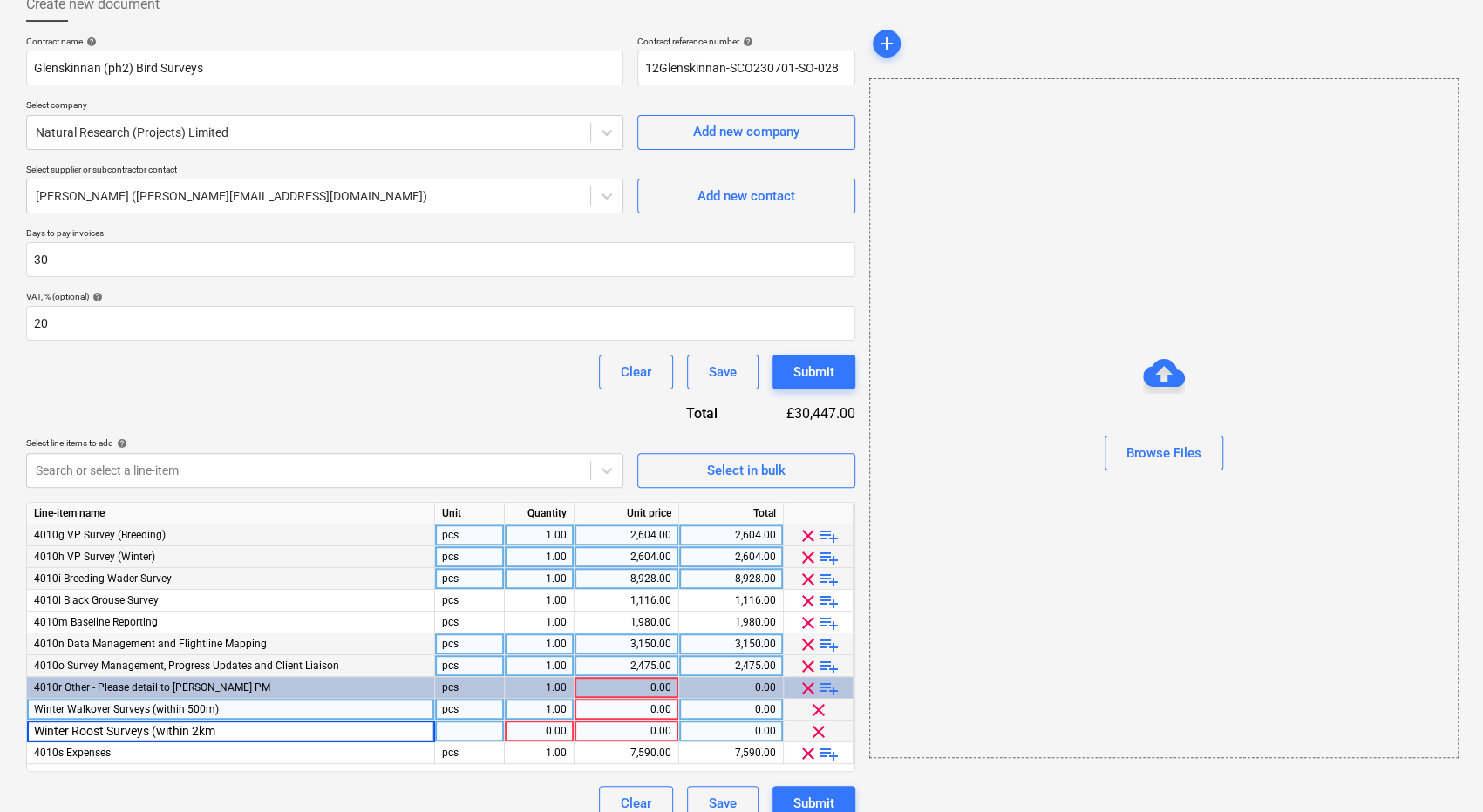
type input "Winter Roost Surveys (within 2km)"
click at [616, 707] on div "0.00" at bounding box center [626, 709] width 90 height 22
type input "1302"
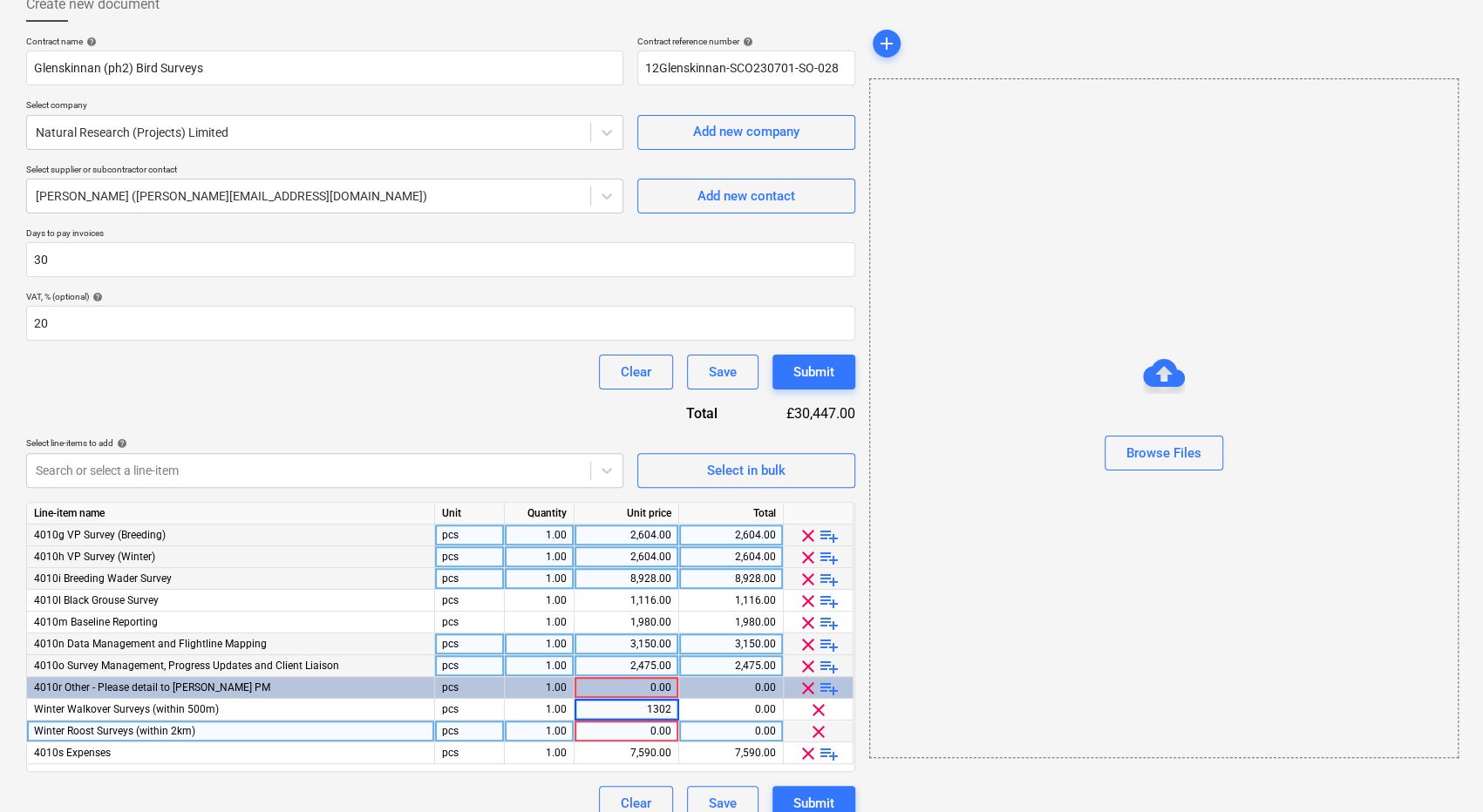
click at [646, 730] on div "0.00" at bounding box center [626, 732] width 90 height 22
type input "1302"
click at [487, 403] on div "Contract name help [PERSON_NAME] (ph2) Bird Surveys Contract reference number h…" at bounding box center [440, 428] width 829 height 785
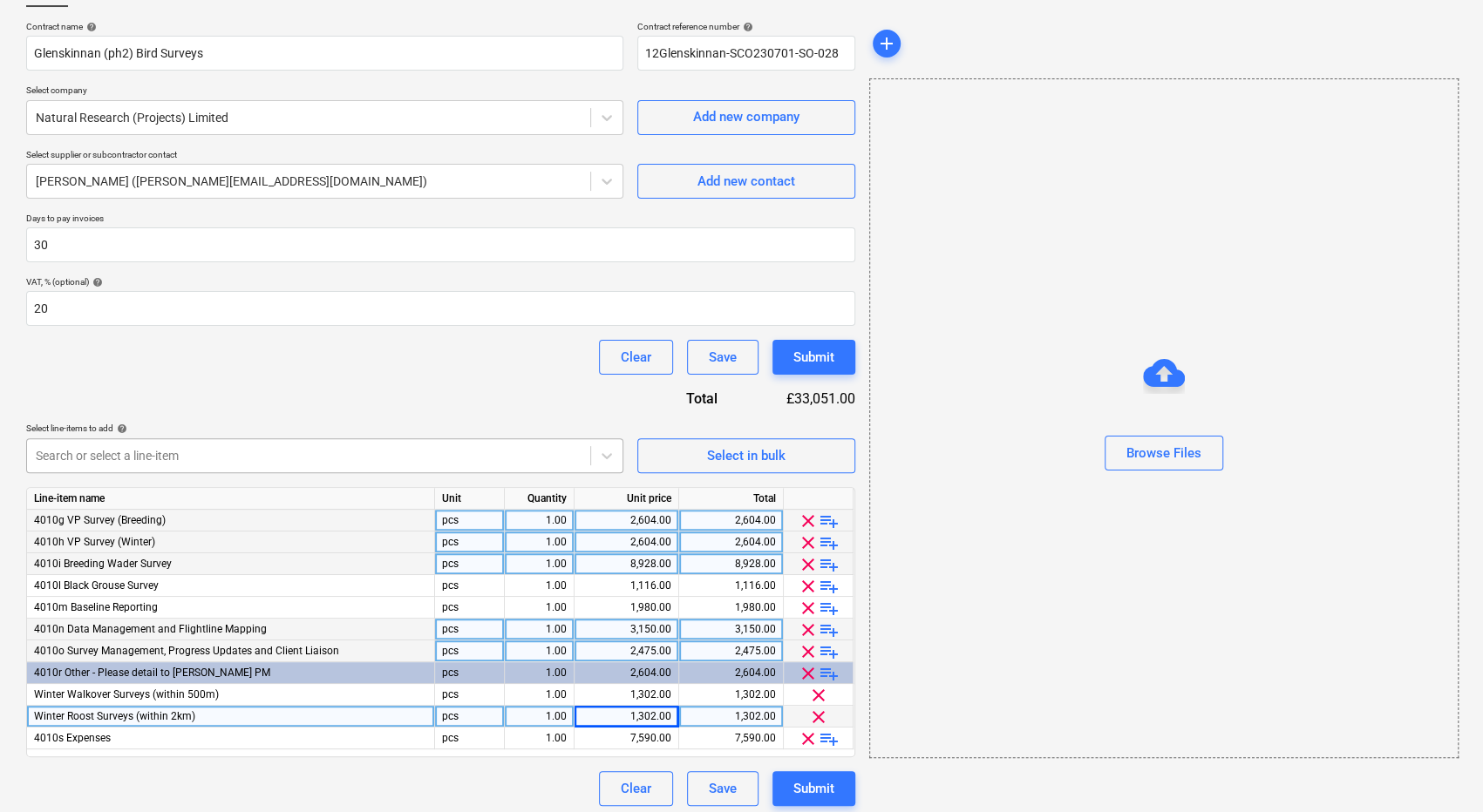
scroll to position [129, 0]
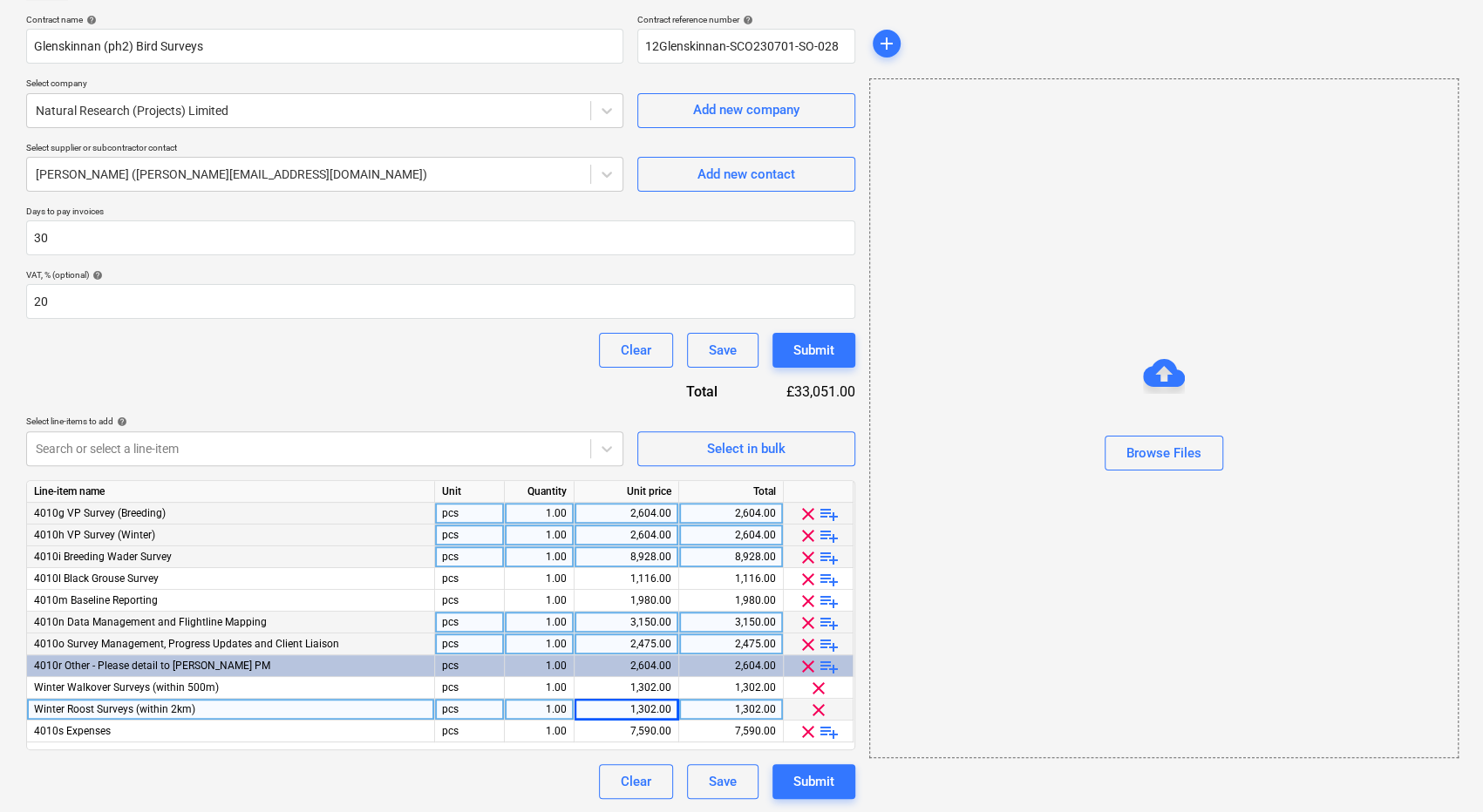
click at [366, 774] on div "Clear Save Submit" at bounding box center [440, 782] width 829 height 35
click at [734, 503] on div "2,604.00" at bounding box center [731, 514] width 90 height 22
type input "2232"
click at [560, 354] on div "Clear Save Submit" at bounding box center [440, 350] width 829 height 35
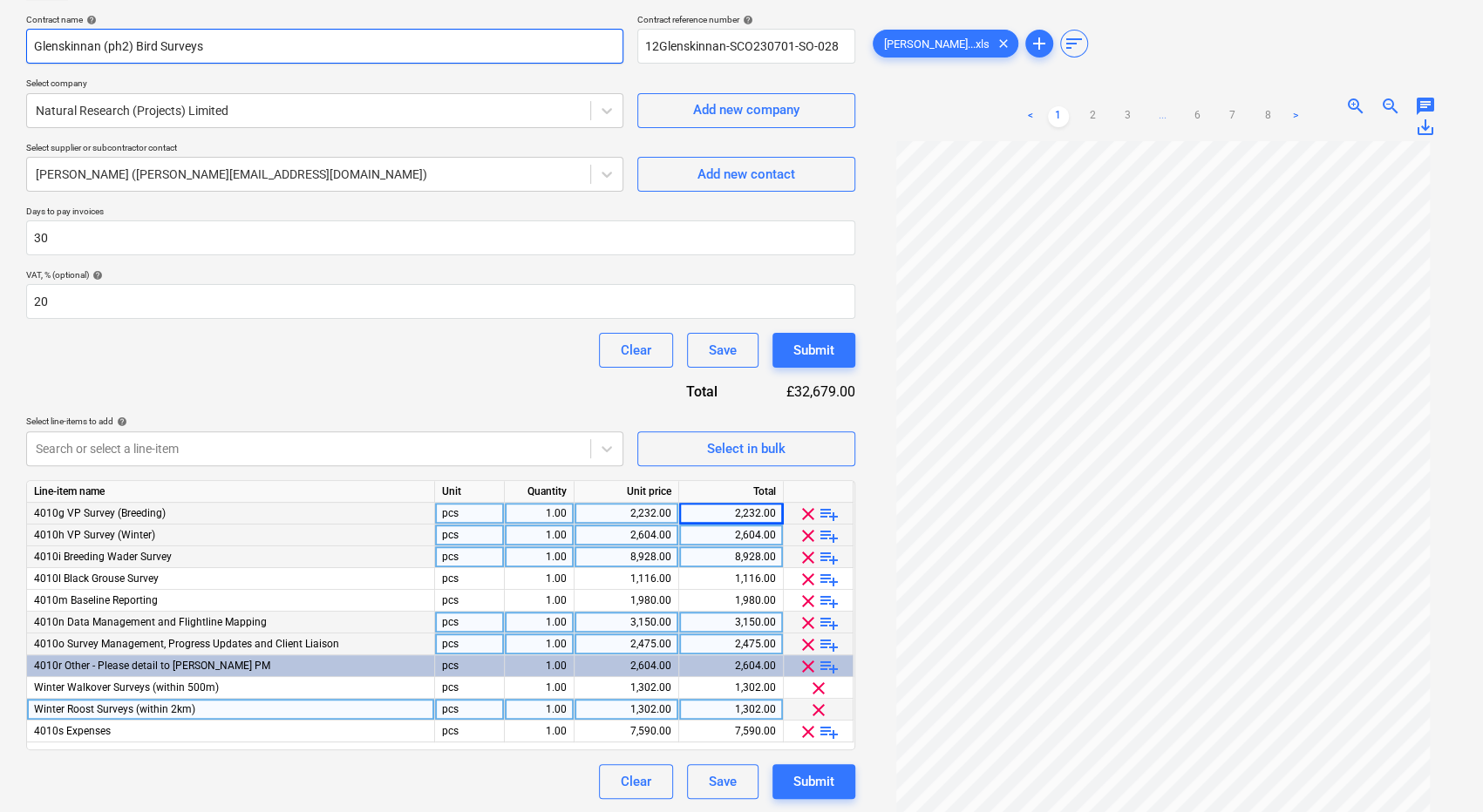
click at [296, 52] on input "Glenskinnan (ph2) Bird Surveys" at bounding box center [324, 46] width 597 height 35
click at [122, 44] on input "Glenskinnan (ph2) Bird Surveys - Year 1" at bounding box center [324, 46] width 597 height 35
type input "Glenskinnan (phase 2) Bird Surveys - Year 1"
click at [799, 773] on div "Submit" at bounding box center [813, 781] width 41 height 22
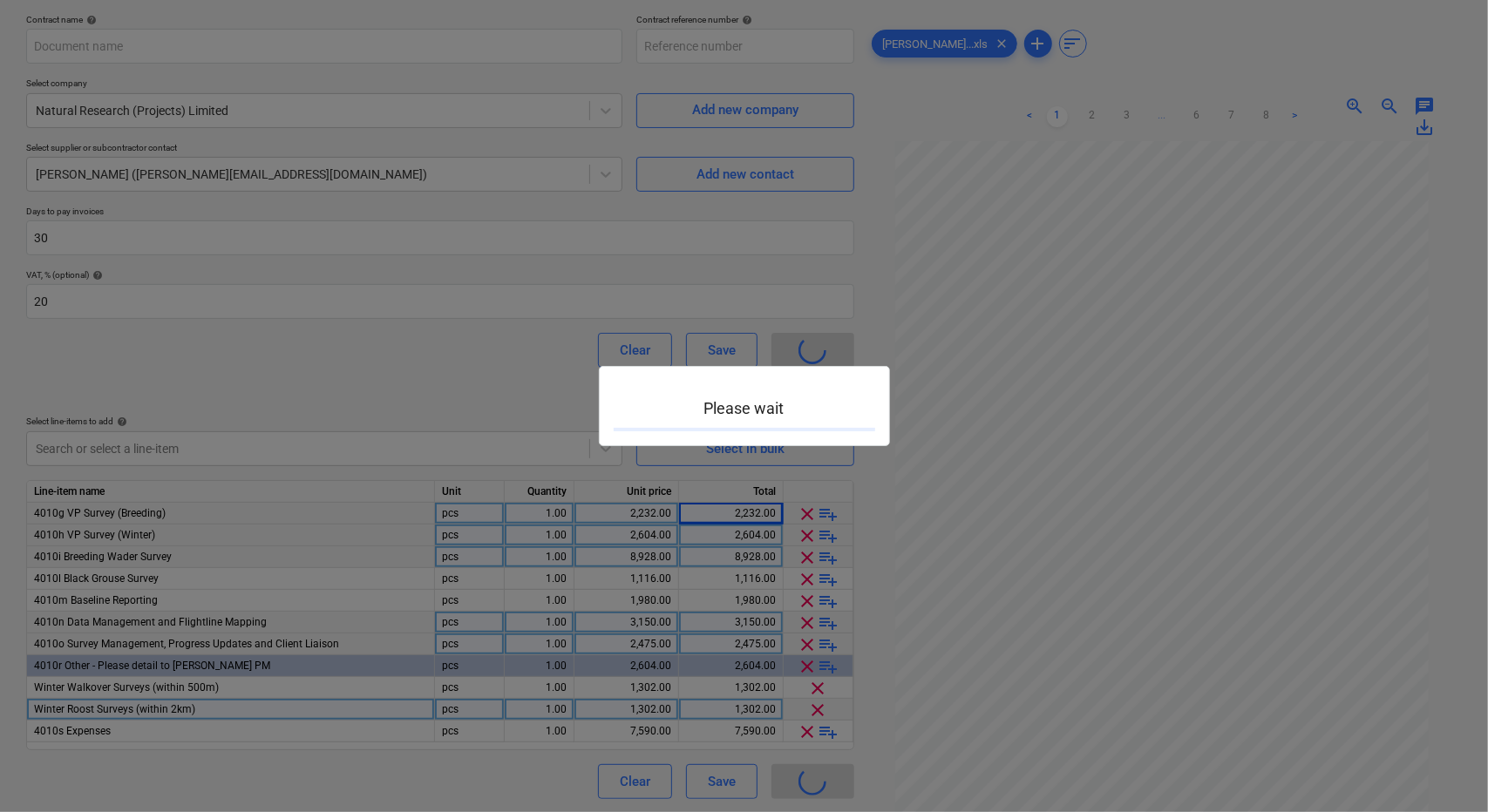
type input "12Glenskinnan-SCO230701-SO-028"
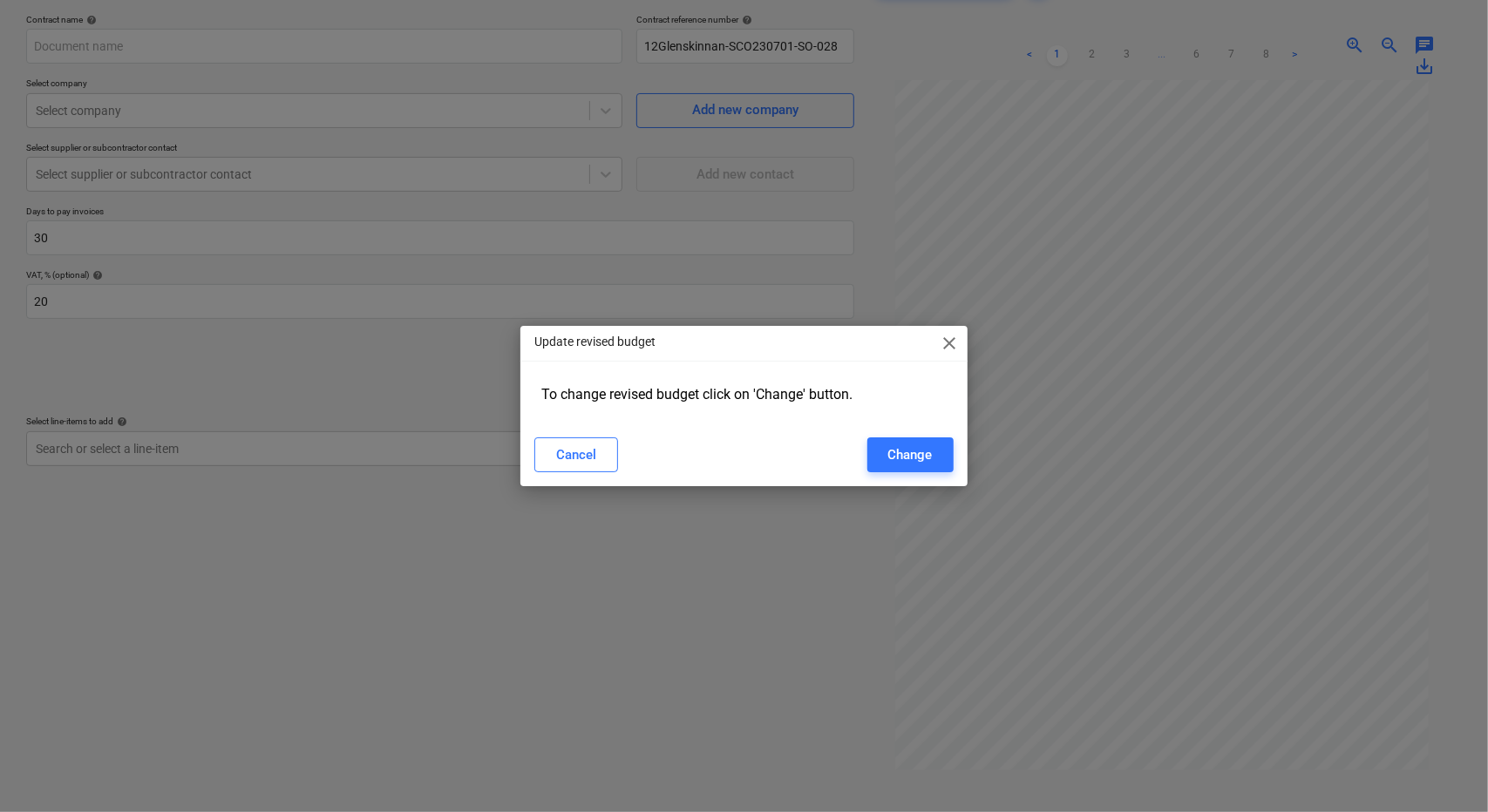
click at [942, 339] on span "close" at bounding box center [951, 344] width 21 height 21
